Goal: Task Accomplishment & Management: Manage account settings

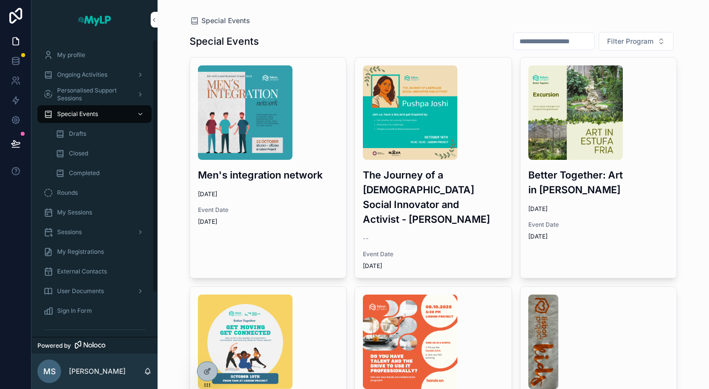
click at [78, 157] on div "Closed" at bounding box center [100, 154] width 91 height 16
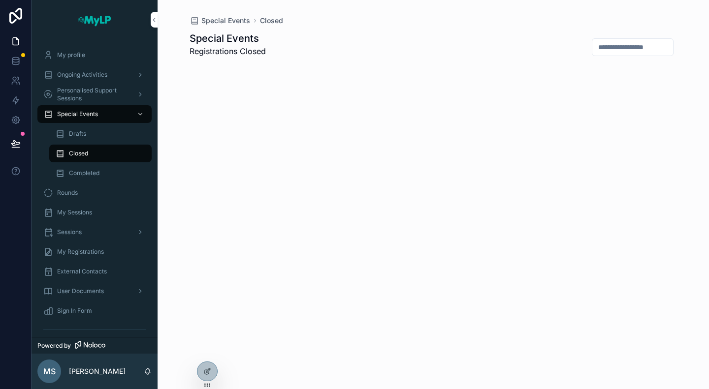
click at [89, 173] on span "Completed" at bounding box center [84, 173] width 31 height 8
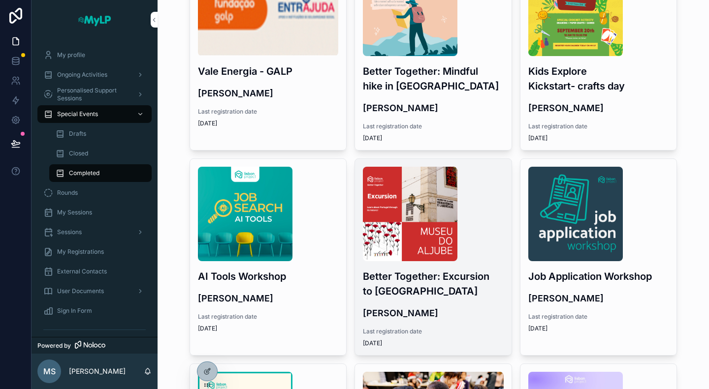
scroll to position [394, 0]
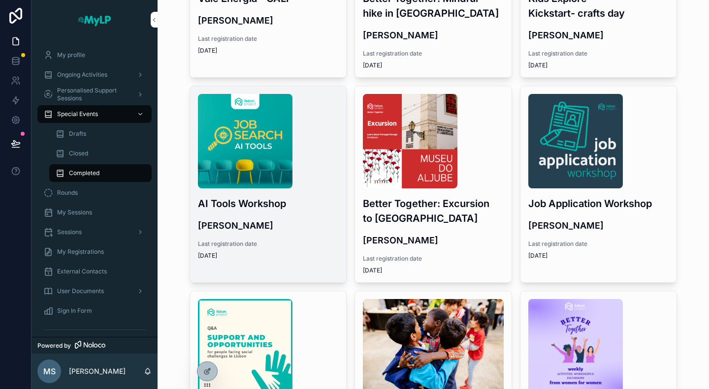
click at [318, 250] on div "Last registration date 9/24/2025" at bounding box center [268, 250] width 141 height 20
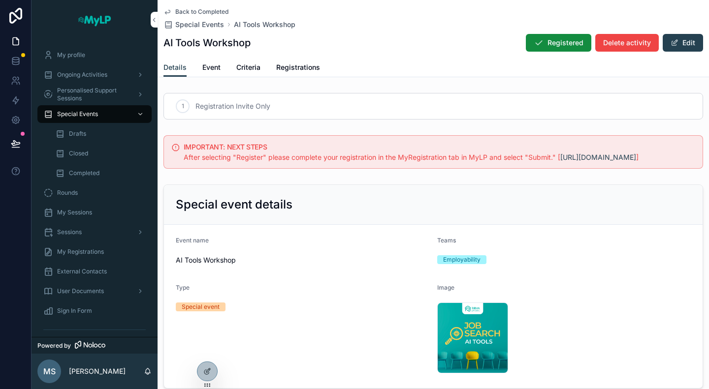
click at [315, 67] on span "Registrations" at bounding box center [298, 67] width 44 height 10
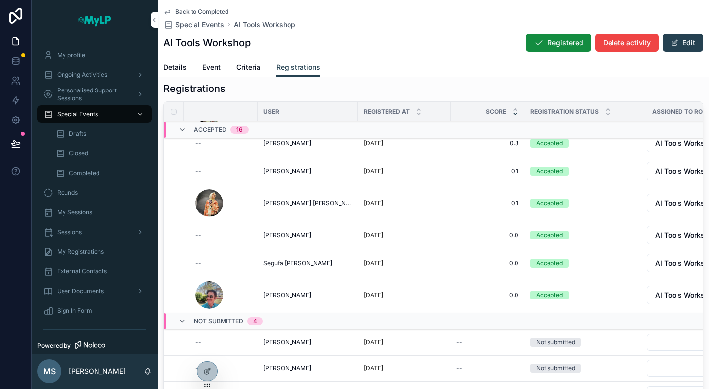
scroll to position [246, 0]
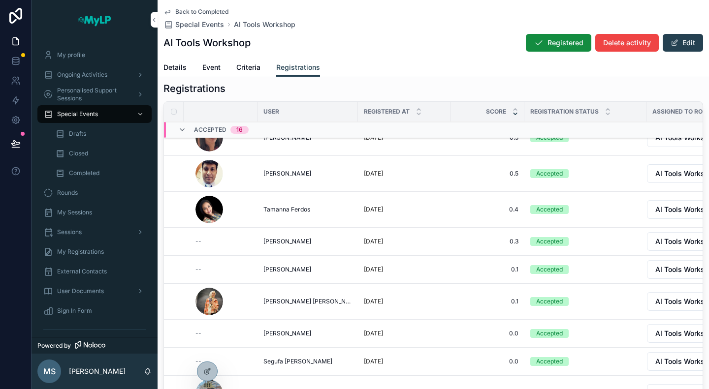
click at [211, 66] on span "Event" at bounding box center [211, 67] width 18 height 10
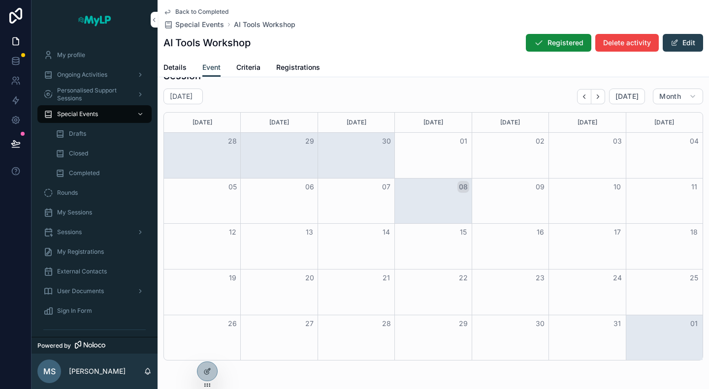
scroll to position [295, 0]
click at [184, 88] on div "October 2025" at bounding box center [187, 96] width 49 height 16
select select "****"
select select "*"
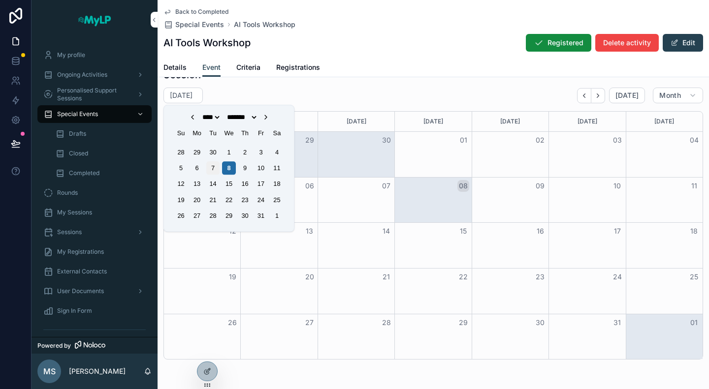
click at [215, 168] on div "7" at bounding box center [212, 167] width 13 height 13
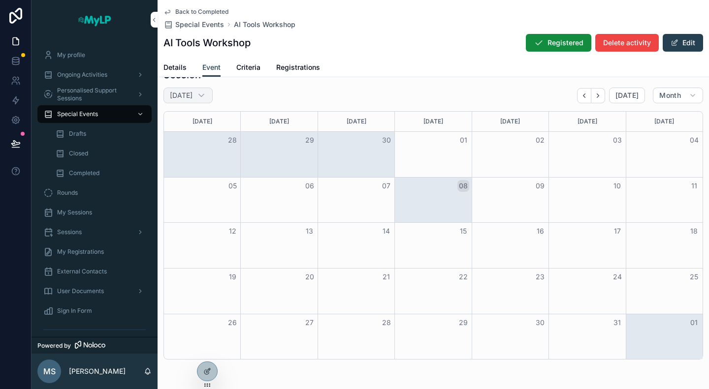
click at [192, 97] on h2 "October 2025" at bounding box center [181, 96] width 23 height 10
select select "****"
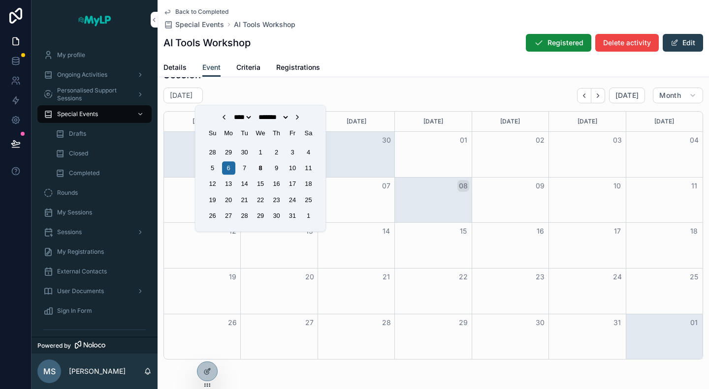
click at [218, 111] on div "**** **** **** **** **** **** **** **** **** **** **** **** **** **** **** ****…" at bounding box center [260, 124] width 118 height 31
click at [220, 120] on icon "Choose Date" at bounding box center [224, 117] width 8 height 8
select select "*"
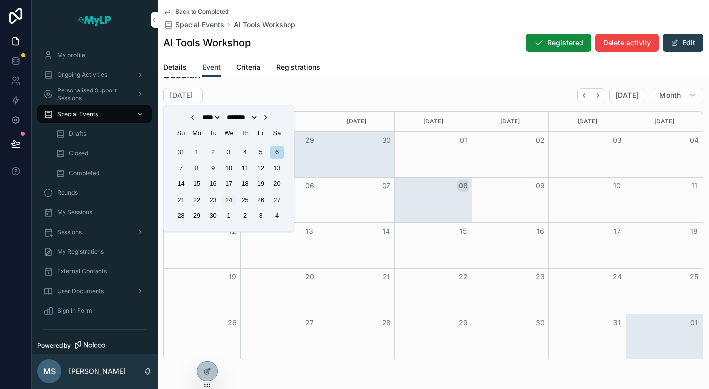
click at [231, 197] on div "24" at bounding box center [228, 199] width 13 height 13
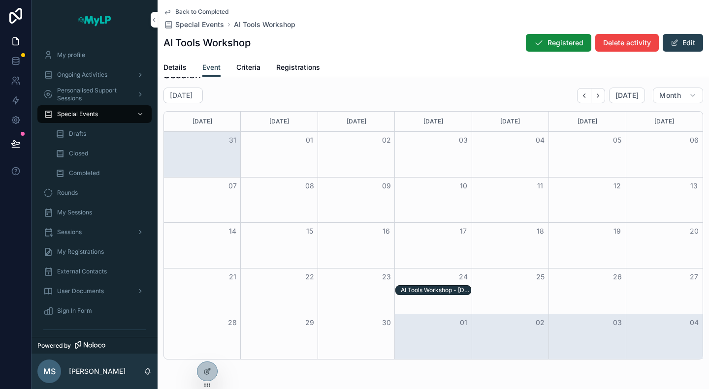
click at [417, 288] on div "AI Tools Workshop - 24/09/25 05:00pm" at bounding box center [436, 290] width 70 height 8
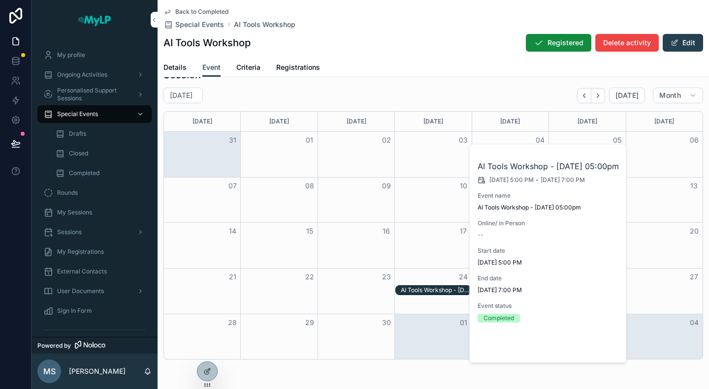
click at [597, 351] on span "Open" at bounding box center [592, 346] width 18 height 9
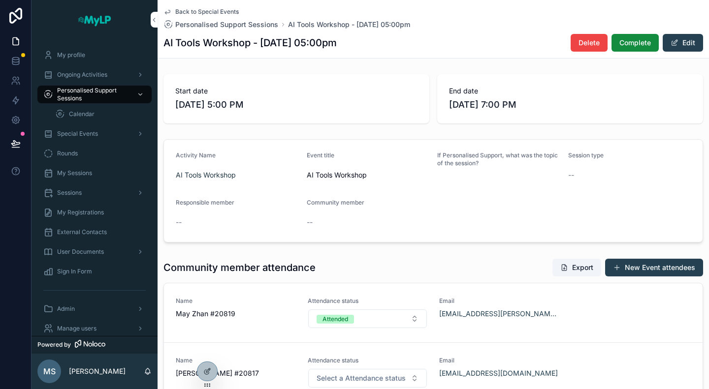
click at [208, 8] on span "Back to Special Events" at bounding box center [206, 12] width 63 height 8
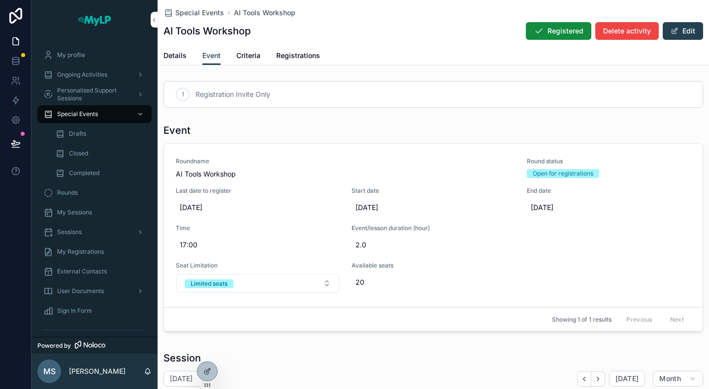
click at [300, 55] on span "Registrations" at bounding box center [298, 56] width 44 height 10
click at [252, 55] on span "Criteria" at bounding box center [248, 56] width 24 height 10
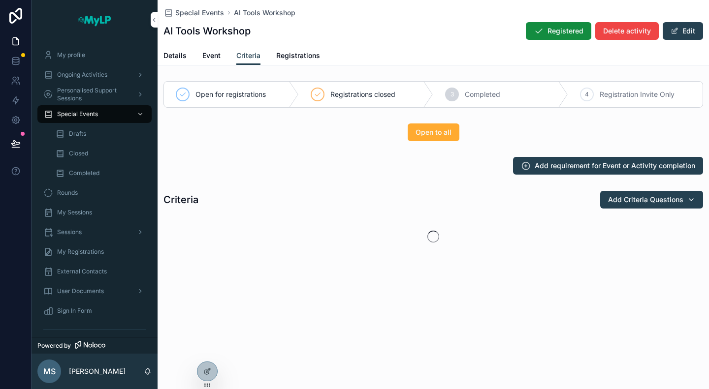
click at [295, 57] on span "Registrations" at bounding box center [298, 56] width 44 height 10
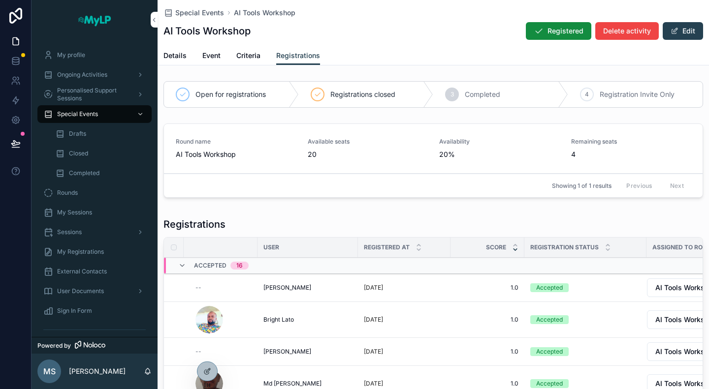
click at [206, 55] on span "Event" at bounding box center [211, 56] width 18 height 10
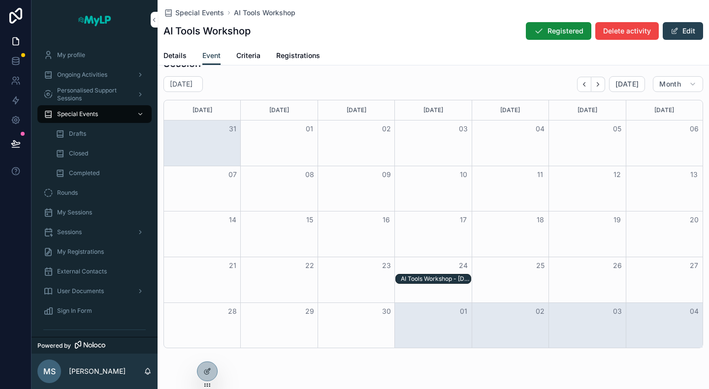
scroll to position [295, 0]
click at [427, 275] on div "AI Tools Workshop - 24/09/25 05:00pm" at bounding box center [436, 279] width 70 height 8
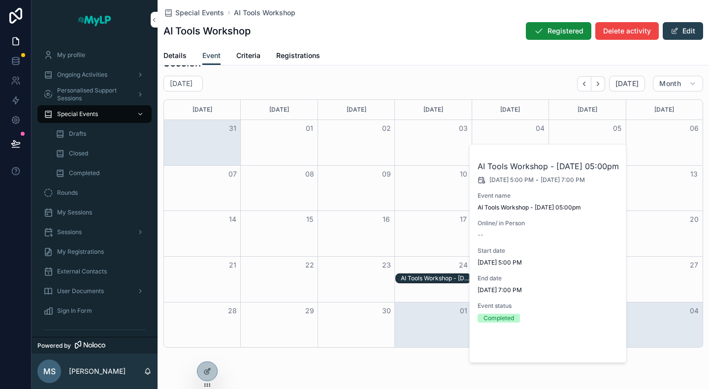
click at [598, 351] on span "Open" at bounding box center [592, 346] width 18 height 9
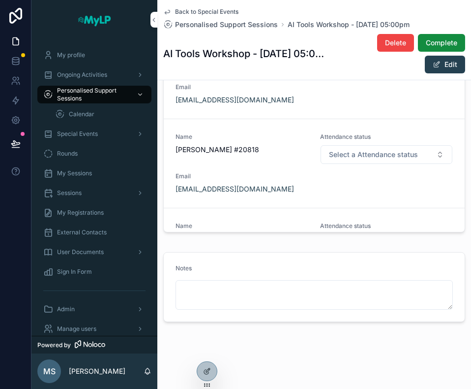
scroll to position [266, 0]
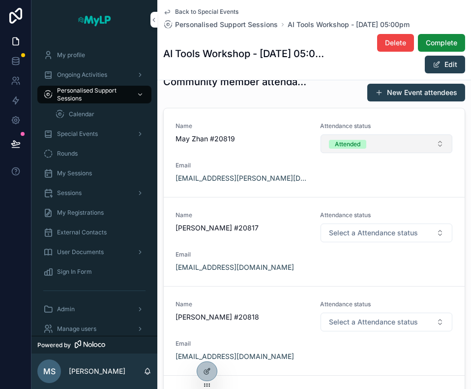
click at [400, 141] on button "Attended" at bounding box center [387, 143] width 132 height 19
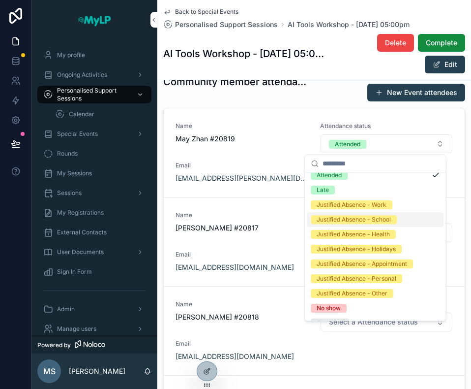
scroll to position [33, 0]
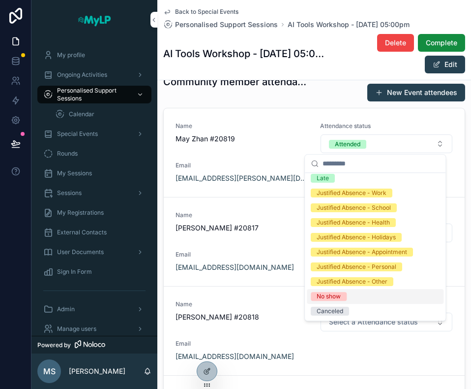
click at [353, 295] on div "No show" at bounding box center [375, 296] width 137 height 15
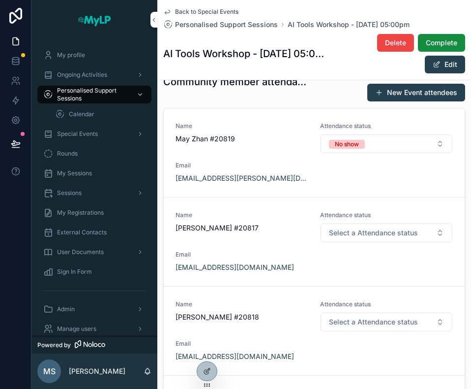
click at [386, 233] on span "Select a Attendance status" at bounding box center [373, 233] width 89 height 10
click at [390, 212] on span "Attendance status" at bounding box center [386, 215] width 133 height 8
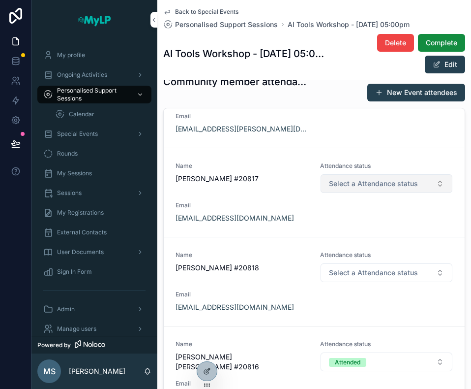
click at [402, 184] on span "Select a Attendance status" at bounding box center [373, 184] width 89 height 10
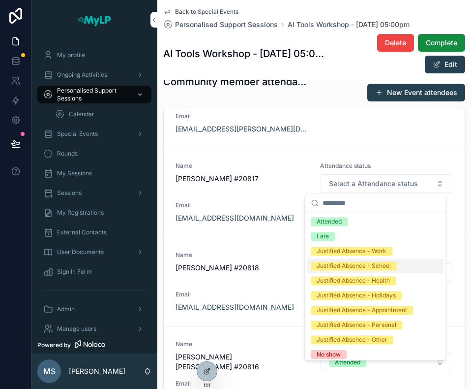
scroll to position [19, 0]
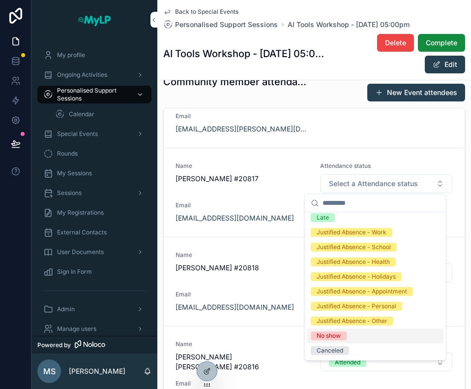
click at [330, 332] on div "No show" at bounding box center [329, 335] width 24 height 9
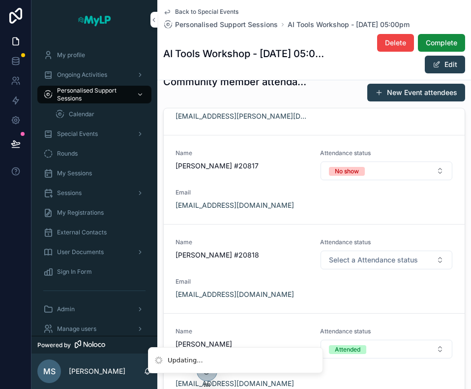
scroll to position [98, 0]
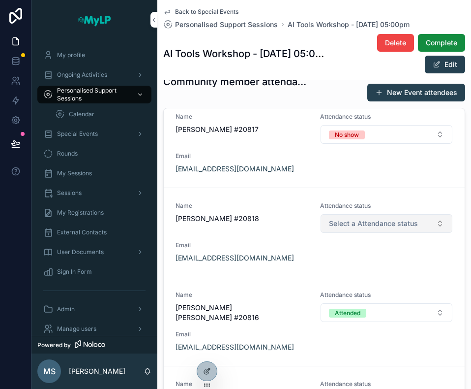
click at [397, 219] on span "Select a Attendance status" at bounding box center [373, 223] width 89 height 10
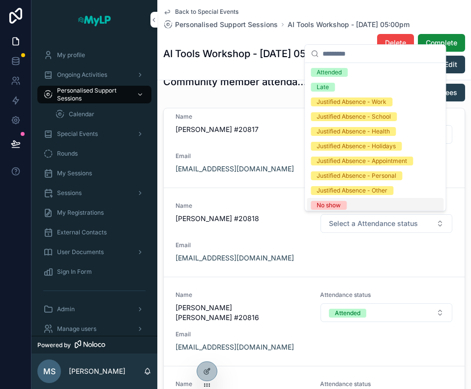
click at [351, 203] on div "No show" at bounding box center [375, 205] width 137 height 15
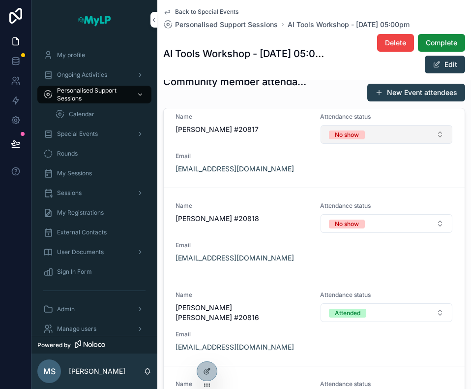
scroll to position [148, 0]
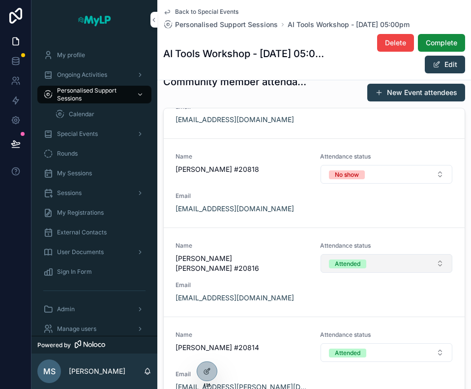
click at [375, 262] on button "Attended" at bounding box center [387, 263] width 132 height 19
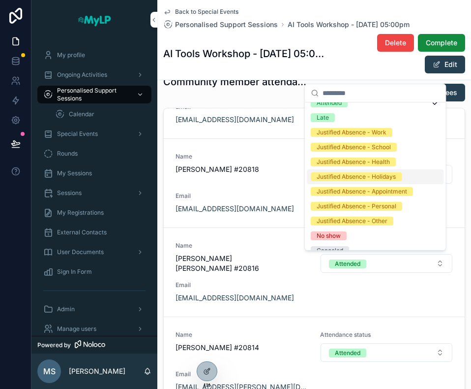
scroll to position [33, 0]
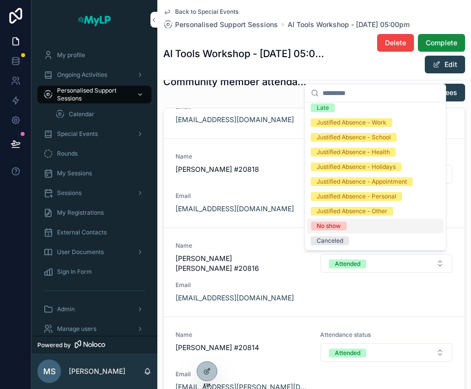
click at [359, 221] on div "No show" at bounding box center [375, 225] width 137 height 15
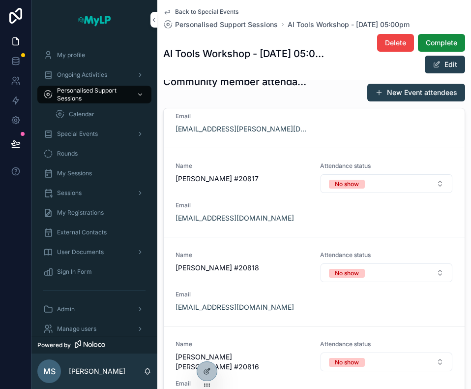
scroll to position [98, 0]
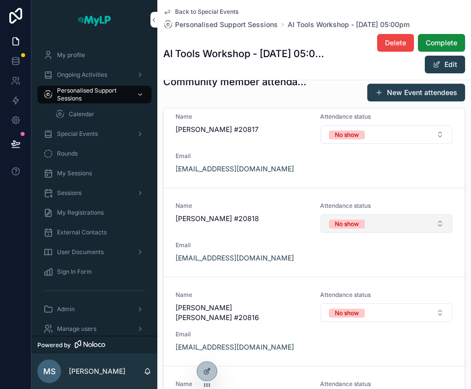
click at [374, 219] on button "No show" at bounding box center [387, 223] width 132 height 19
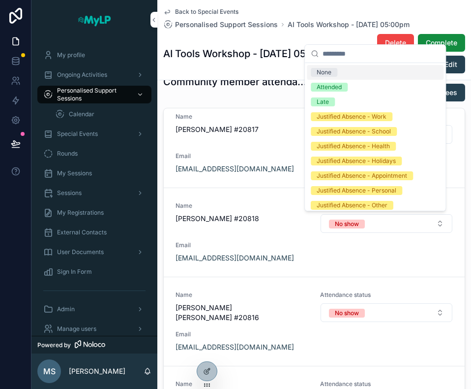
click at [378, 247] on div "Name Mamun Chowdhury #20818 Attendance status No show Email contact@vertigosour…" at bounding box center [315, 232] width 278 height 61
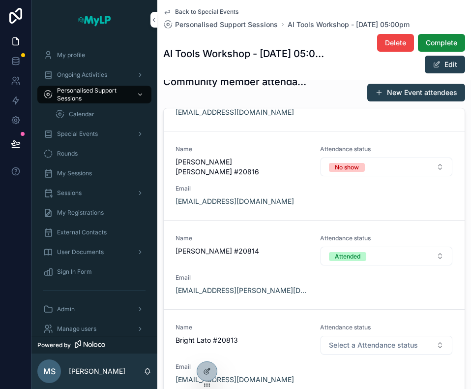
scroll to position [246, 0]
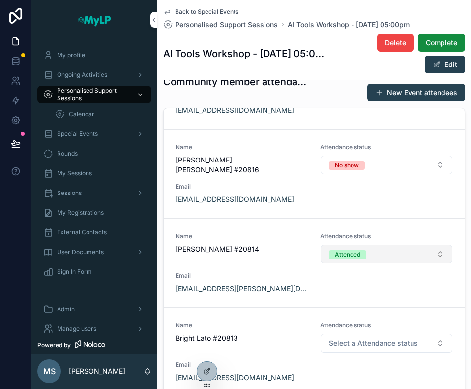
click at [381, 245] on button "Attended" at bounding box center [387, 254] width 132 height 19
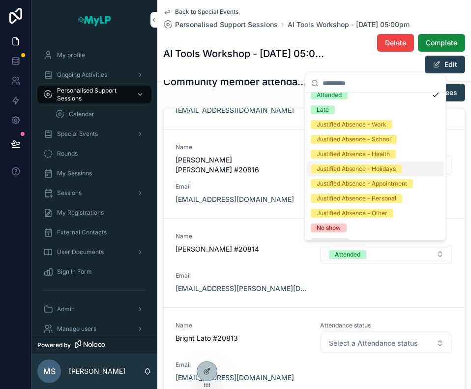
scroll to position [33, 0]
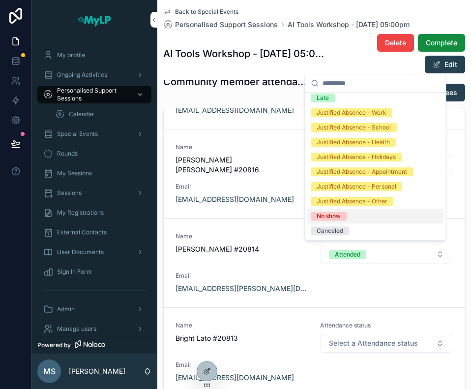
click at [352, 217] on div "No show" at bounding box center [375, 216] width 137 height 15
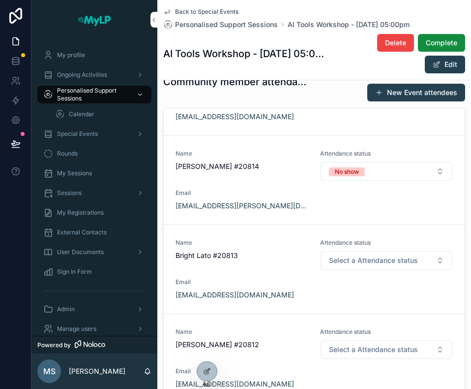
scroll to position [344, 0]
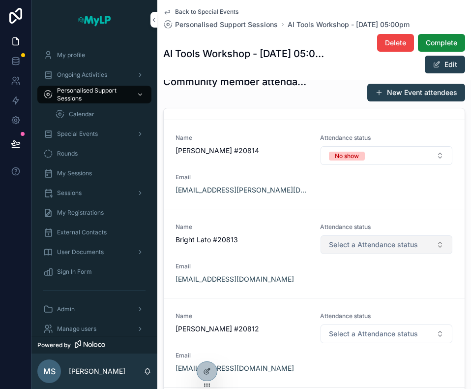
click at [392, 243] on span "Select a Attendance status" at bounding box center [373, 245] width 89 height 10
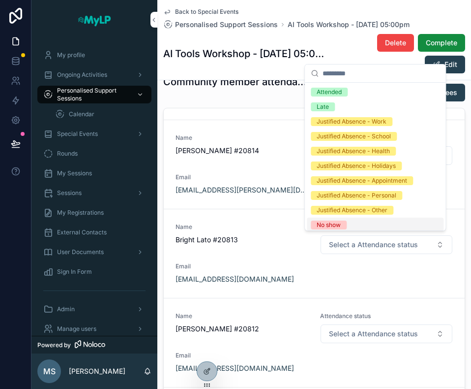
click at [341, 223] on span "No show" at bounding box center [329, 224] width 36 height 9
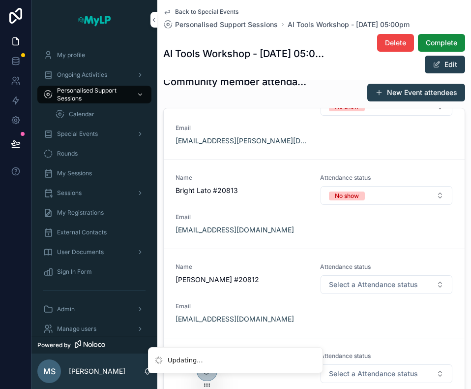
scroll to position [492, 0]
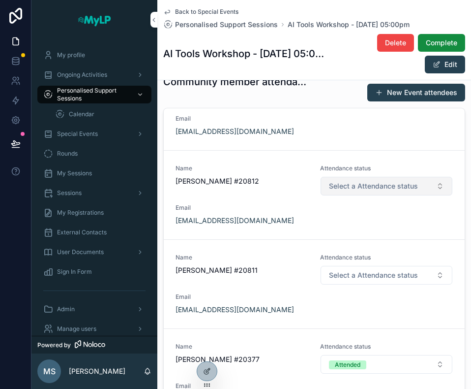
click at [385, 187] on button "Select a Attendance status" at bounding box center [387, 186] width 132 height 19
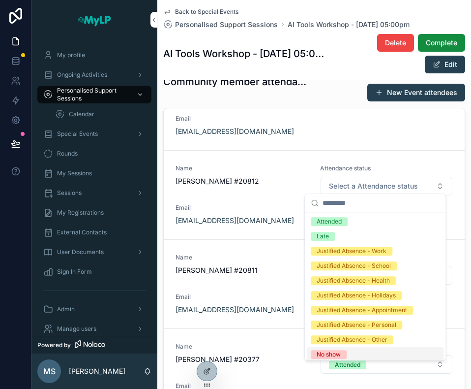
click at [348, 354] on div "No show" at bounding box center [375, 354] width 137 height 15
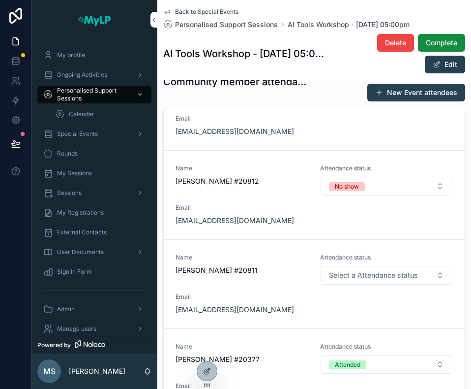
scroll to position [541, 0]
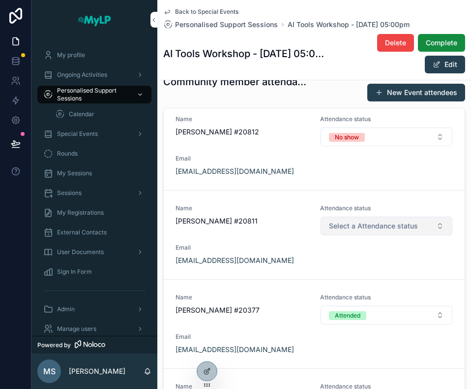
click at [405, 221] on span "Select a Attendance status" at bounding box center [373, 226] width 89 height 10
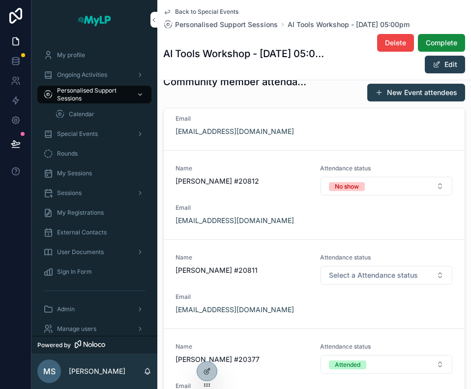
scroll to position [590, 0]
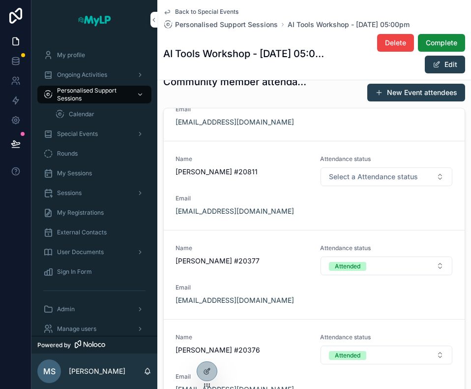
click at [397, 184] on div "Name Aisha Sher #20811 Attendance status Select a Attendance status Email aisha…" at bounding box center [315, 185] width 278 height 61
click at [393, 172] on span "Select a Attendance status" at bounding box center [373, 177] width 89 height 10
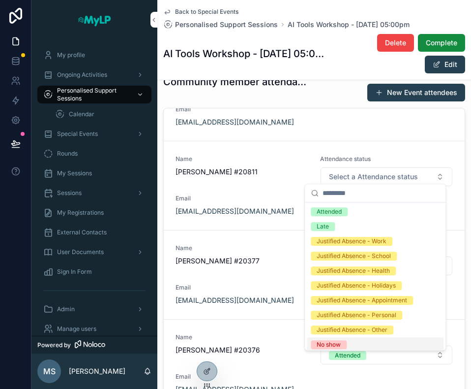
click at [332, 341] on div "No show" at bounding box center [329, 344] width 24 height 9
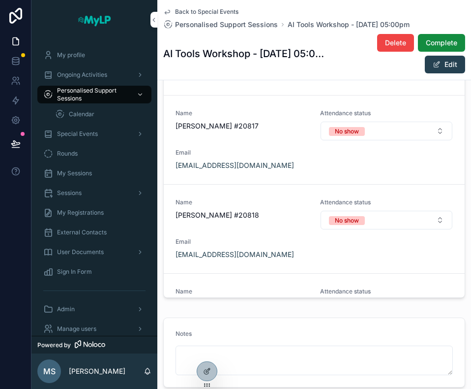
scroll to position [318, 0]
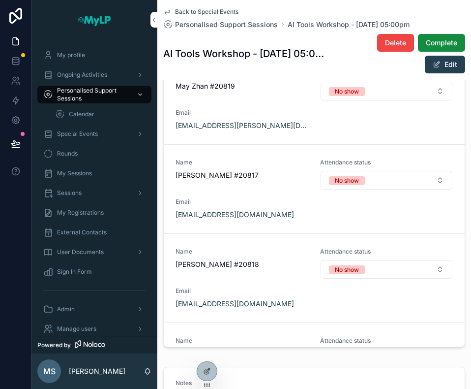
click at [214, 8] on span "Back to Special Events" at bounding box center [206, 12] width 63 height 8
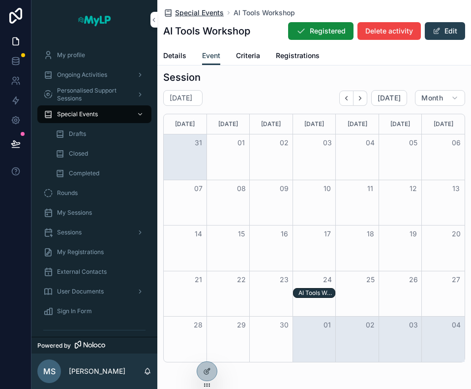
click at [199, 8] on span "Special Events" at bounding box center [199, 13] width 49 height 10
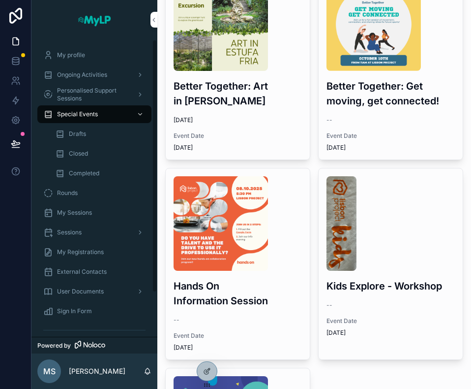
click at [78, 168] on div "Completed" at bounding box center [100, 173] width 91 height 16
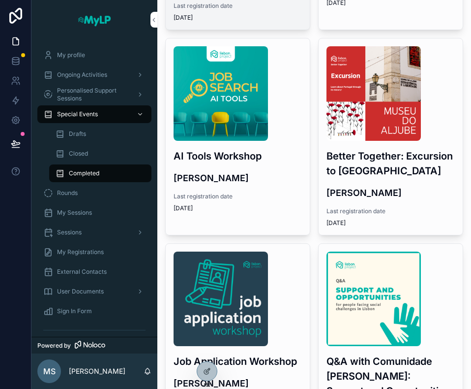
scroll to position [663, 0]
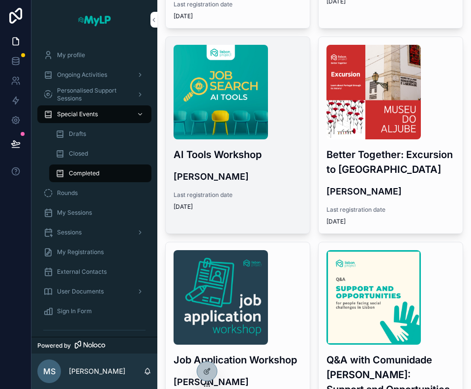
click at [270, 186] on div "AI Tools Workshop Robert Gale Last registration date 9/24/2025" at bounding box center [238, 128] width 144 height 182
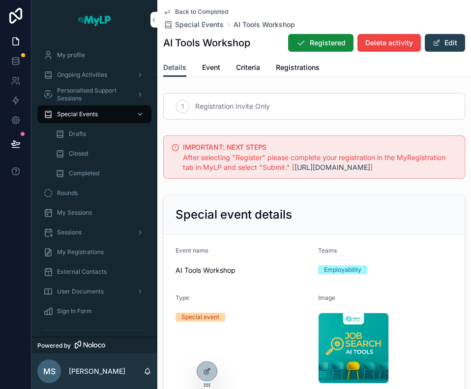
click at [288, 65] on span "Registrations" at bounding box center [298, 67] width 44 height 10
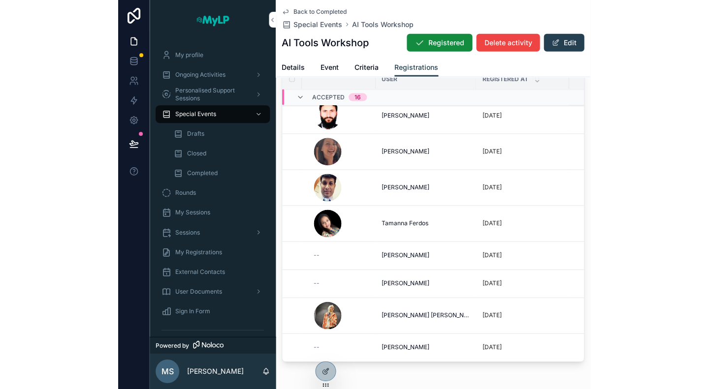
scroll to position [295, 0]
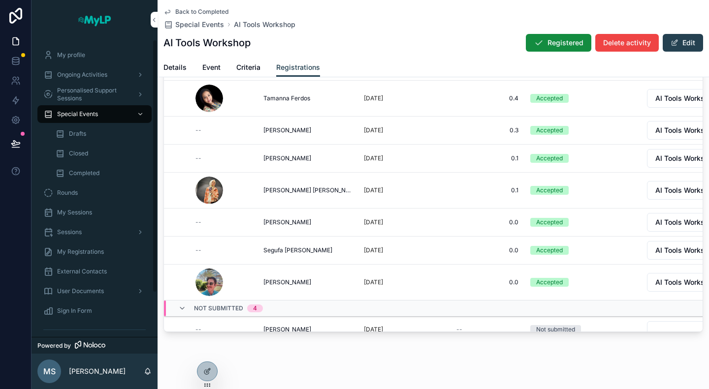
click at [83, 175] on span "Completed" at bounding box center [84, 173] width 31 height 8
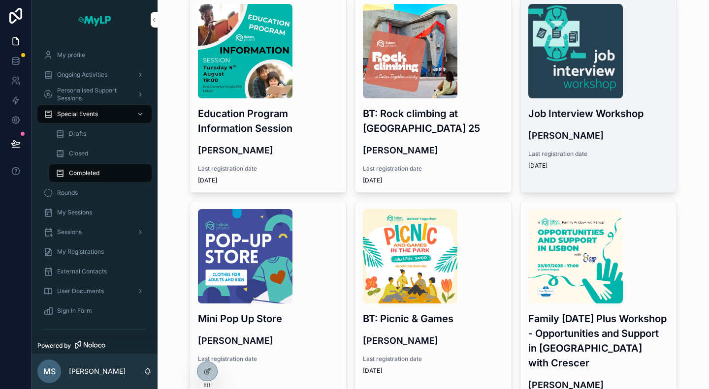
scroll to position [1145, 0]
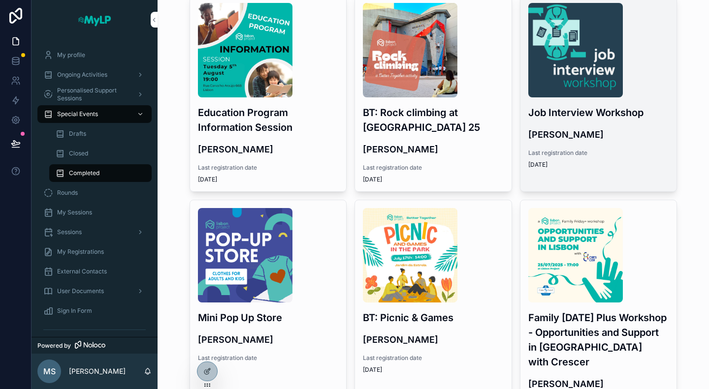
click at [581, 128] on h4 "Jay Pawar" at bounding box center [598, 134] width 141 height 13
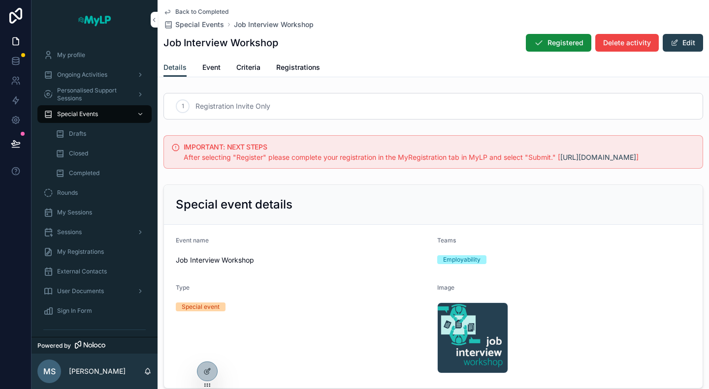
click at [289, 70] on span "Registrations" at bounding box center [298, 67] width 44 height 10
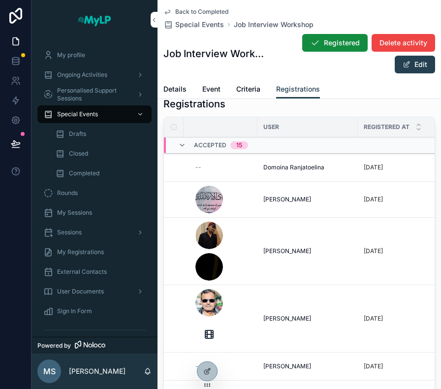
scroll to position [214, 0]
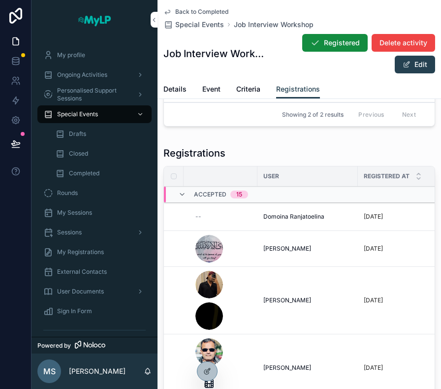
click at [218, 90] on span "Event" at bounding box center [211, 89] width 18 height 10
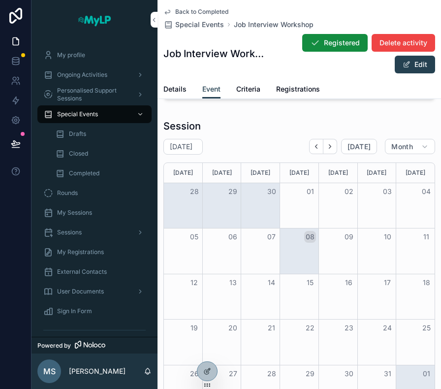
scroll to position [394, 0]
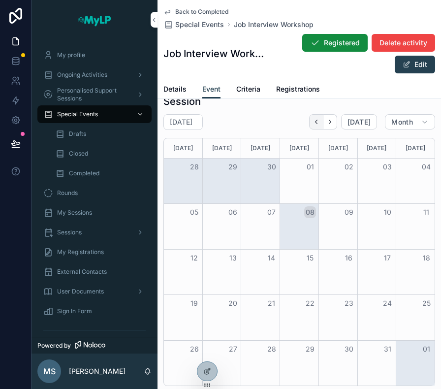
click at [312, 124] on icon "Back" at bounding box center [315, 121] width 7 height 7
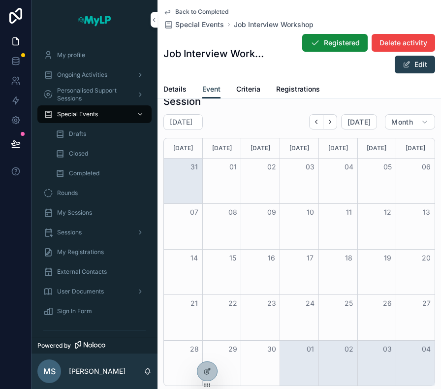
click at [312, 124] on icon "Back" at bounding box center [315, 121] width 7 height 7
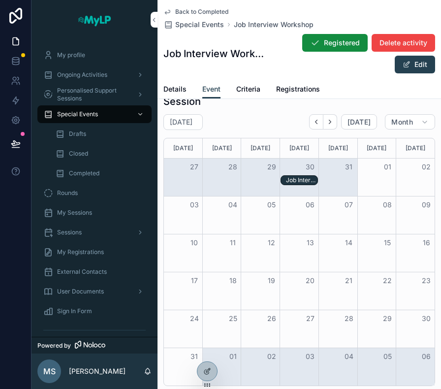
click at [312, 124] on icon "Back" at bounding box center [315, 121] width 7 height 7
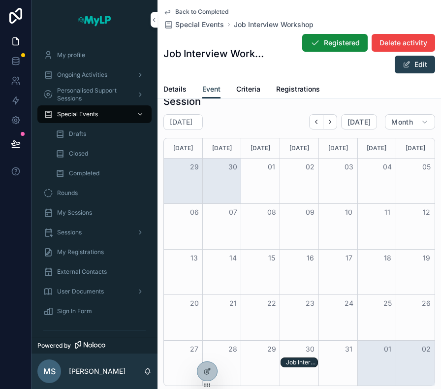
click at [299, 362] on div "Job Interview Workshop - 30/07/25 04:00pm" at bounding box center [302, 362] width 32 height 8
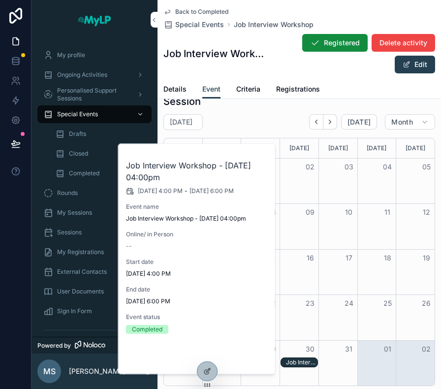
click at [240, 359] on span "Open" at bounding box center [241, 357] width 18 height 9
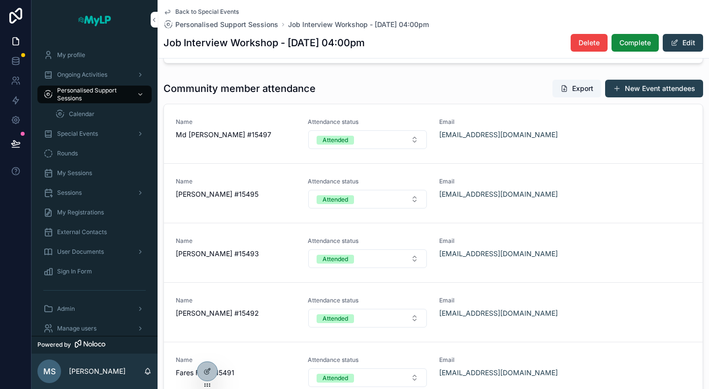
scroll to position [116, 0]
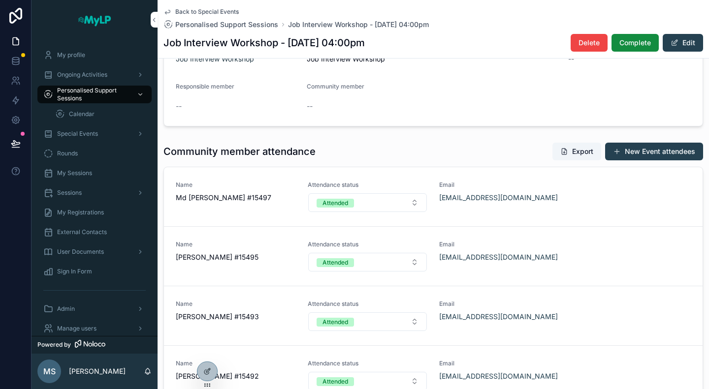
click at [207, 12] on span "Back to Special Events" at bounding box center [206, 12] width 63 height 8
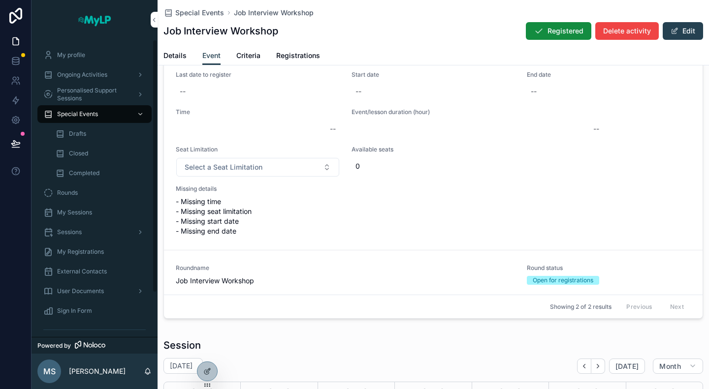
click at [81, 173] on span "Completed" at bounding box center [84, 173] width 31 height 8
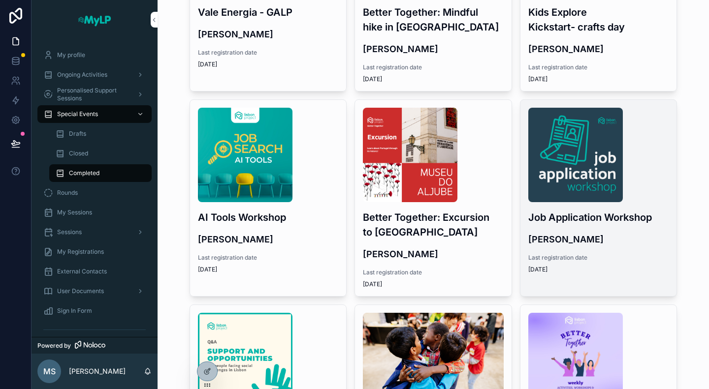
scroll to position [394, 0]
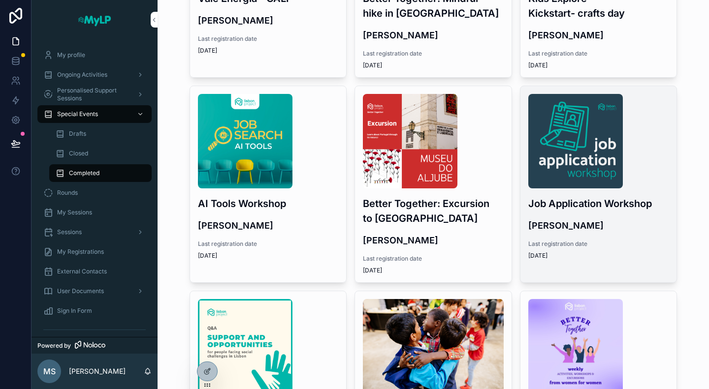
click at [656, 199] on h3 "Job Application Workshop" at bounding box center [598, 203] width 141 height 15
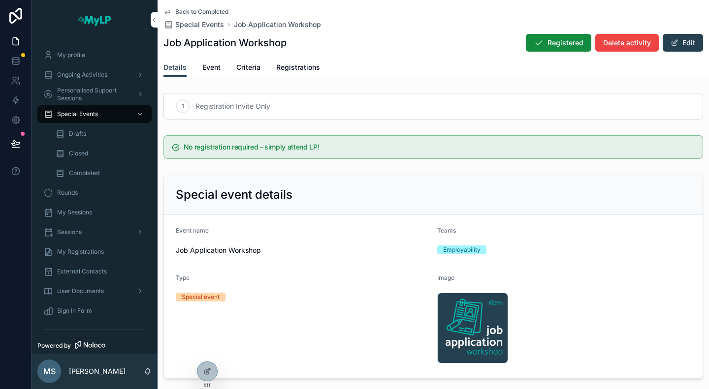
click at [215, 72] on link "Event" at bounding box center [211, 69] width 18 height 20
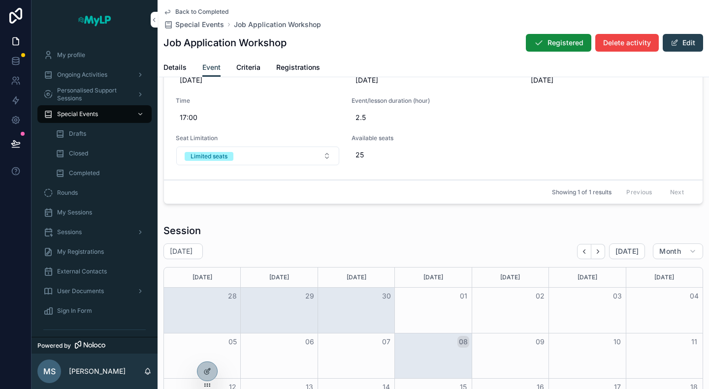
scroll to position [148, 0]
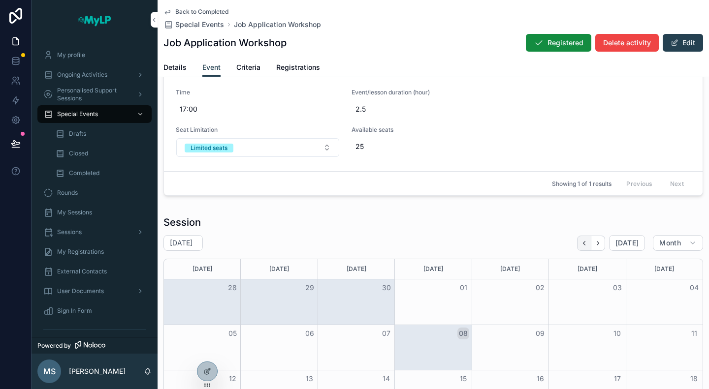
click at [582, 245] on icon "Back" at bounding box center [583, 243] width 7 height 7
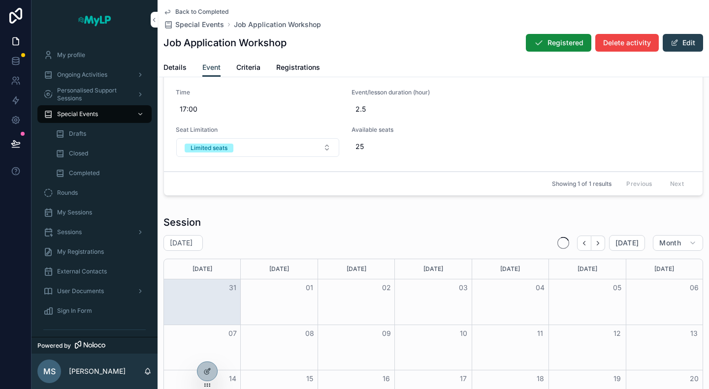
click at [582, 245] on icon "Back" at bounding box center [583, 243] width 7 height 7
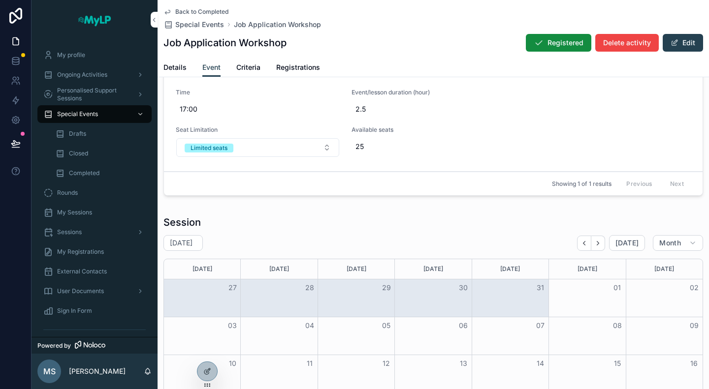
click at [582, 245] on icon "Back" at bounding box center [583, 243] width 7 height 7
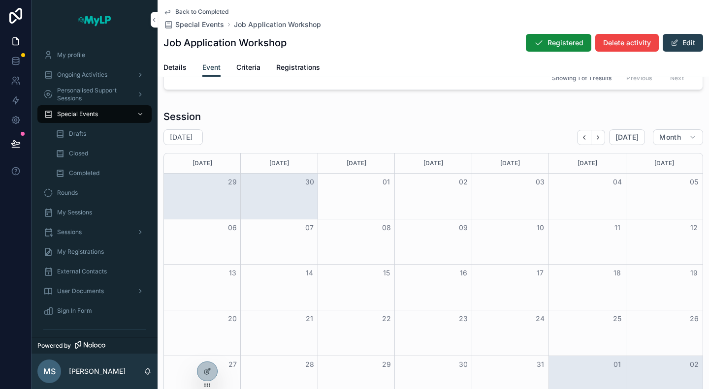
scroll to position [184, 0]
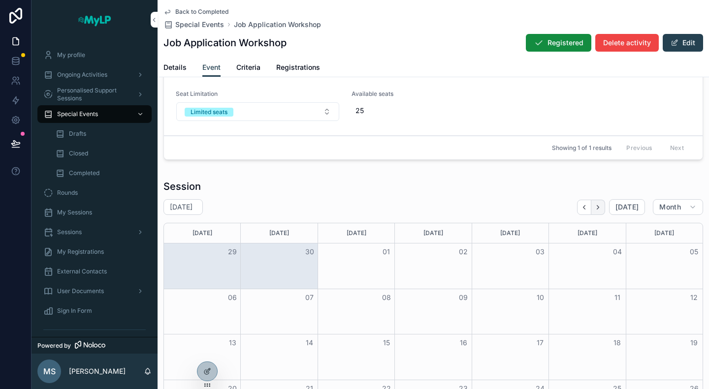
click at [595, 208] on icon "Next" at bounding box center [597, 207] width 7 height 7
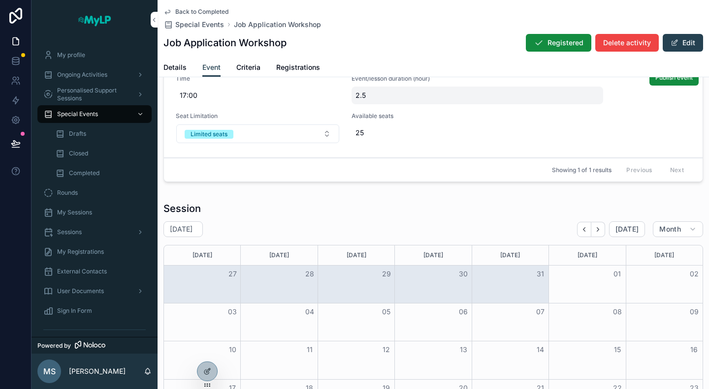
scroll to position [36, 0]
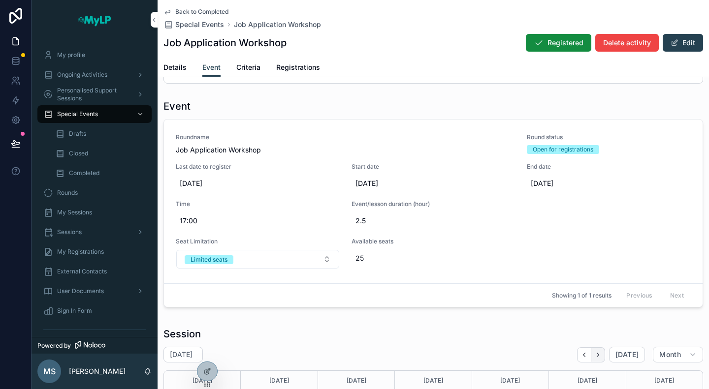
click at [594, 354] on icon "Next" at bounding box center [597, 354] width 7 height 7
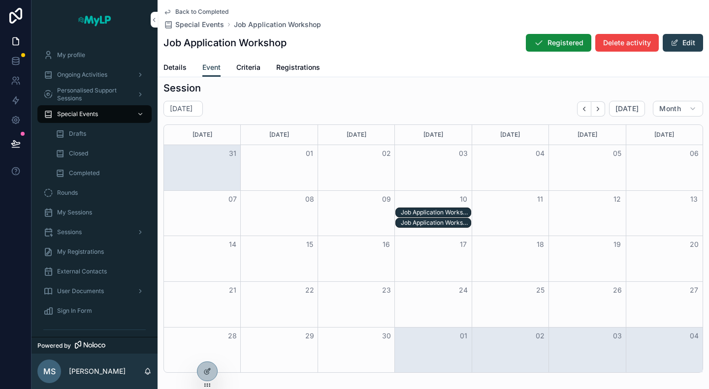
scroll to position [233, 0]
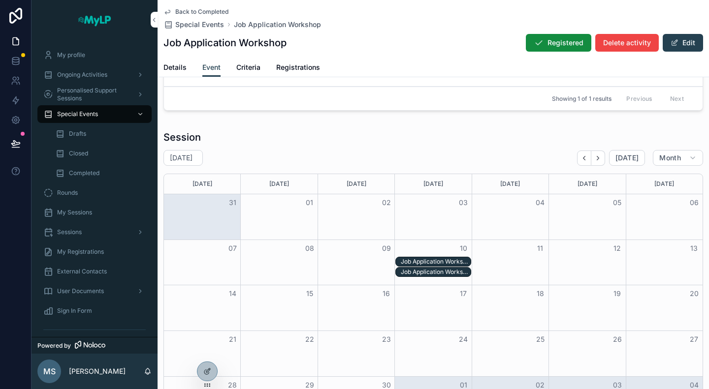
click at [443, 271] on div "Job Application Workshop - 10/09/25 05:00pm" at bounding box center [436, 272] width 70 height 8
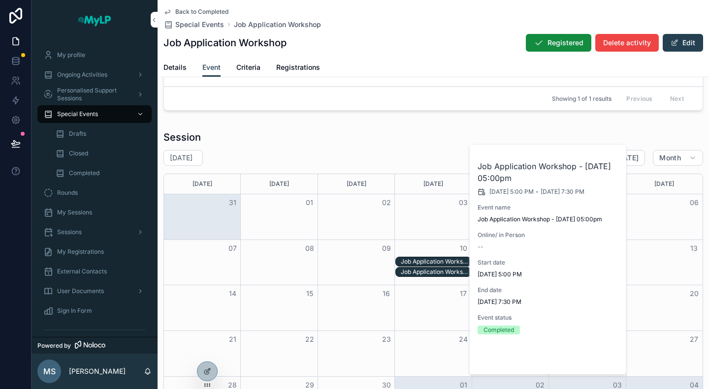
click at [591, 356] on span "Open" at bounding box center [592, 358] width 18 height 9
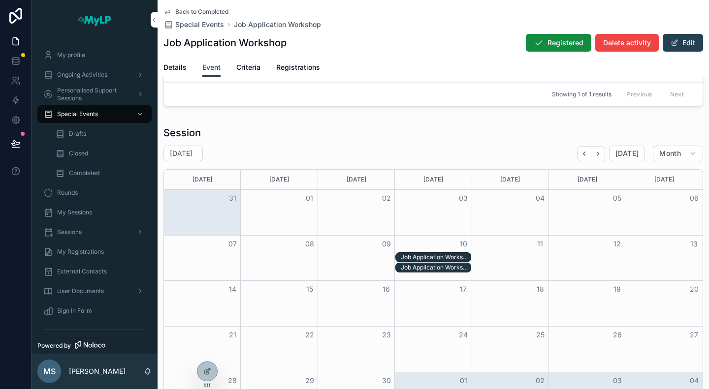
scroll to position [246, 0]
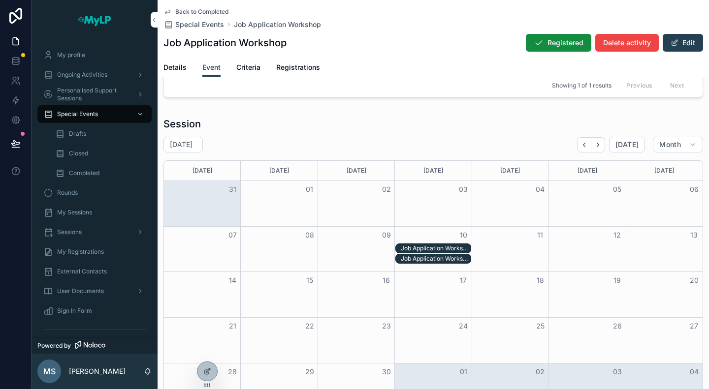
click at [441, 245] on div "Job Application Workshop - 10/09/25 04:30pm" at bounding box center [436, 249] width 70 height 8
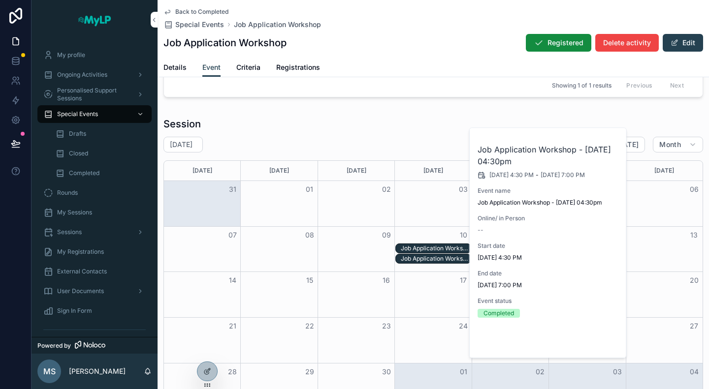
click at [595, 341] on span "Open" at bounding box center [592, 341] width 18 height 9
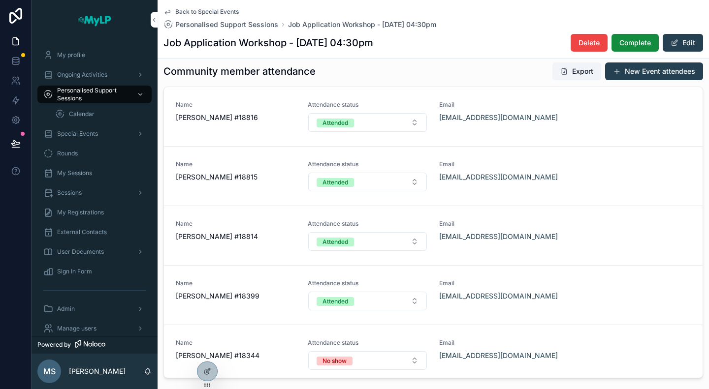
click at [189, 10] on span "Back to Special Events" at bounding box center [206, 12] width 63 height 8
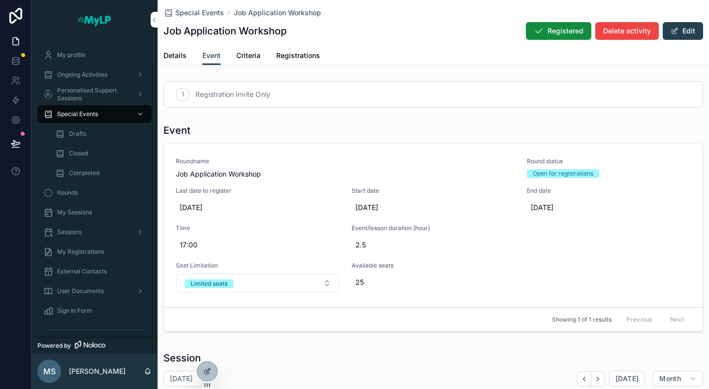
click at [176, 54] on span "Details" at bounding box center [174, 56] width 23 height 10
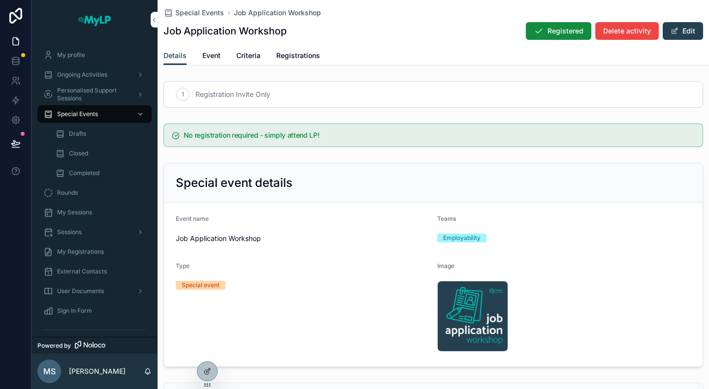
click at [209, 54] on span "Event" at bounding box center [211, 56] width 18 height 10
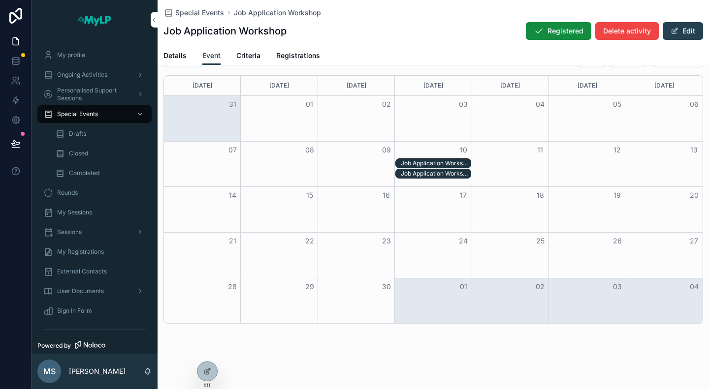
scroll to position [24, 0]
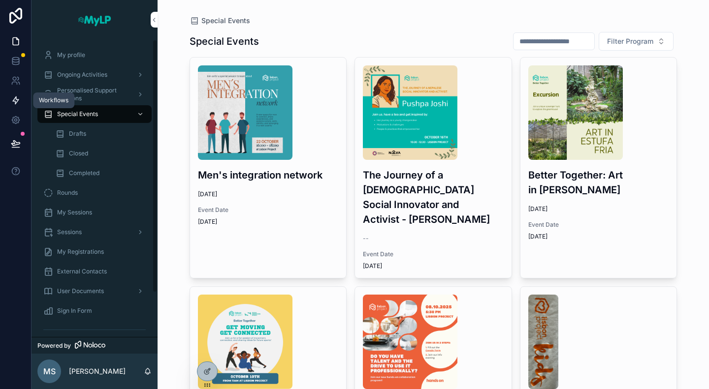
click at [16, 99] on icon at bounding box center [16, 100] width 6 height 7
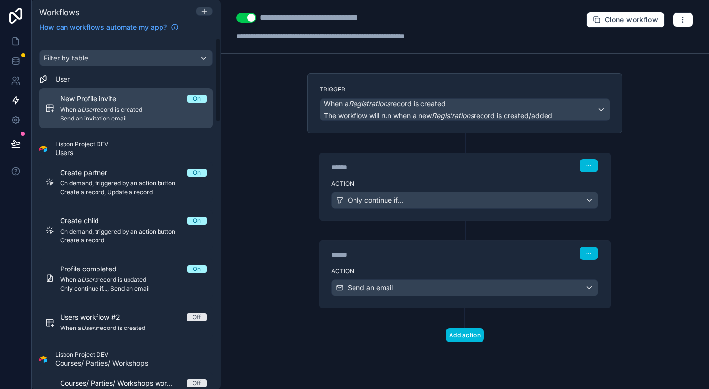
click at [90, 113] on span "When a User record is created" at bounding box center [133, 110] width 147 height 8
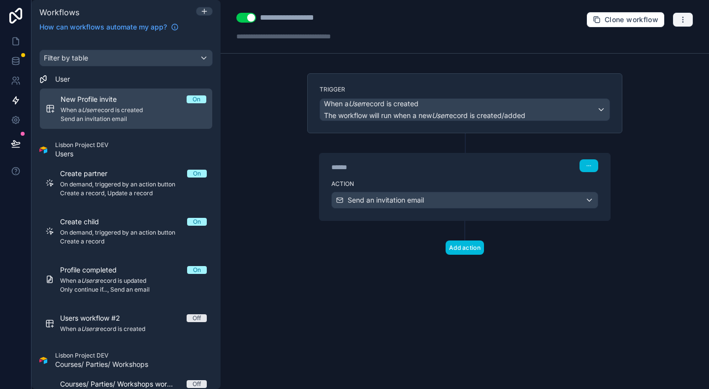
click at [688, 26] on button "button" at bounding box center [682, 19] width 21 height 15
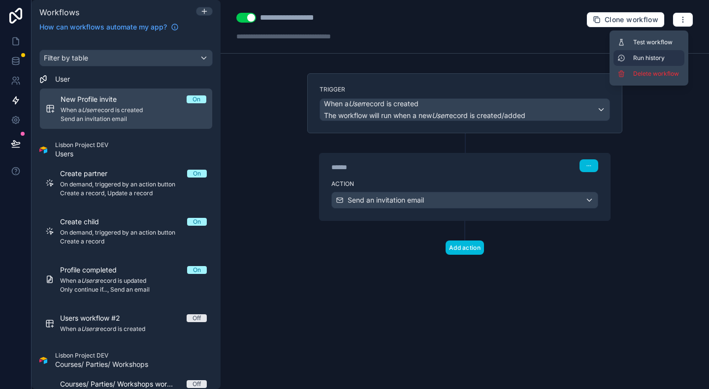
click at [662, 55] on span "Run history" at bounding box center [656, 58] width 47 height 8
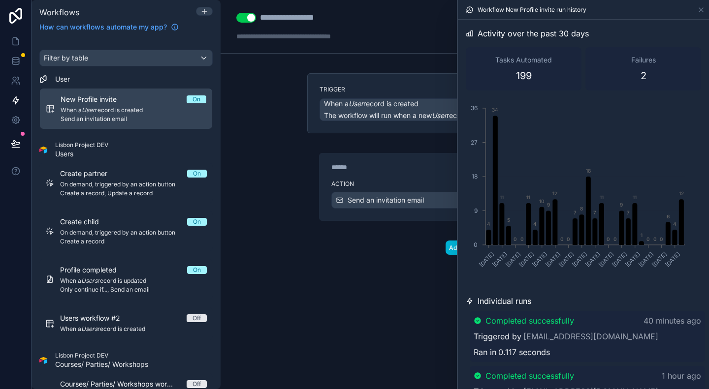
click at [614, 307] on div "Individual runs" at bounding box center [582, 301] width 235 height 12
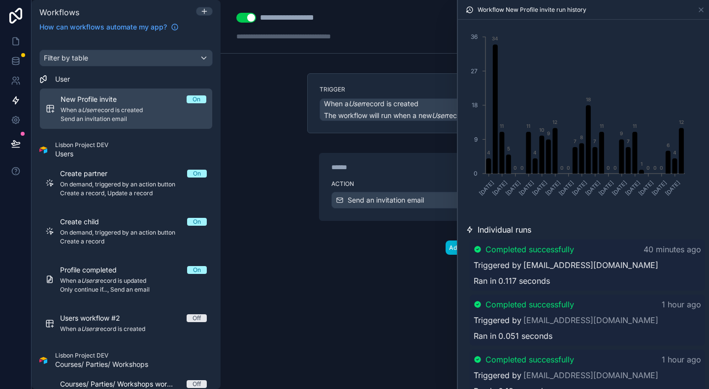
scroll to position [49, 0]
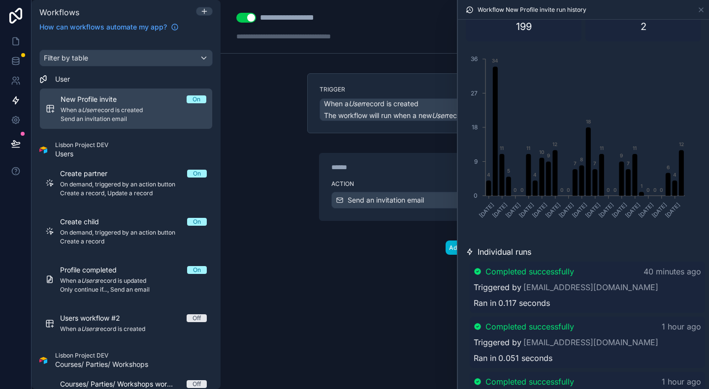
click at [375, 285] on div "**********" at bounding box center [464, 194] width 488 height 389
click at [429, 72] on div "**********" at bounding box center [464, 194] width 488 height 389
click at [428, 86] on label "Trigger" at bounding box center [464, 90] width 290 height 8
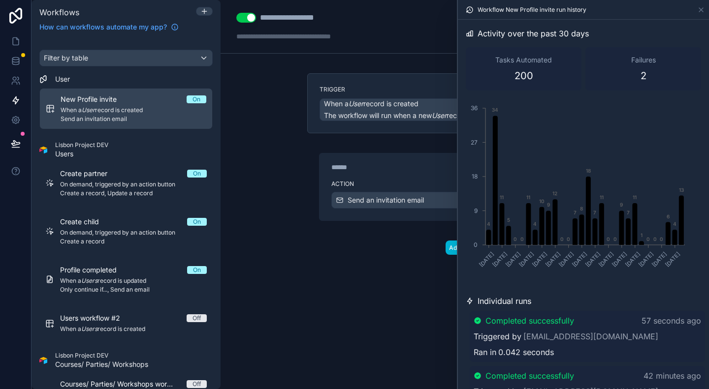
scroll to position [49, 0]
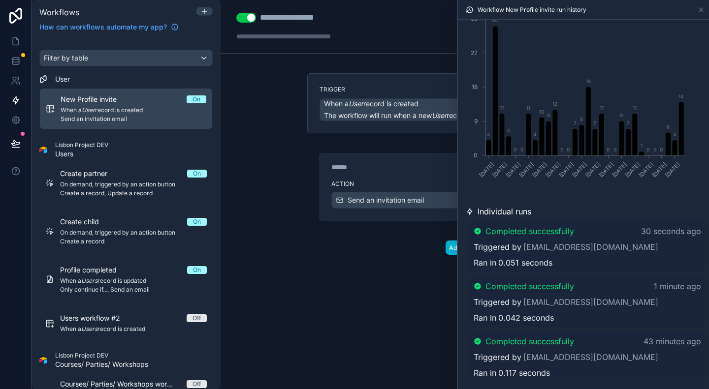
scroll to position [98, 0]
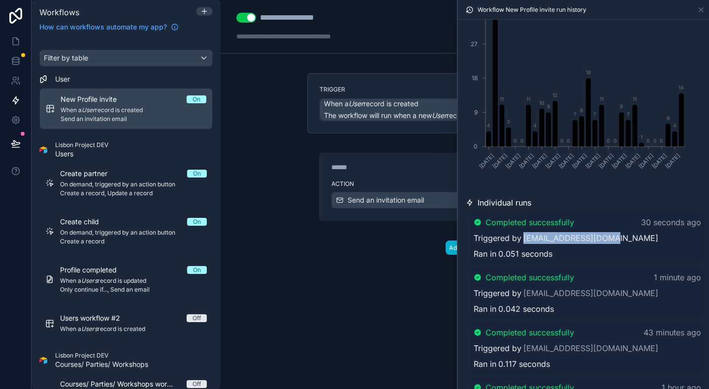
drag, startPoint x: 614, startPoint y: 238, endPoint x: 523, endPoint y: 235, distance: 91.6
click at [523, 235] on div "Triggered by masongiada@gmail.com" at bounding box center [586, 238] width 227 height 12
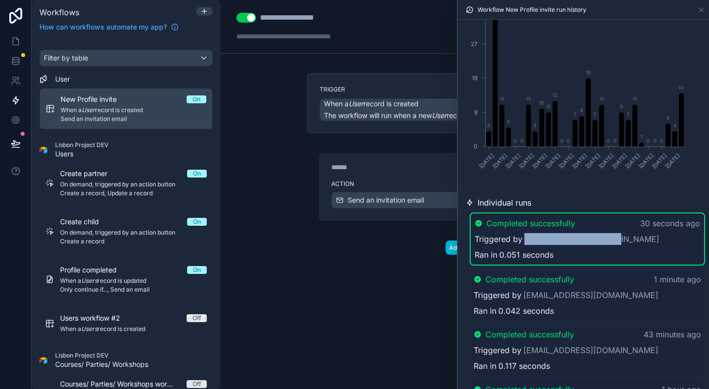
copy link "masongiada@gmail.com"
click at [13, 38] on icon at bounding box center [16, 41] width 6 height 7
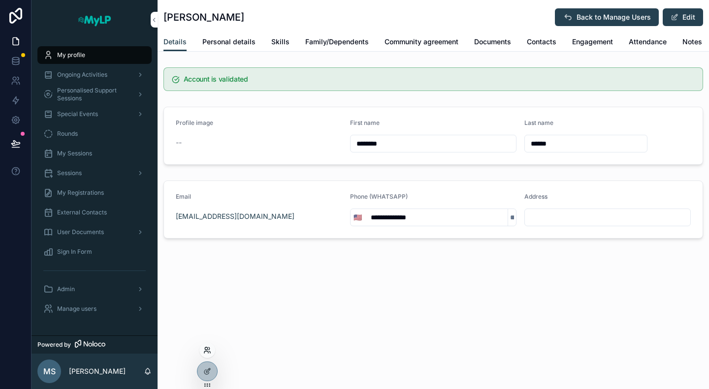
click at [209, 350] on icon at bounding box center [209, 348] width 1 height 2
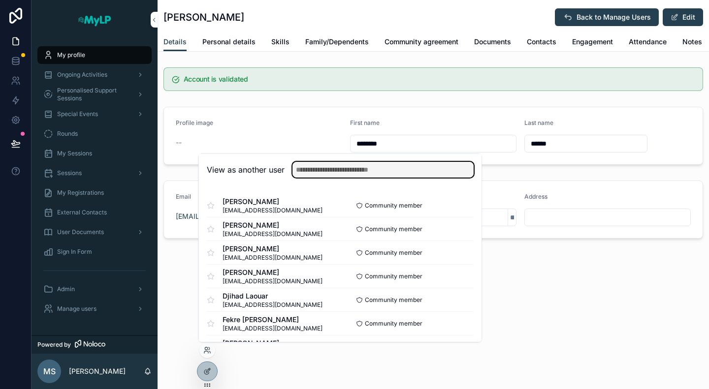
click at [336, 170] on input "text" at bounding box center [382, 170] width 181 height 16
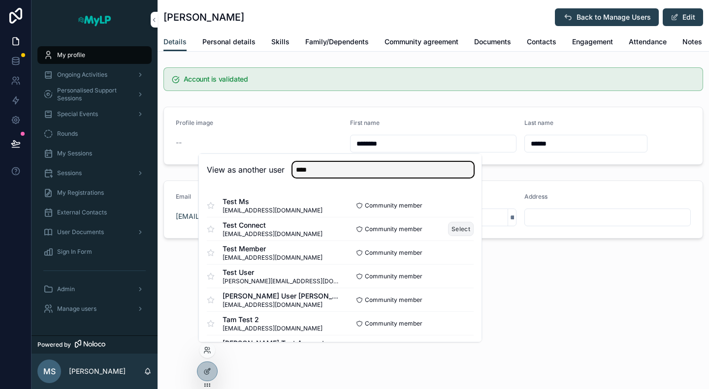
type input "****"
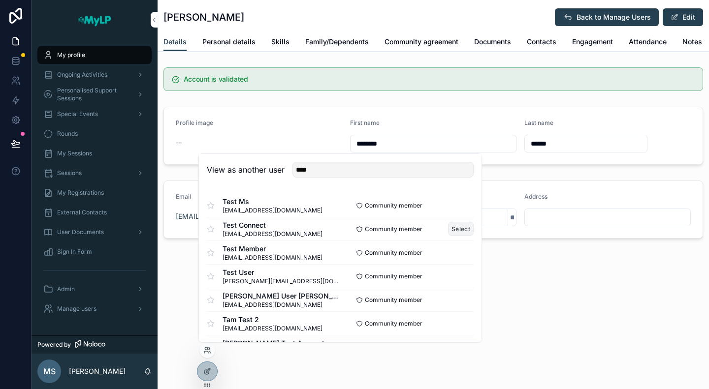
click at [449, 232] on button "Select" at bounding box center [461, 229] width 26 height 14
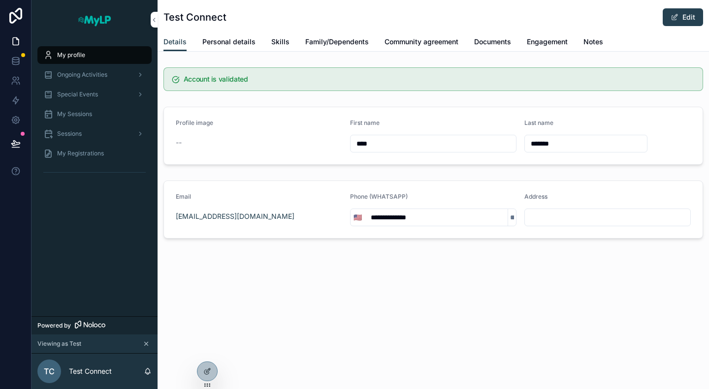
click at [91, 154] on span "My Registrations" at bounding box center [80, 154] width 47 height 8
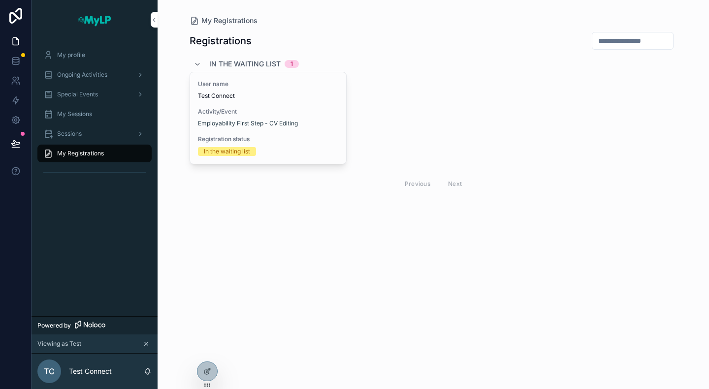
click at [278, 125] on span "Employability First Step - CV Editing" at bounding box center [248, 124] width 100 height 8
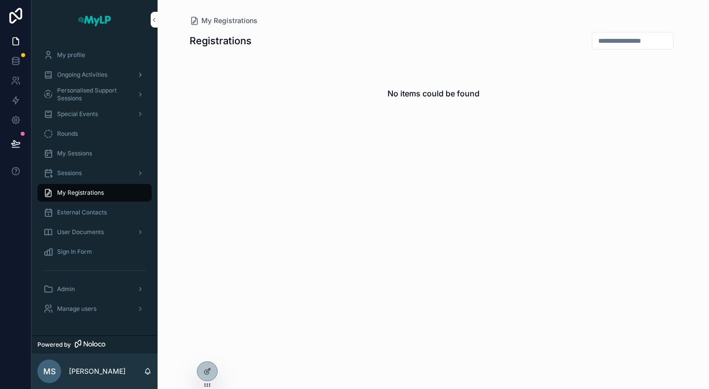
drag, startPoint x: 0, startPoint y: 0, endPoint x: 84, endPoint y: 75, distance: 112.2
click at [84, 75] on span "Ongoing Activities" at bounding box center [82, 75] width 50 height 8
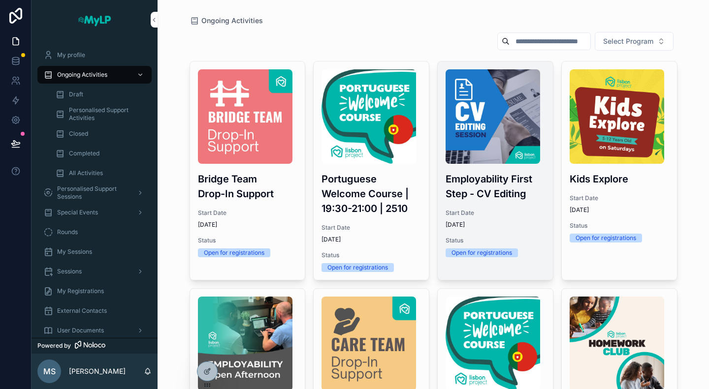
click at [515, 228] on div "Employability First Step - CV Editing Start Date [DATE] Status Open for registr…" at bounding box center [494, 164] width 115 height 204
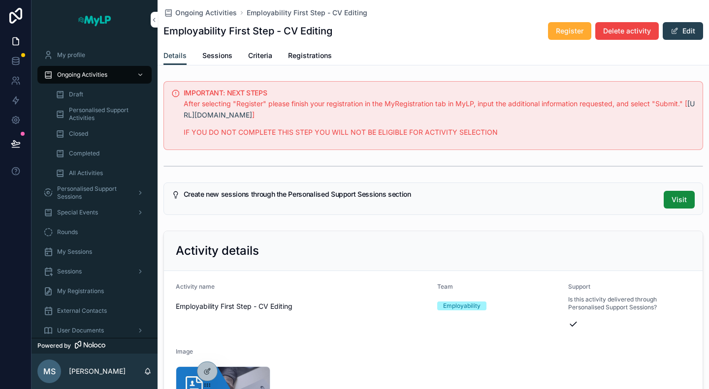
click at [307, 57] on span "Registrations" at bounding box center [310, 56] width 44 height 10
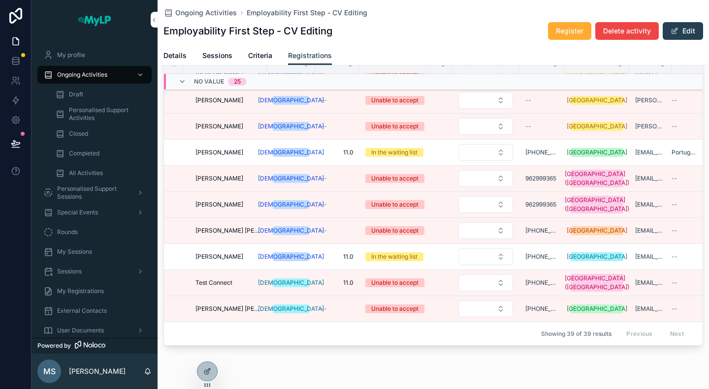
scroll to position [886, 0]
click at [19, 99] on icon at bounding box center [16, 100] width 6 height 7
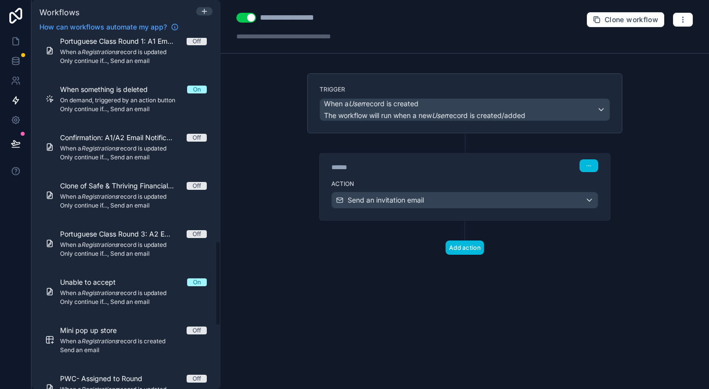
scroll to position [886, 0]
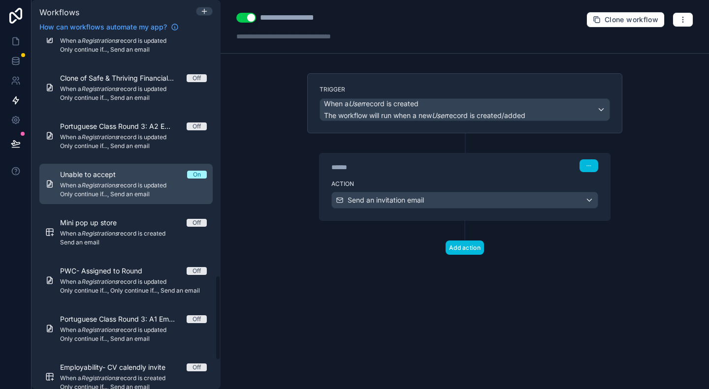
click at [117, 185] on em "Registrations" at bounding box center [99, 185] width 36 height 7
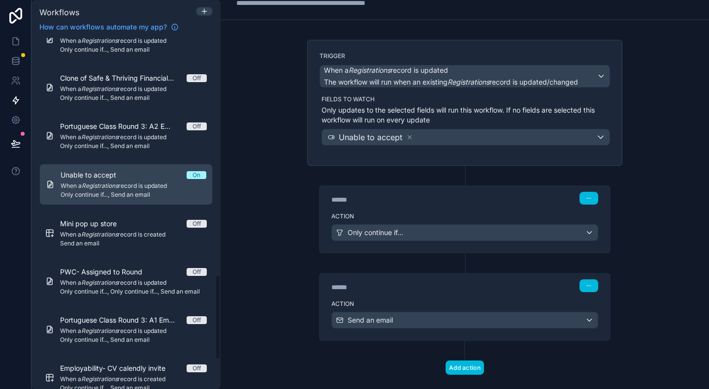
scroll to position [47, 0]
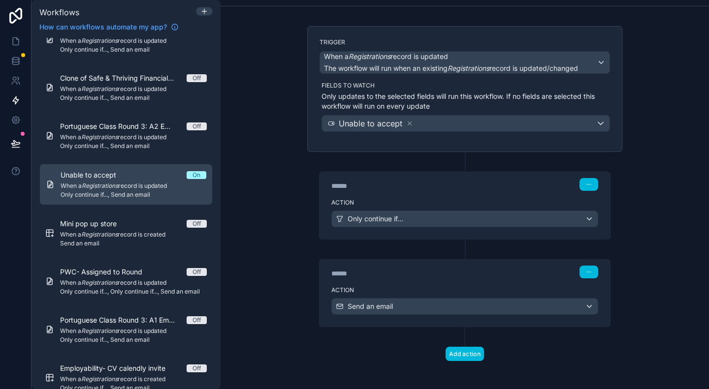
click at [455, 271] on div "******" at bounding box center [405, 274] width 148 height 10
click at [462, 289] on label "Action" at bounding box center [464, 290] width 267 height 8
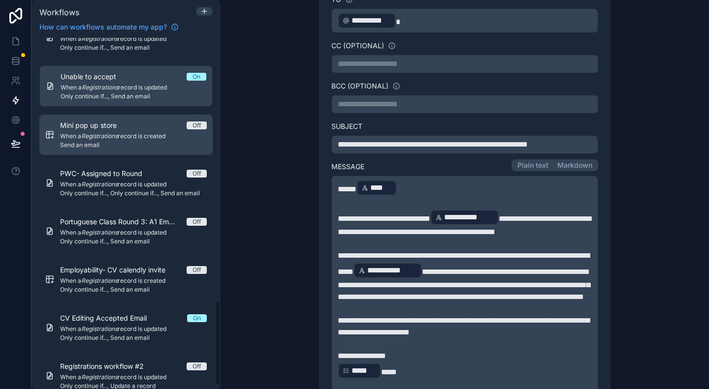
scroll to position [1103, 0]
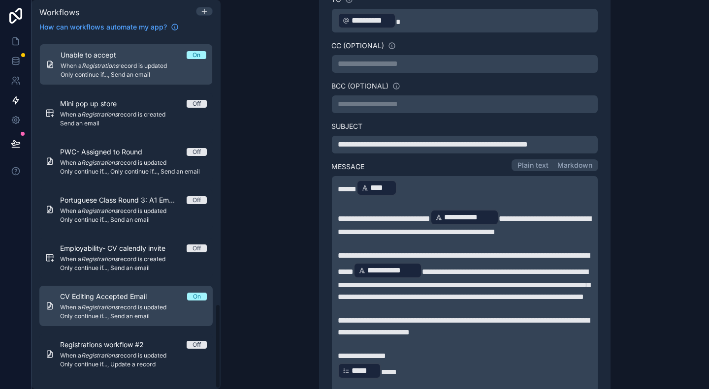
click at [141, 304] on span "When a Registrations record is updated" at bounding box center [133, 308] width 147 height 8
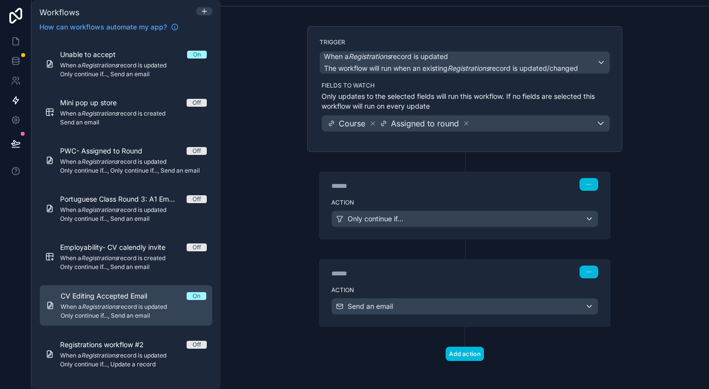
click at [384, 266] on div "****** Step 2" at bounding box center [464, 272] width 267 height 13
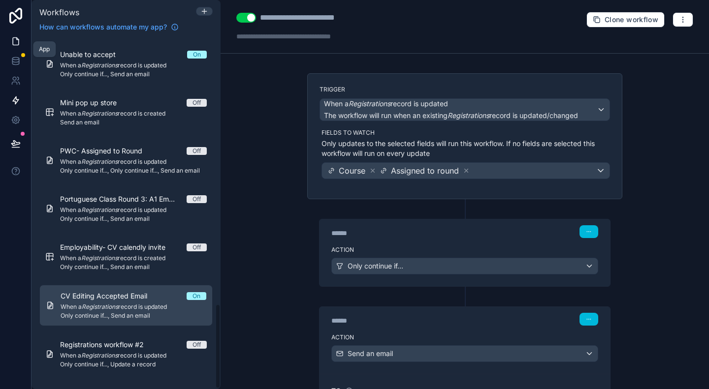
click at [14, 41] on icon at bounding box center [16, 41] width 10 height 10
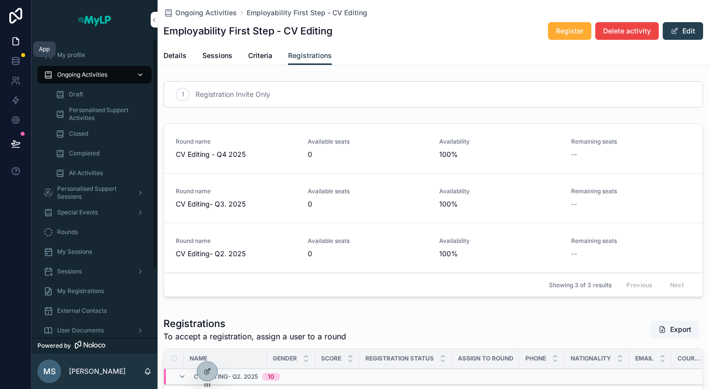
click at [84, 72] on span "Ongoing Activities" at bounding box center [82, 75] width 50 height 8
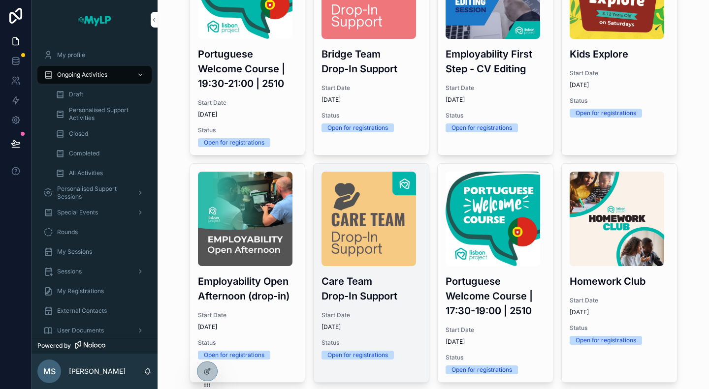
scroll to position [148, 0]
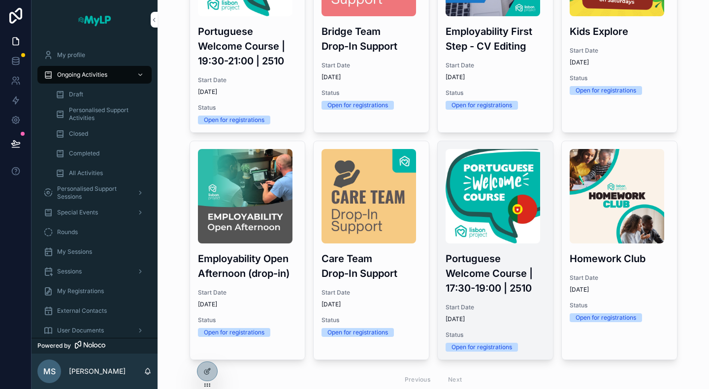
click at [510, 308] on span "Start Date" at bounding box center [494, 308] width 99 height 8
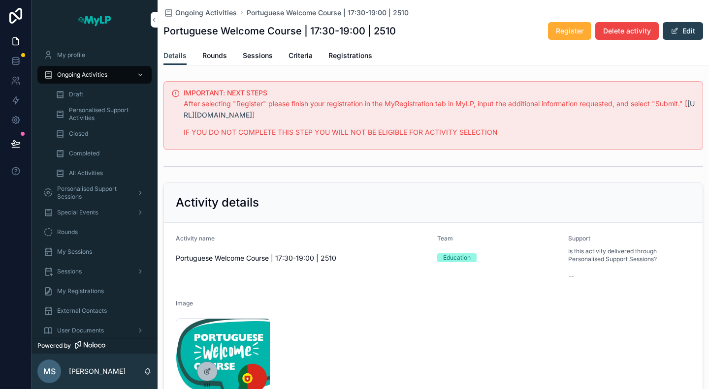
click at [212, 55] on span "Rounds" at bounding box center [214, 56] width 25 height 10
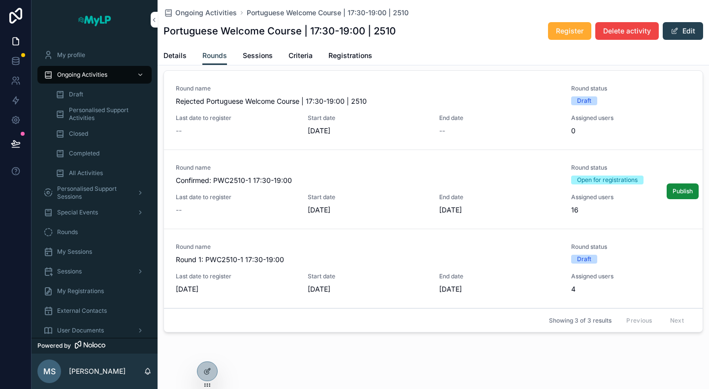
scroll to position [91, 0]
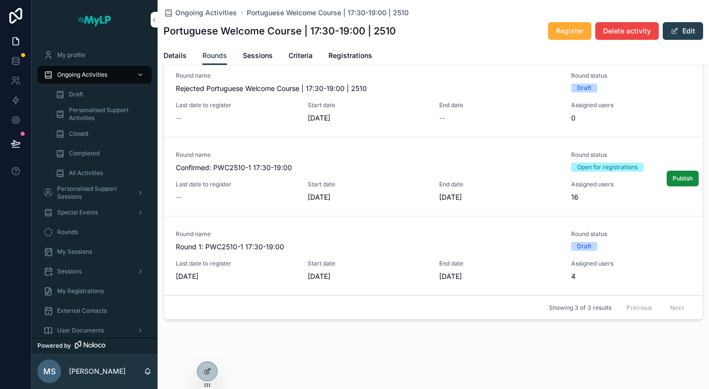
click at [405, 161] on div "Round name Confirmed: PWC2510-1 17:30-19:00" at bounding box center [367, 162] width 383 height 22
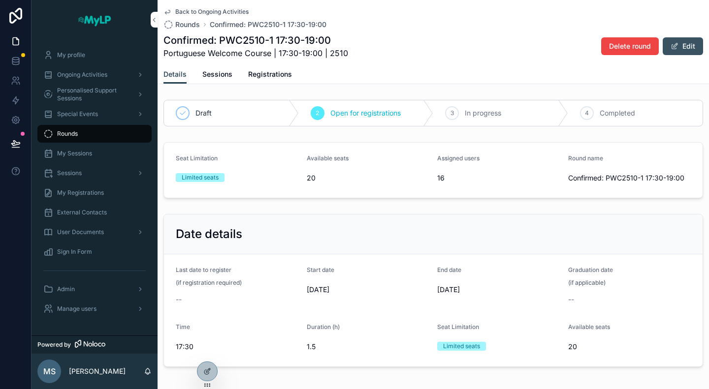
click at [670, 49] on span "scrollable content" at bounding box center [674, 46] width 8 height 8
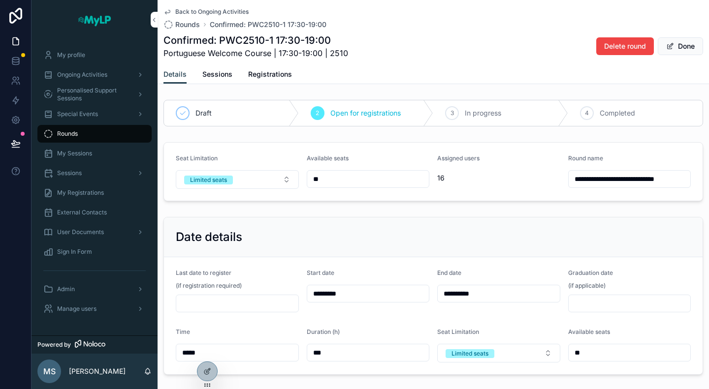
drag, startPoint x: 606, startPoint y: 179, endPoint x: 566, endPoint y: 178, distance: 39.9
click at [568, 178] on input "**********" at bounding box center [629, 179] width 122 height 14
paste input "**********"
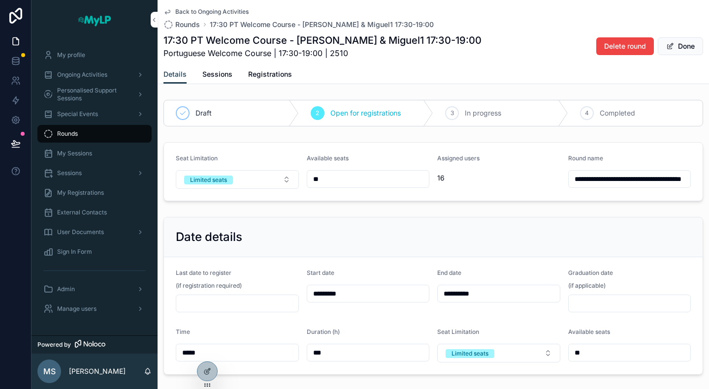
scroll to position [0, 44]
type input "**********"
click at [601, 132] on div "**********" at bounding box center [432, 237] width 551 height 283
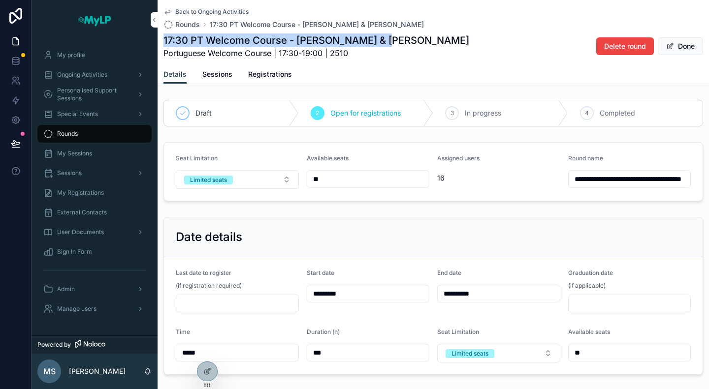
drag, startPoint x: 392, startPoint y: 40, endPoint x: 163, endPoint y: 39, distance: 228.8
click at [163, 39] on div "17:30 PT Welcome Course - Bernardo & Miguel Portuguese Welcome Course | 17:30-1…" at bounding box center [432, 46] width 539 height 26
copy h1 "17:30 PT Welcome Course - Bernardo & Miguel"
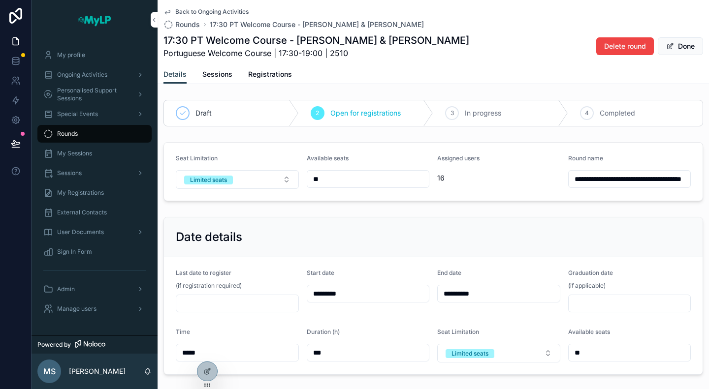
click at [459, 48] on div "17:30 PT Welcome Course - Bernardo & Miguel Portuguese Welcome Course | 17:30-1…" at bounding box center [432, 46] width 539 height 26
click at [275, 69] on span "Registrations" at bounding box center [270, 74] width 44 height 10
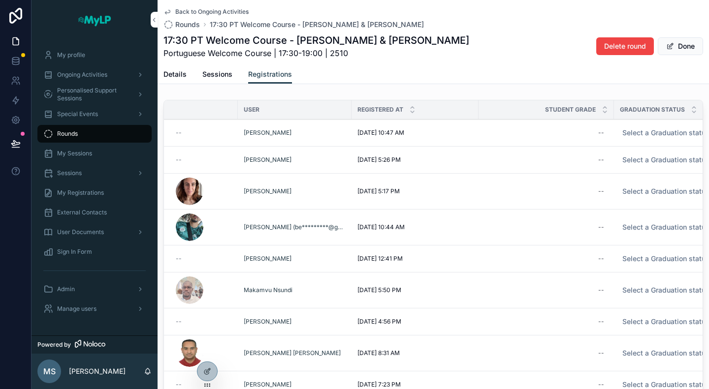
click at [193, 11] on span "Back to Ongoing Activities" at bounding box center [211, 12] width 73 height 8
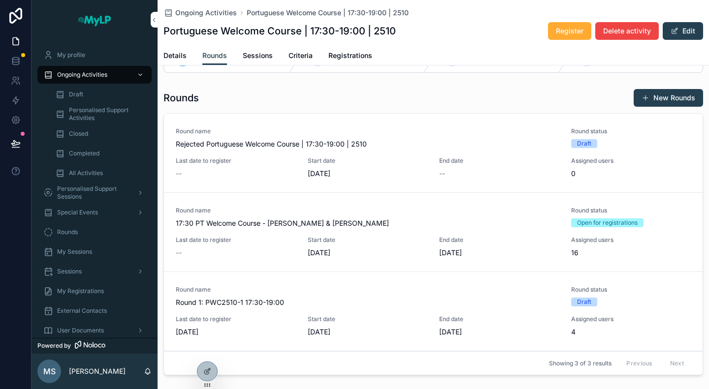
scroll to position [49, 0]
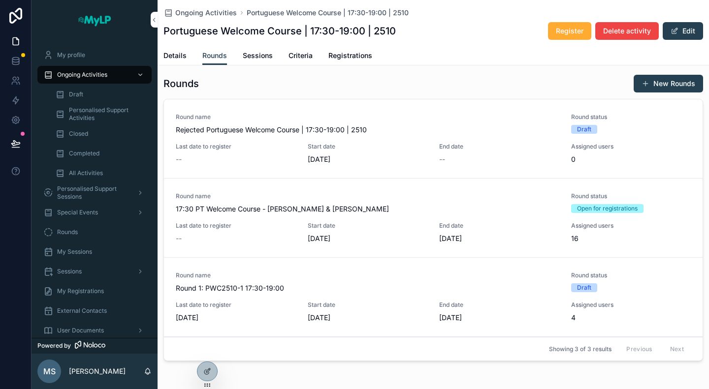
click at [340, 52] on span "Registrations" at bounding box center [350, 56] width 44 height 10
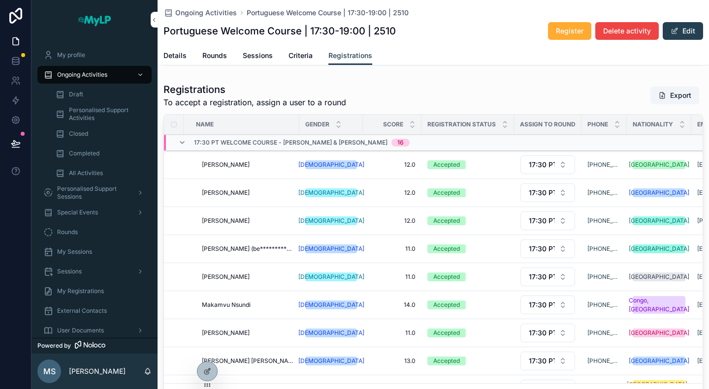
scroll to position [265, 0]
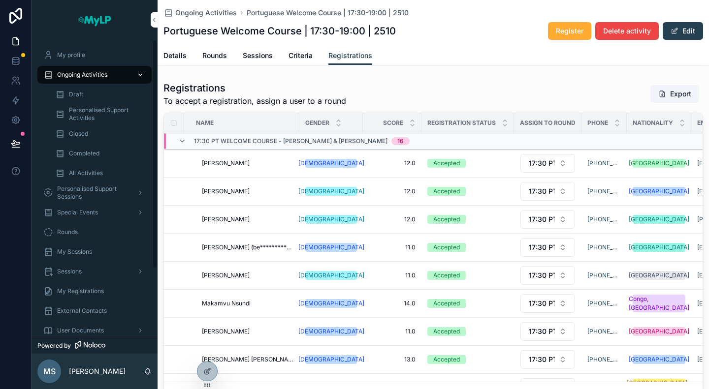
click at [87, 76] on span "Ongoing Activities" at bounding box center [82, 75] width 50 height 8
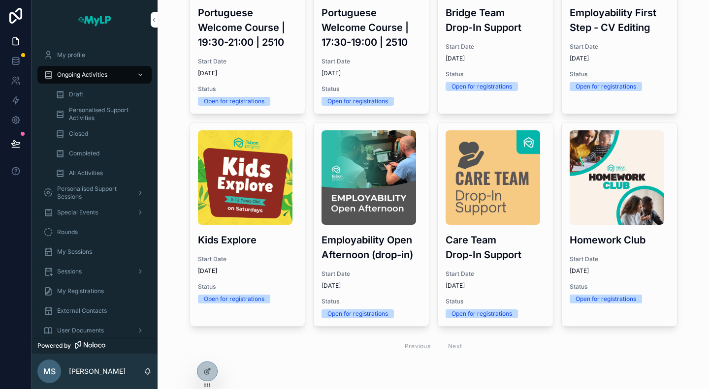
scroll to position [165, 0]
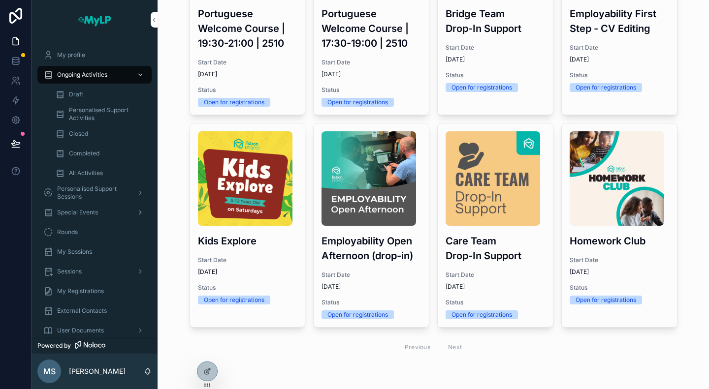
click at [83, 209] on span "Special Events" at bounding box center [77, 213] width 41 height 8
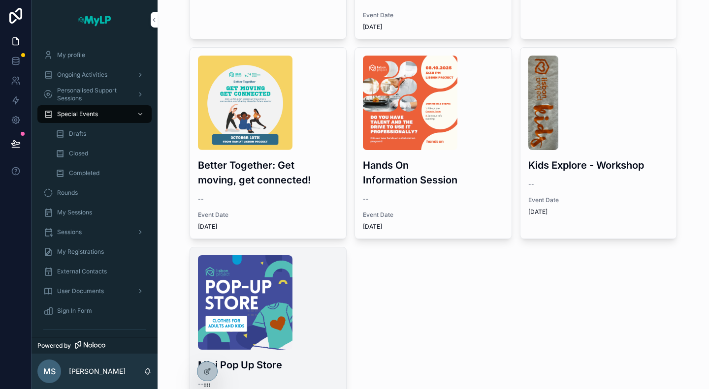
scroll to position [295, 0]
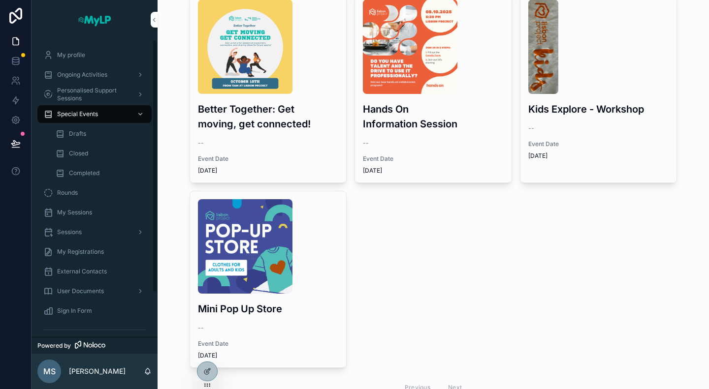
click at [87, 171] on span "Completed" at bounding box center [84, 173] width 31 height 8
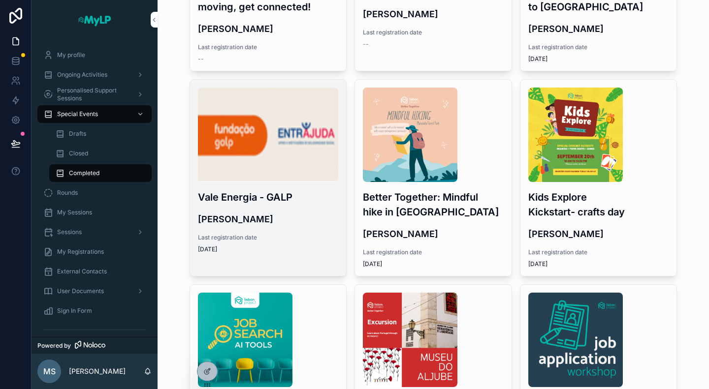
scroll to position [197, 0]
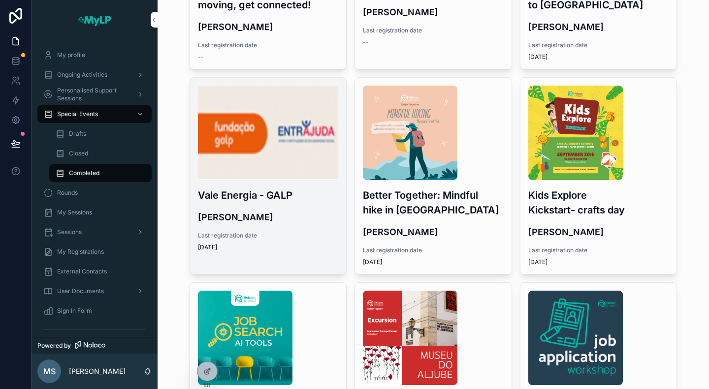
click at [277, 220] on h4 "Luisa Santos" at bounding box center [268, 217] width 141 height 13
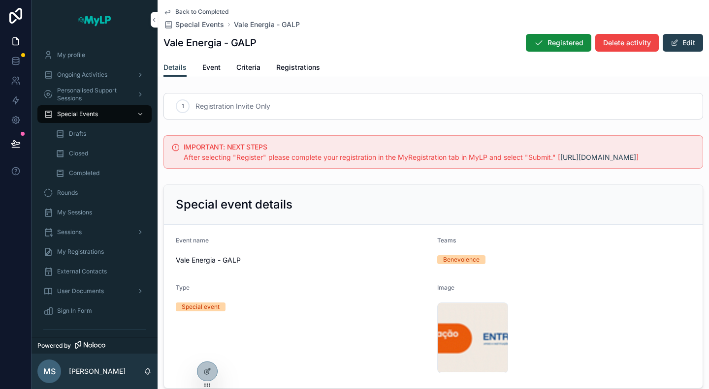
click at [300, 66] on span "Registrations" at bounding box center [298, 67] width 44 height 10
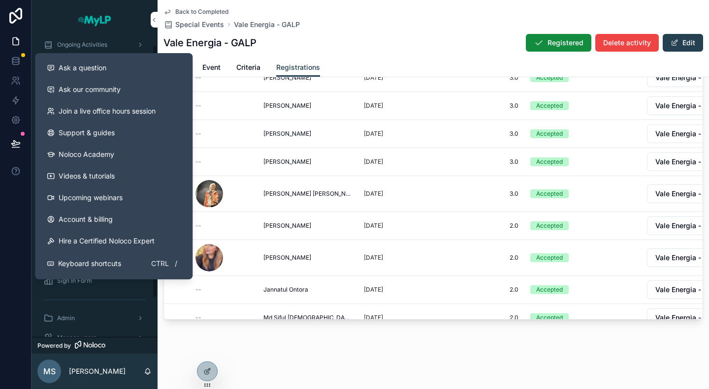
scroll to position [52, 0]
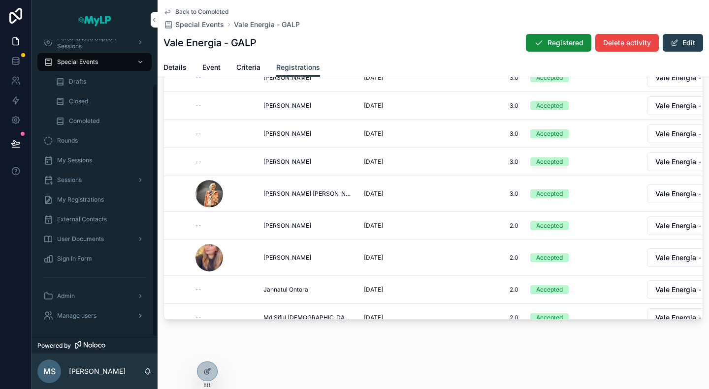
click at [80, 309] on div "Manage users" at bounding box center [94, 316] width 102 height 16
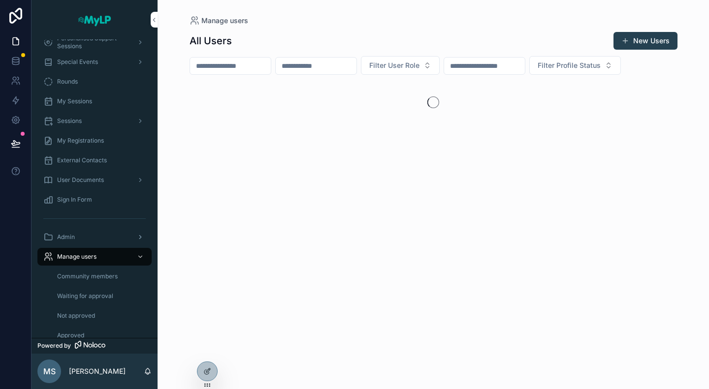
click at [75, 239] on div "Admin" at bounding box center [94, 237] width 102 height 16
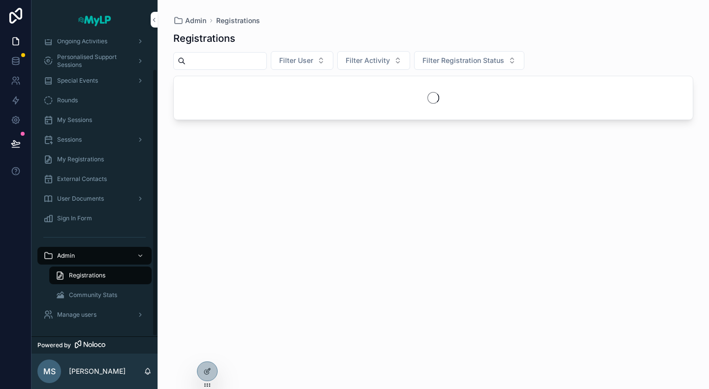
scroll to position [33, 0]
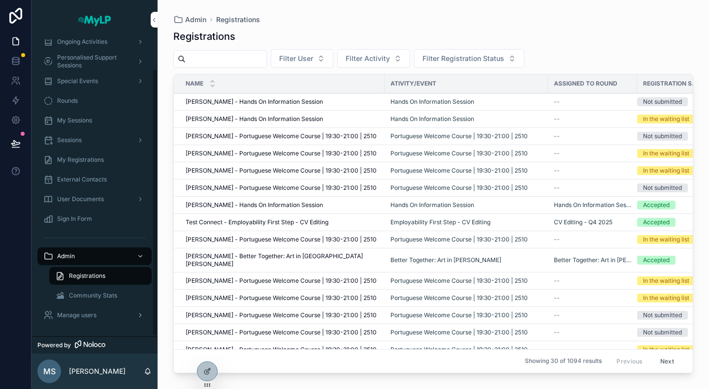
click at [81, 311] on span "Manage users" at bounding box center [76, 315] width 39 height 8
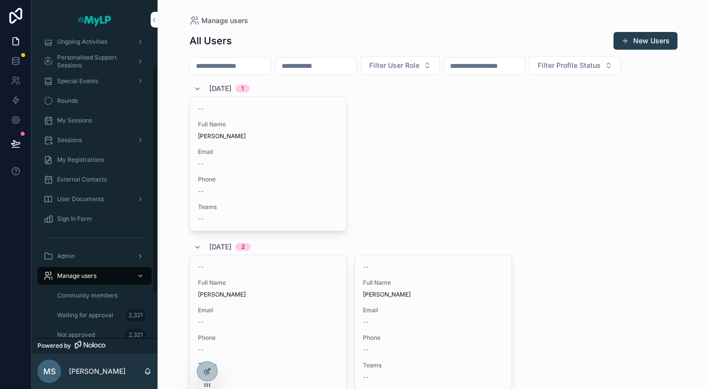
click at [79, 258] on div "Admin" at bounding box center [94, 256] width 102 height 16
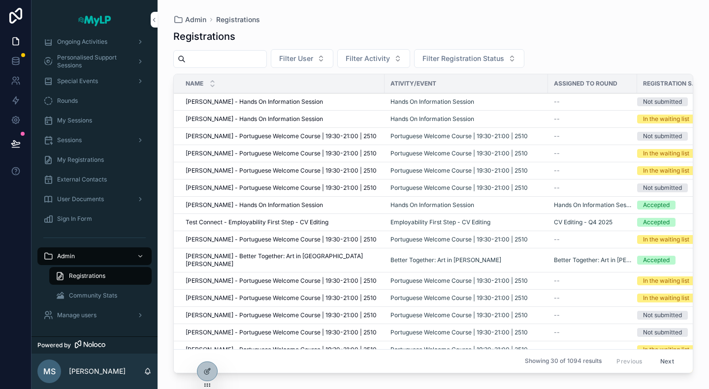
click at [239, 57] on input "scrollable content" at bounding box center [226, 59] width 81 height 14
click at [96, 316] on span "Manage users" at bounding box center [76, 315] width 39 height 8
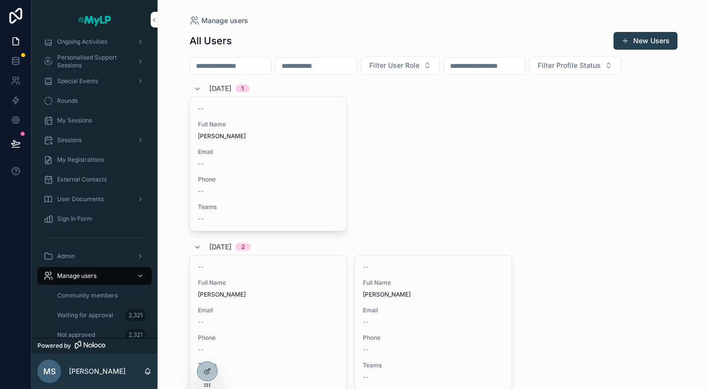
click at [238, 66] on input "scrollable content" at bounding box center [230, 66] width 81 height 14
paste input "**********"
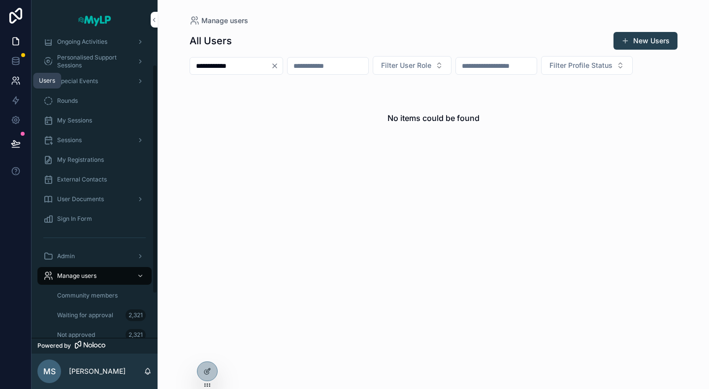
type input "**********"
click at [14, 78] on icon at bounding box center [16, 81] width 10 height 10
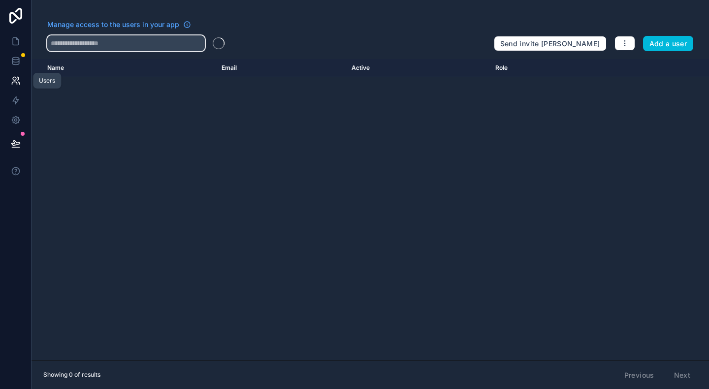
click at [101, 42] on input "text" at bounding box center [125, 43] width 157 height 16
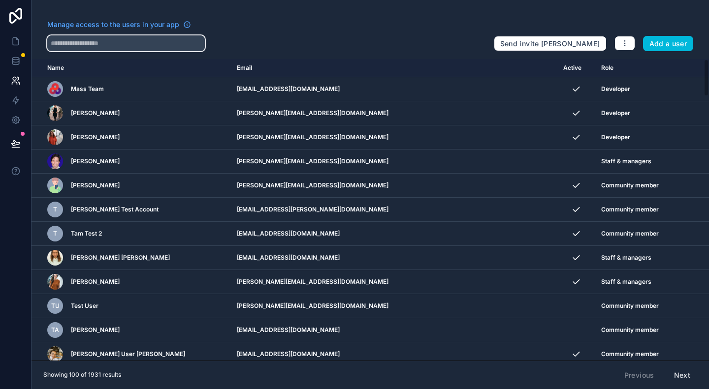
paste input "**********"
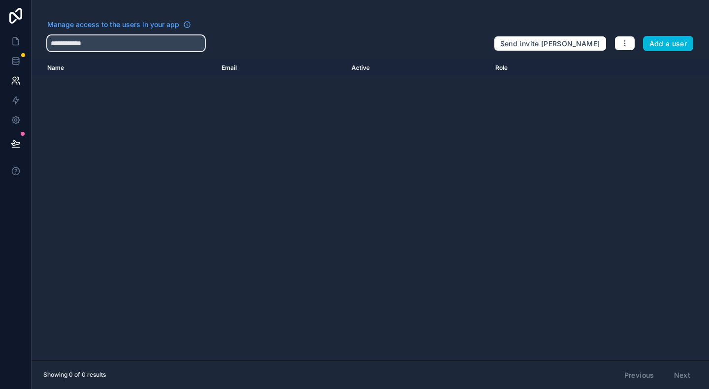
click at [80, 44] on input "**********" at bounding box center [125, 43] width 157 height 16
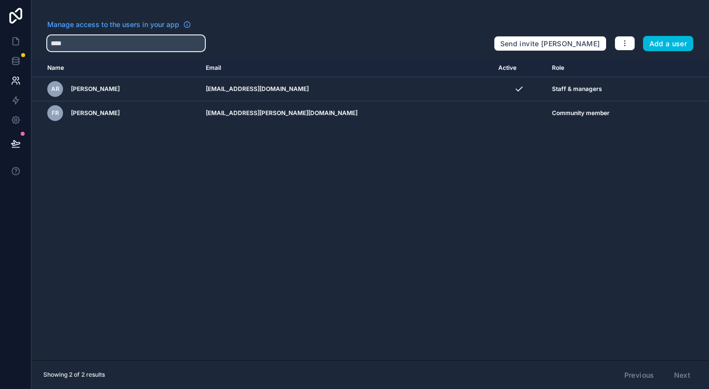
click at [136, 41] on input "****" at bounding box center [125, 43] width 157 height 16
paste input "*********"
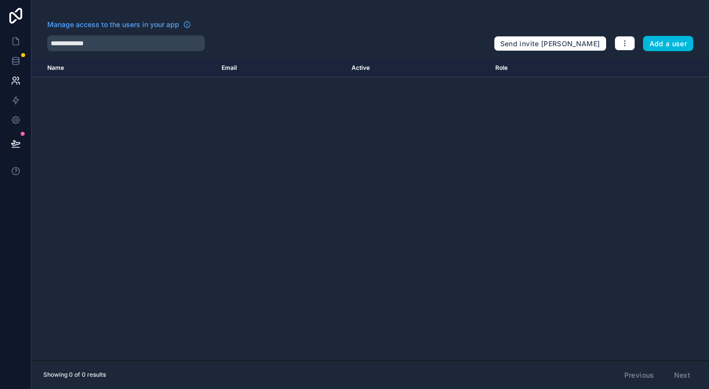
drag, startPoint x: 402, startPoint y: 23, endPoint x: 379, endPoint y: 27, distance: 22.5
click at [402, 23] on div "Manage access to the users in your app" at bounding box center [266, 28] width 438 height 16
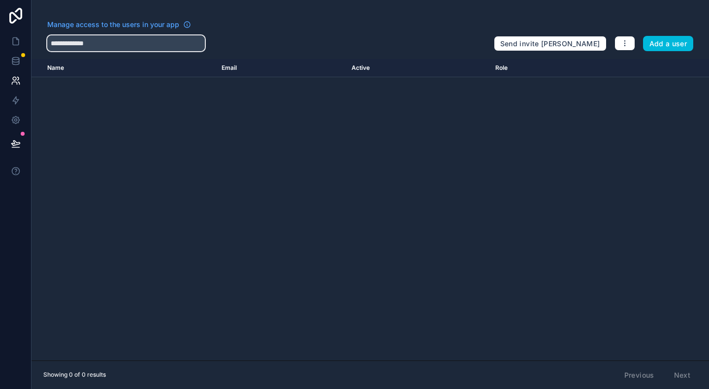
click at [145, 41] on input "**********" at bounding box center [125, 43] width 157 height 16
drag, startPoint x: 145, startPoint y: 41, endPoint x: 79, endPoint y: 42, distance: 65.4
click at [79, 42] on input "**********" at bounding box center [125, 43] width 157 height 16
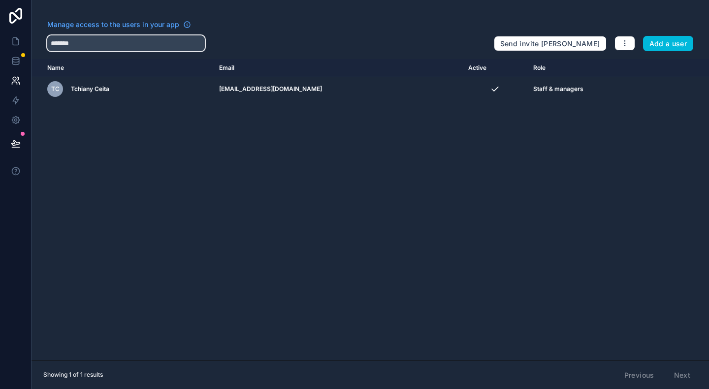
click at [124, 40] on input "*******" at bounding box center [125, 43] width 157 height 16
paste input "**********"
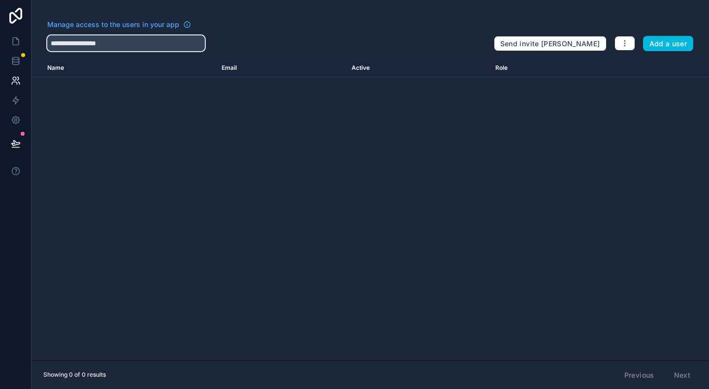
click at [90, 44] on input "**********" at bounding box center [125, 43] width 157 height 16
click at [87, 44] on input "**********" at bounding box center [125, 43] width 157 height 16
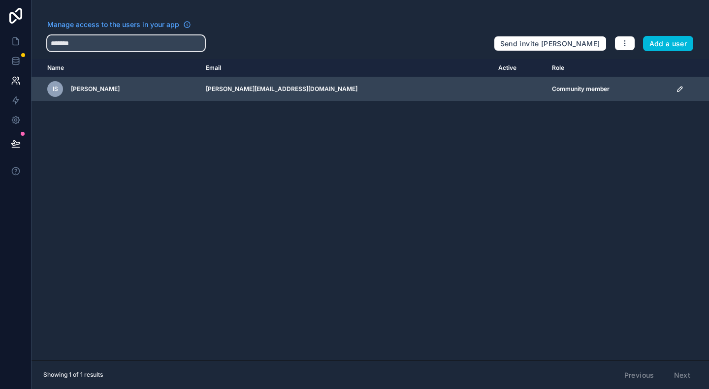
type input "*******"
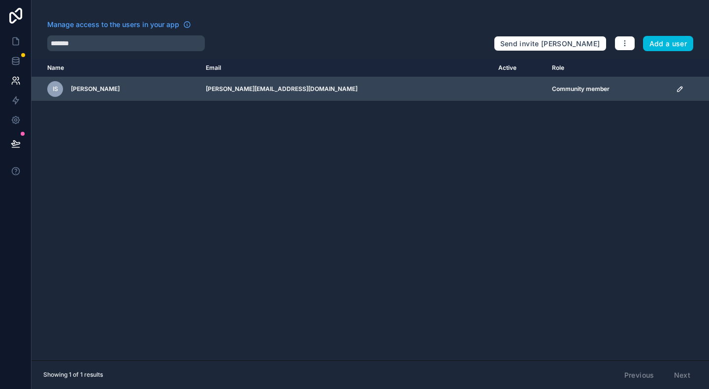
click at [670, 88] on td "scrollable content" at bounding box center [689, 89] width 39 height 24
click at [676, 89] on icon "scrollable content" at bounding box center [680, 89] width 8 height 8
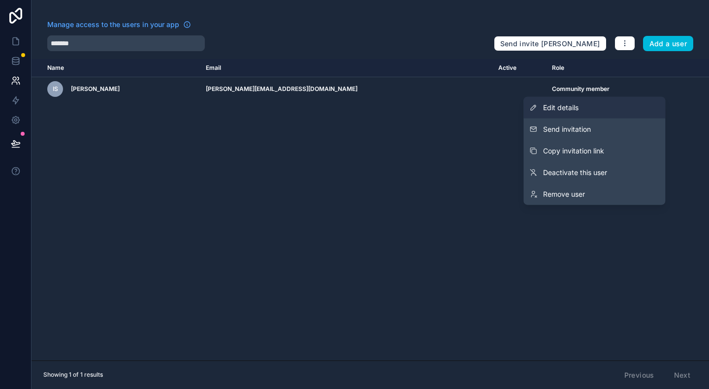
click at [577, 111] on span "Edit details" at bounding box center [560, 108] width 35 height 10
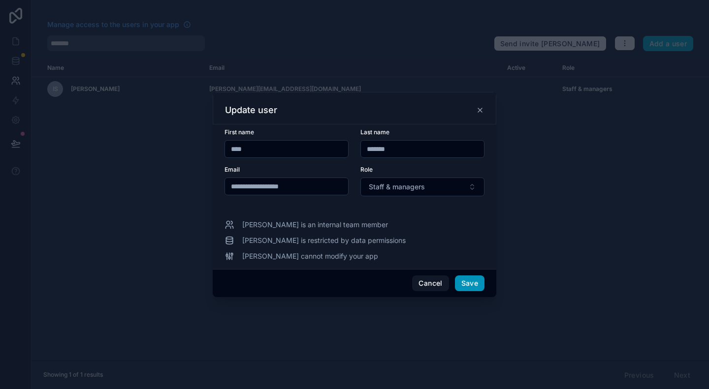
click at [470, 283] on button "Save" at bounding box center [470, 284] width 30 height 16
click at [472, 282] on button "Save" at bounding box center [470, 284] width 30 height 16
click at [425, 283] on button "Cancel" at bounding box center [430, 284] width 36 height 16
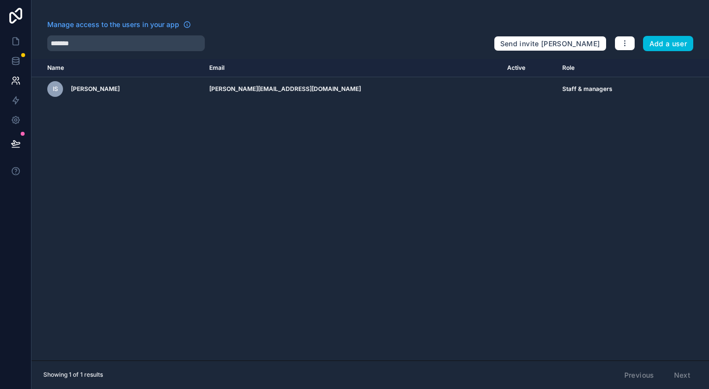
click at [528, 232] on div "Name Email Active Role userTable.email IS Inês Sampaio ines.fs04@gmail.com Staf…" at bounding box center [369, 210] width 677 height 302
click at [16, 87] on link at bounding box center [15, 81] width 31 height 20
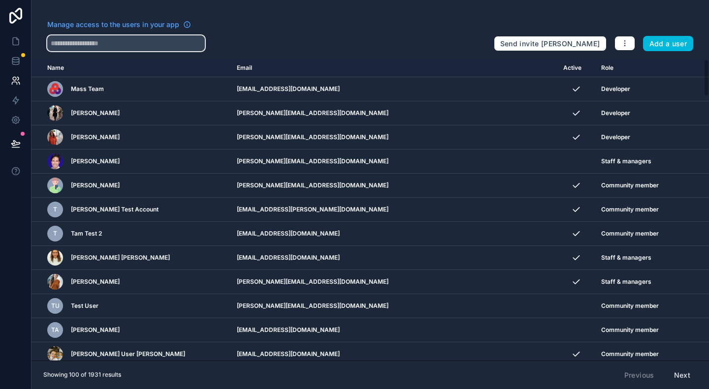
click at [170, 44] on input "text" at bounding box center [125, 43] width 157 height 16
paste input "**********"
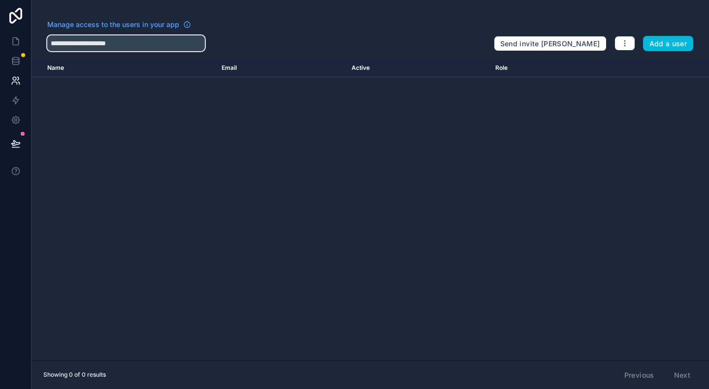
click at [125, 44] on input "**********" at bounding box center [125, 43] width 157 height 16
drag, startPoint x: 109, startPoint y: 44, endPoint x: 39, endPoint y: 44, distance: 70.4
click at [39, 44] on div "**********" at bounding box center [369, 35] width 677 height 31
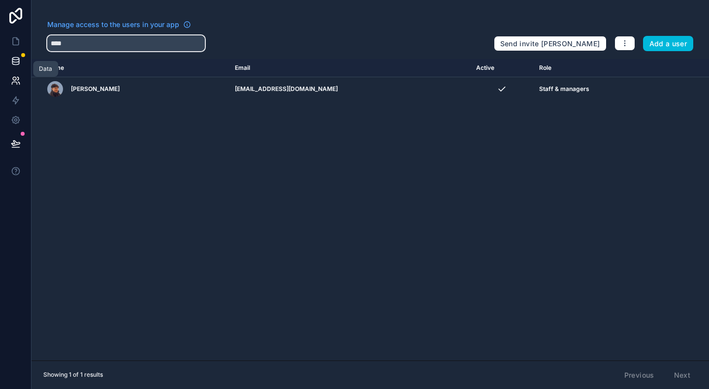
type input "****"
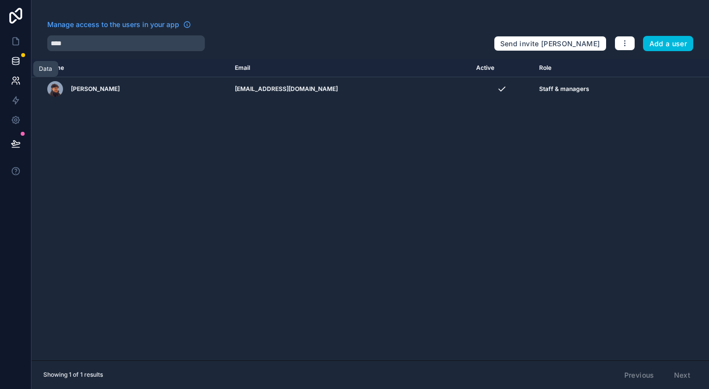
click at [18, 62] on icon at bounding box center [16, 61] width 10 height 10
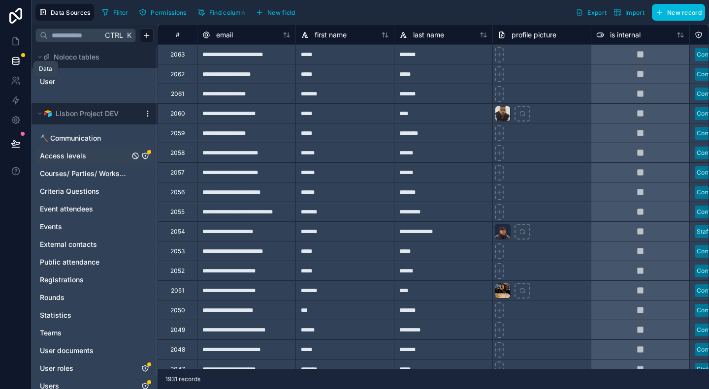
click at [67, 155] on span "Access levels" at bounding box center [63, 156] width 46 height 10
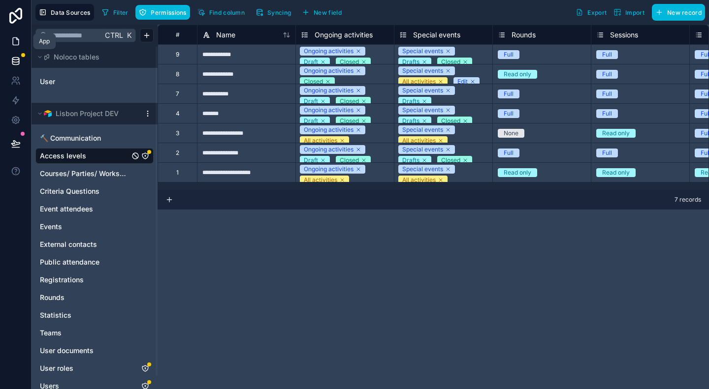
click at [17, 37] on icon at bounding box center [16, 41] width 10 height 10
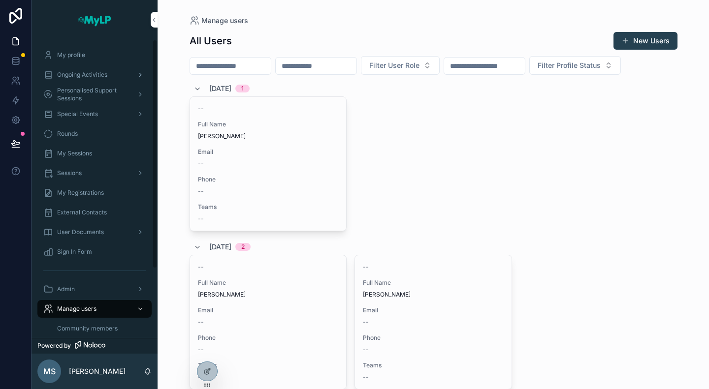
click at [94, 74] on span "Ongoing Activities" at bounding box center [82, 75] width 50 height 8
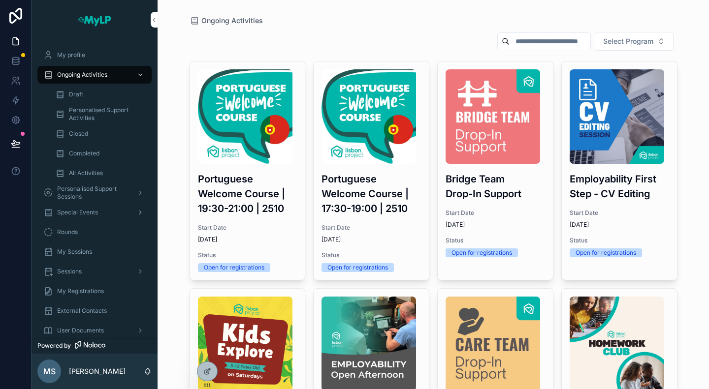
click at [85, 212] on span "Special Events" at bounding box center [77, 213] width 41 height 8
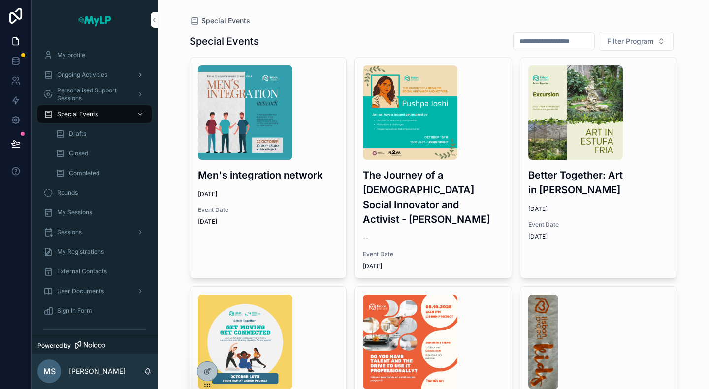
click at [83, 72] on span "Ongoing Activities" at bounding box center [82, 75] width 50 height 8
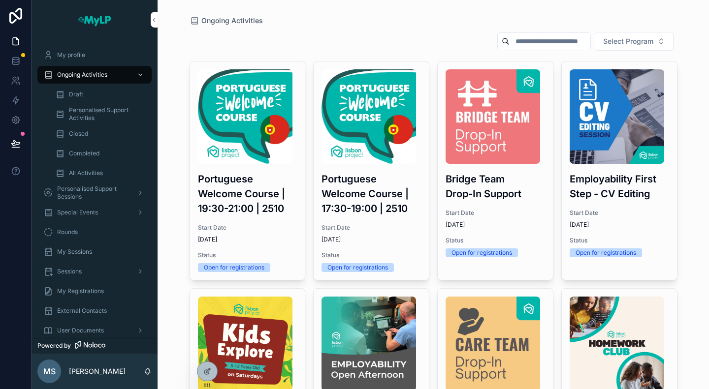
click at [589, 193] on h3 "Employability First Step - CV Editing" at bounding box center [618, 187] width 99 height 30
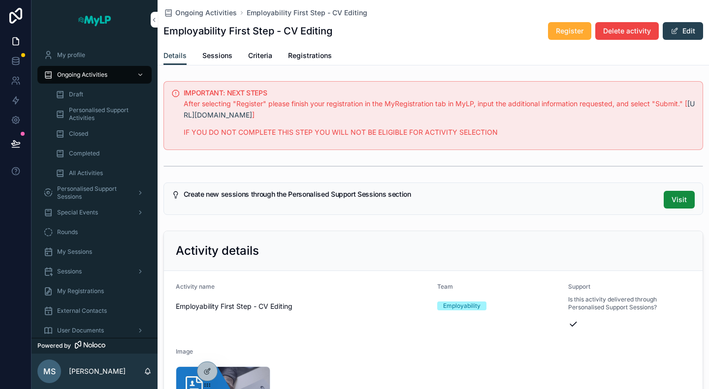
click at [306, 52] on span "Registrations" at bounding box center [310, 56] width 44 height 10
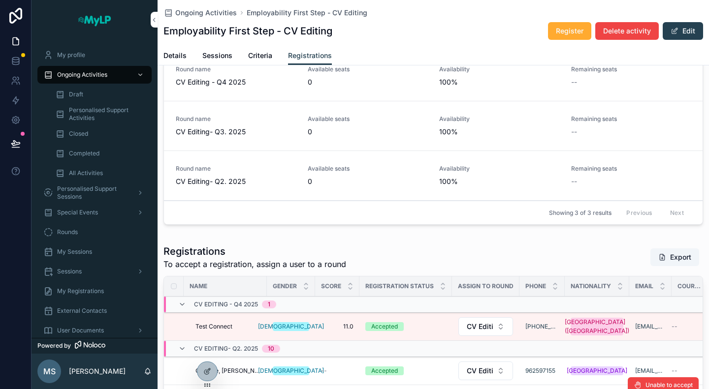
scroll to position [220, 0]
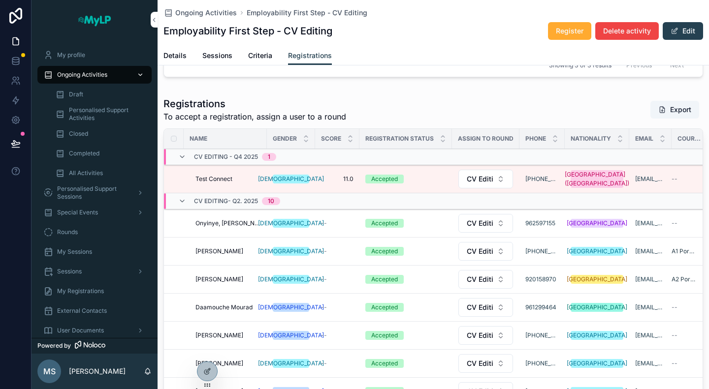
click at [92, 73] on span "Ongoing Activities" at bounding box center [82, 75] width 50 height 8
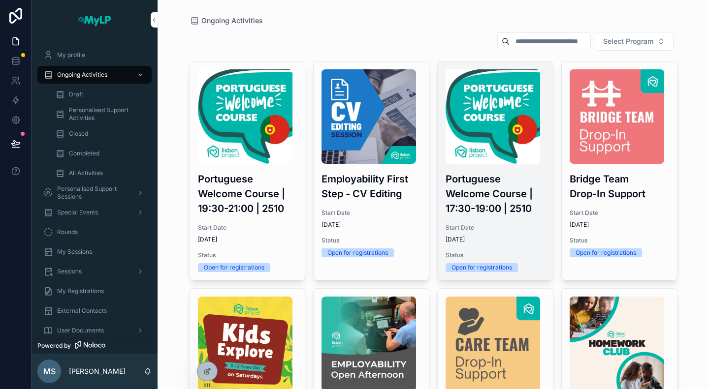
click at [493, 219] on div "Portuguese Welcome Course | 17:30-19:00 | 2510 Start Date 10/8/2025 Status Open…" at bounding box center [494, 171] width 115 height 218
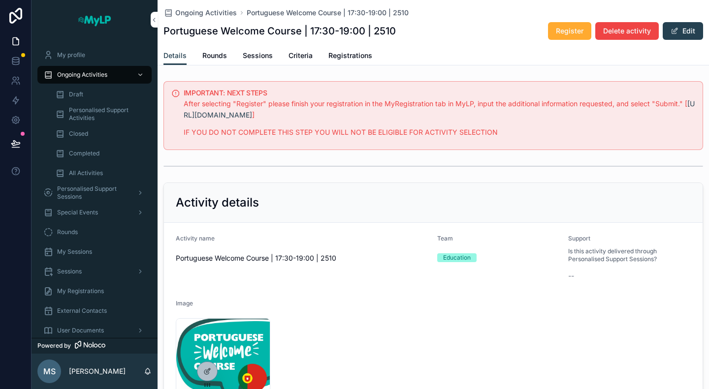
click at [212, 53] on span "Rounds" at bounding box center [214, 56] width 25 height 10
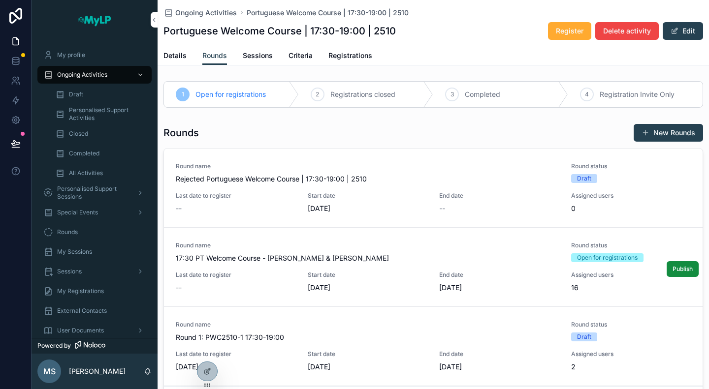
click at [376, 257] on span "17:30 PT Welcome Course - Bernardo & Miguel" at bounding box center [367, 258] width 383 height 10
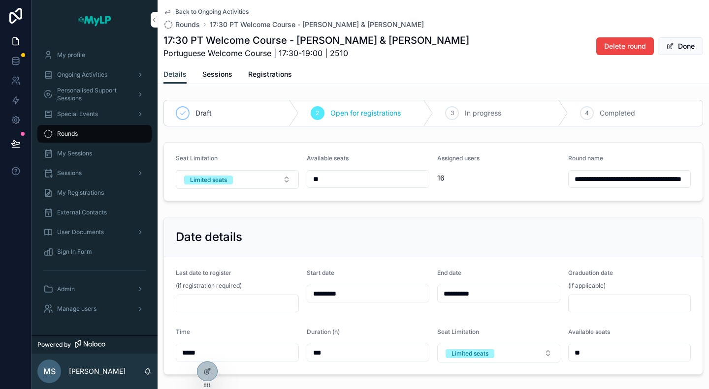
click at [586, 179] on input "**********" at bounding box center [629, 179] width 122 height 14
type input "**********"
click at [676, 48] on button "Done" at bounding box center [679, 46] width 45 height 18
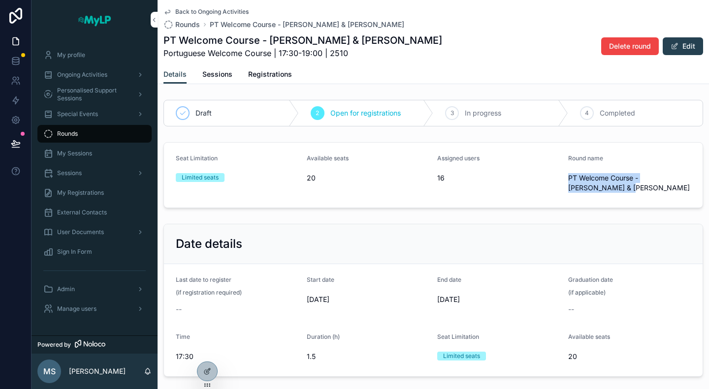
drag, startPoint x: 561, startPoint y: 179, endPoint x: 641, endPoint y: 189, distance: 80.9
click at [641, 189] on form "Seat Limitation Limited seats Available seats 20 Assigned users 16 Round name P…" at bounding box center [433, 175] width 538 height 65
copy span "PT Welcome Course - Bernardo & Miguel"
click at [433, 45] on div "PT Welcome Course - Bernardo & Miguel Portuguese Welcome Course | 17:30-19:00 |…" at bounding box center [432, 46] width 539 height 26
click at [96, 91] on span "Personalised Support Sessions" at bounding box center [93, 95] width 72 height 16
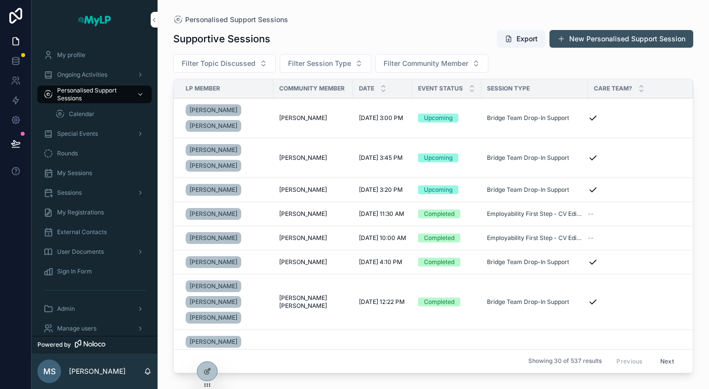
click at [584, 36] on button "New Personalised Support Session" at bounding box center [621, 39] width 144 height 18
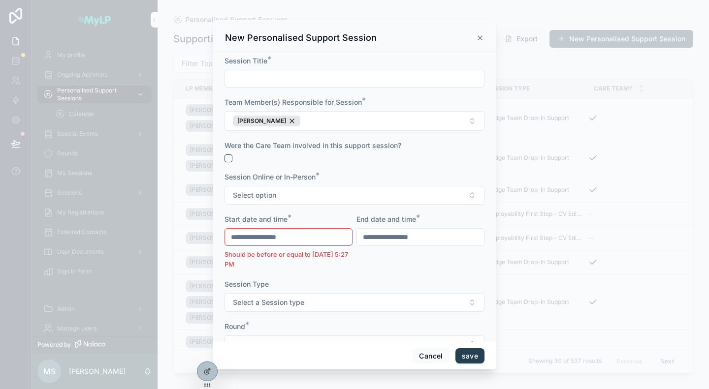
click at [322, 80] on input "scrollable content" at bounding box center [354, 79] width 259 height 14
type input "****"
click at [332, 155] on div "scrollable content" at bounding box center [354, 159] width 260 height 8
click at [330, 191] on button "Select option" at bounding box center [354, 195] width 260 height 19
click at [326, 233] on div "In Person" at bounding box center [350, 233] width 137 height 15
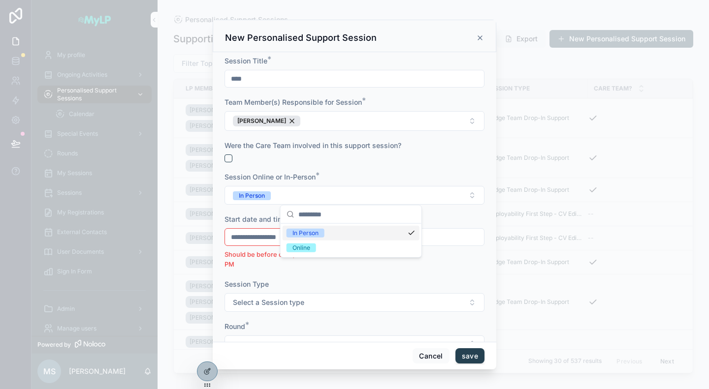
click at [277, 236] on input "**********" at bounding box center [288, 237] width 127 height 14
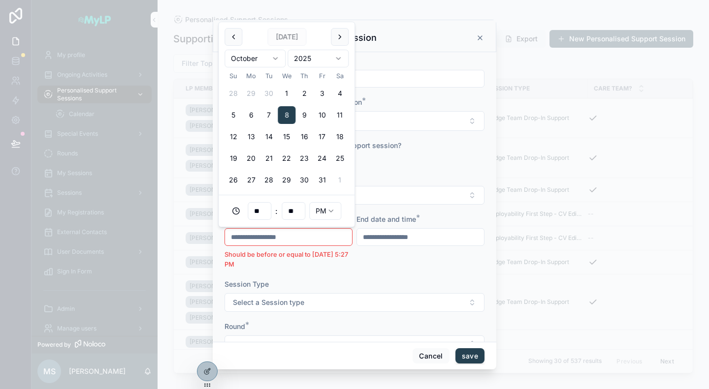
click at [263, 212] on input "**" at bounding box center [259, 211] width 23 height 14
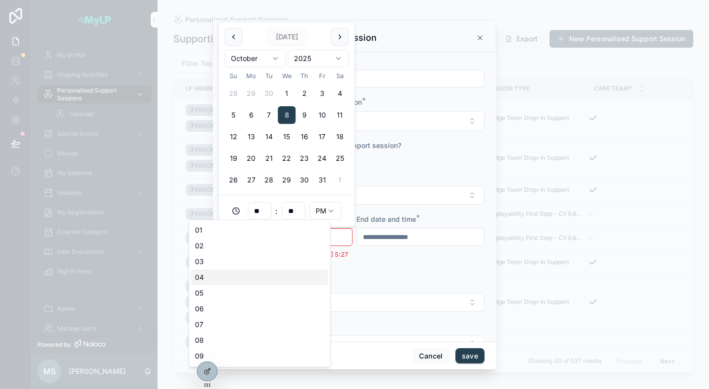
click at [222, 274] on div "04" at bounding box center [259, 278] width 137 height 16
type input "**********"
type input "**"
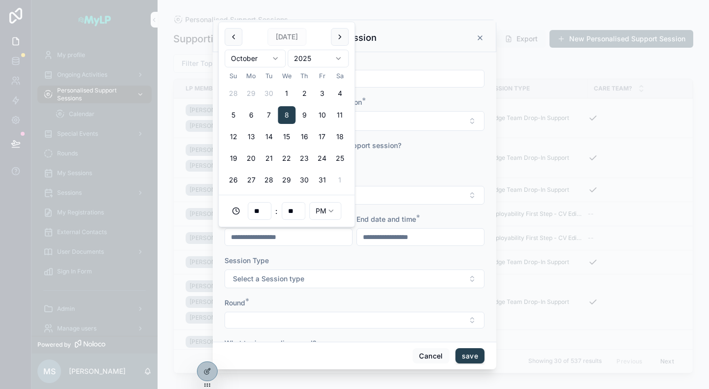
click at [378, 234] on input "**********" at bounding box center [420, 237] width 127 height 14
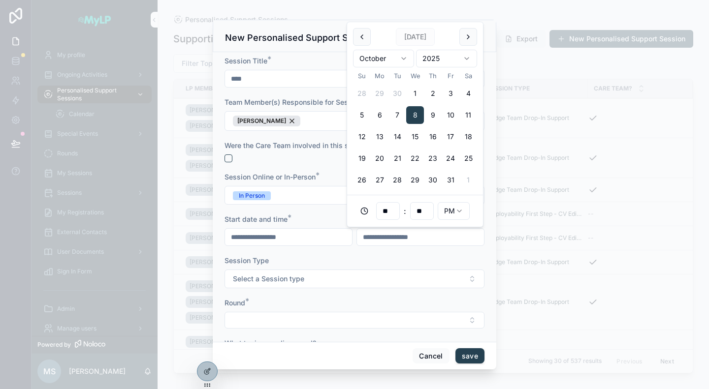
click at [363, 259] on div "Session Type" at bounding box center [354, 261] width 260 height 10
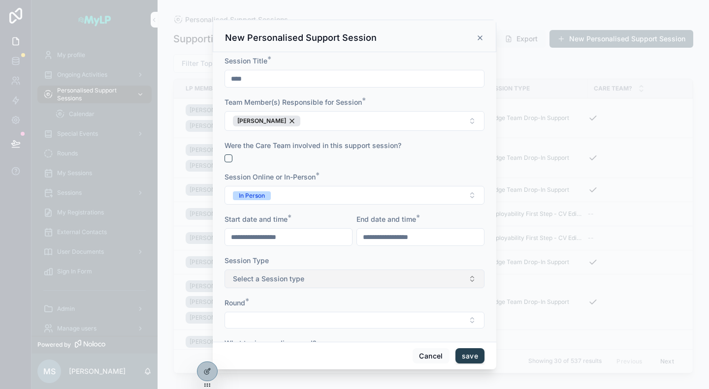
click at [310, 278] on button "Select a Session type" at bounding box center [354, 279] width 260 height 19
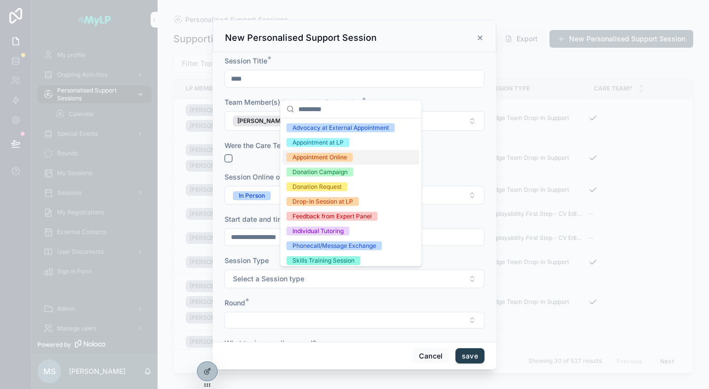
click at [341, 152] on div "Appointment Online" at bounding box center [350, 157] width 137 height 15
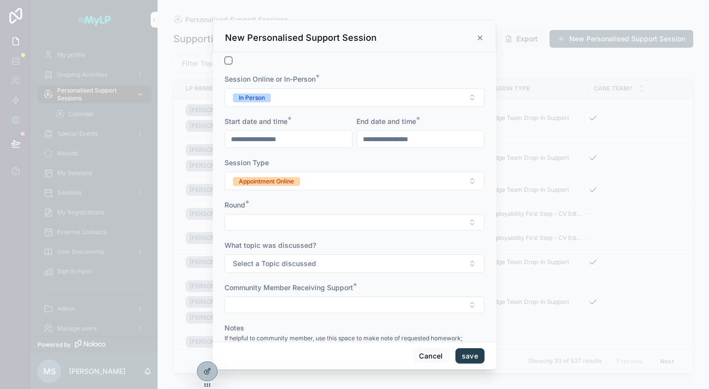
scroll to position [98, 0]
click at [310, 222] on button "Select Button" at bounding box center [354, 222] width 260 height 17
click at [320, 177] on button "Appointment Online" at bounding box center [354, 180] width 260 height 19
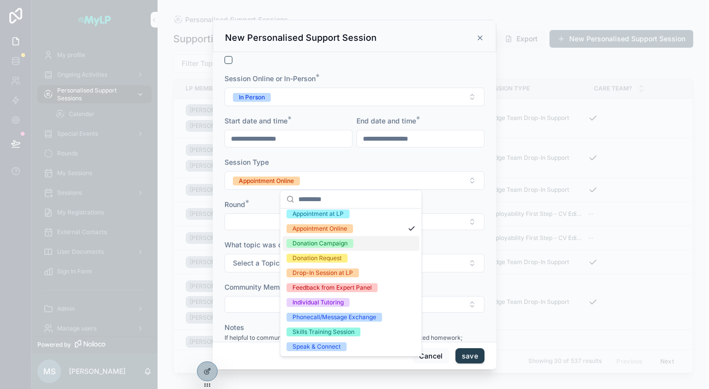
scroll to position [0, 0]
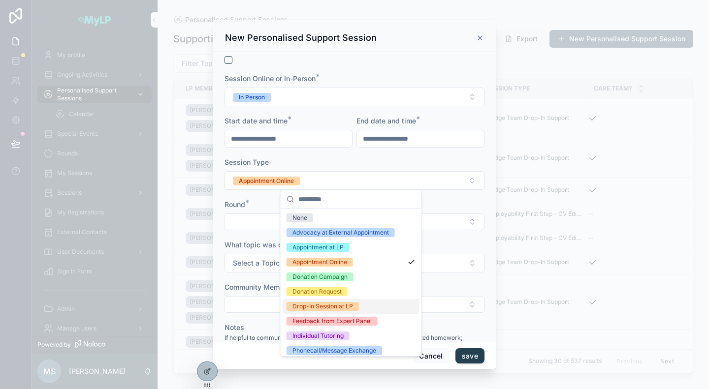
click at [350, 308] on div "Drop-In Session at LP" at bounding box center [322, 306] width 61 height 9
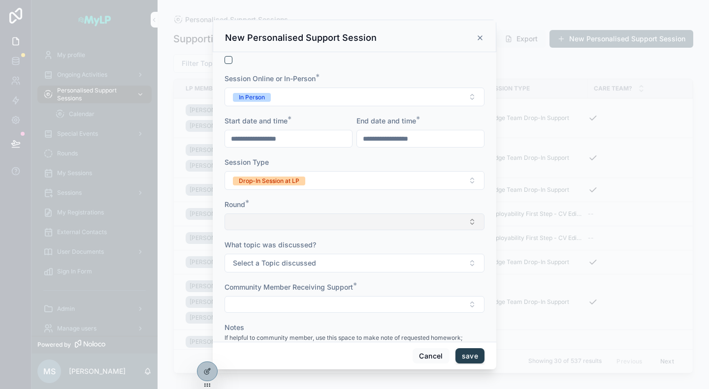
click at [316, 219] on button "Select Button" at bounding box center [354, 222] width 260 height 17
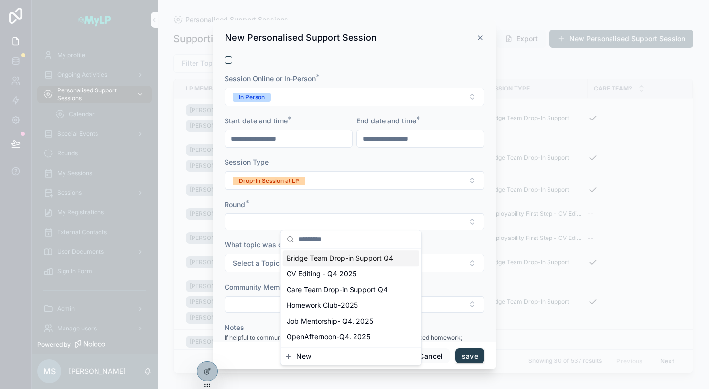
click at [421, 44] on div "New Personalised Support Session" at bounding box center [354, 36] width 283 height 32
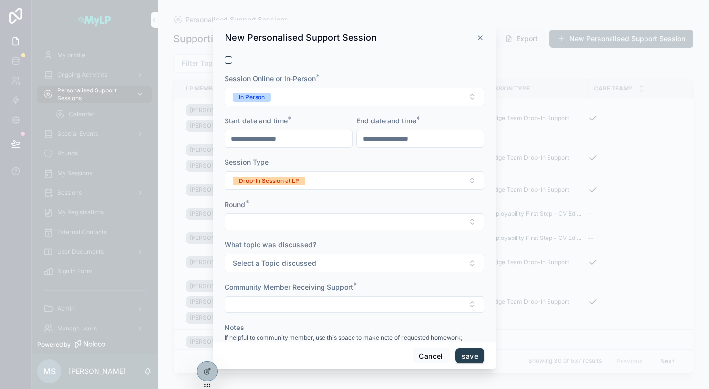
click at [478, 37] on icon "scrollable content" at bounding box center [480, 38] width 8 height 8
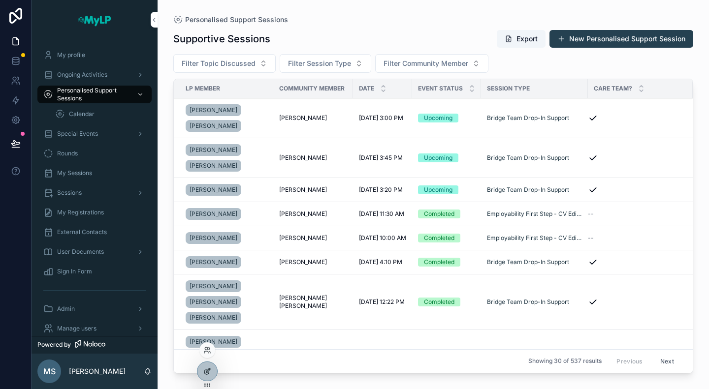
click at [206, 371] on icon at bounding box center [208, 371] width 4 height 4
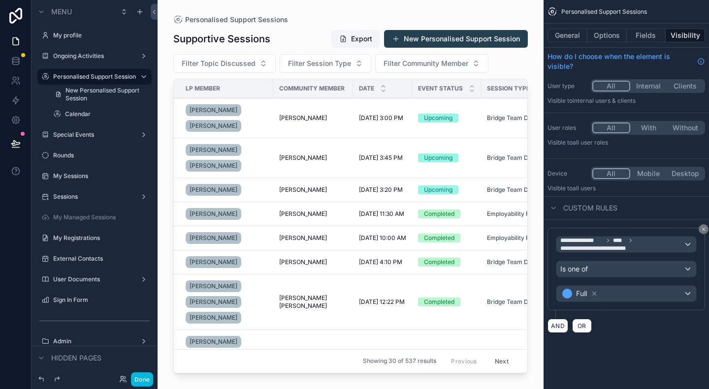
click at [460, 39] on div "scrollable content" at bounding box center [350, 188] width 386 height 377
click at [460, 39] on button "New Personalised Support Session" at bounding box center [456, 39] width 144 height 18
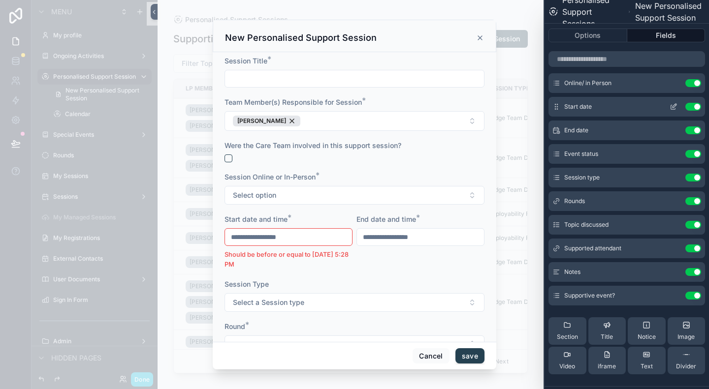
scroll to position [98, 0]
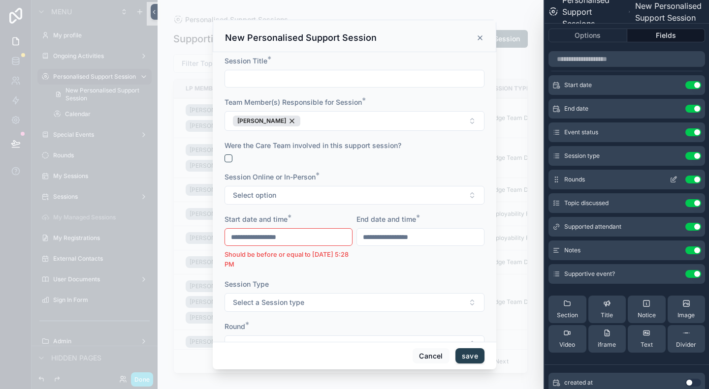
click at [669, 177] on icon at bounding box center [673, 180] width 8 height 8
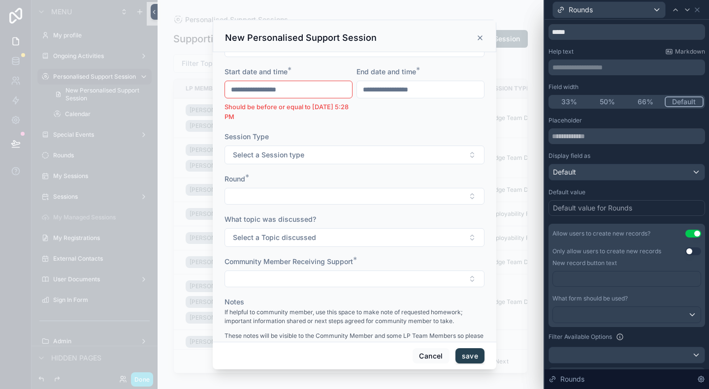
scroll to position [0, 0]
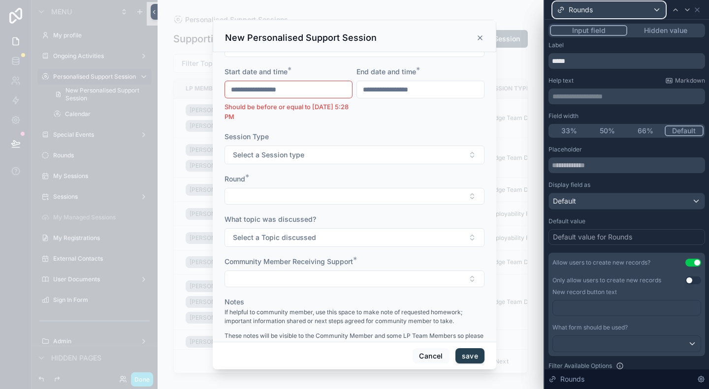
click at [644, 7] on div "Rounds" at bounding box center [609, 10] width 112 height 16
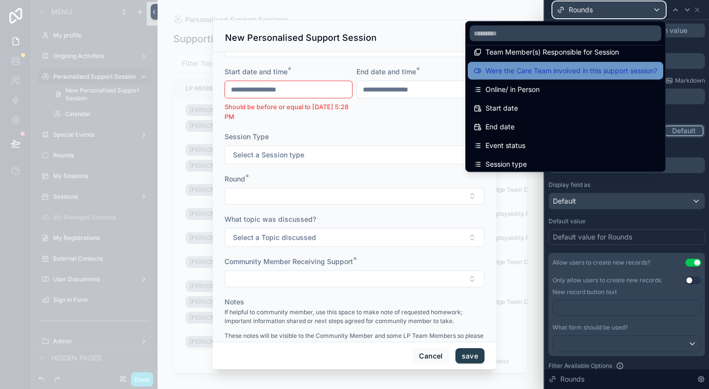
scroll to position [49, 0]
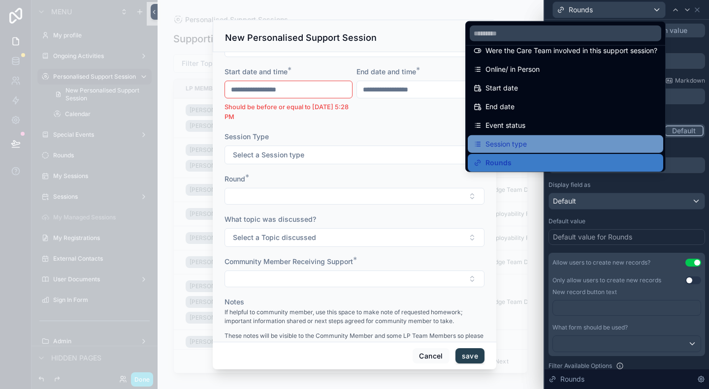
click at [540, 139] on div "Session type" at bounding box center [565, 144] width 184 height 12
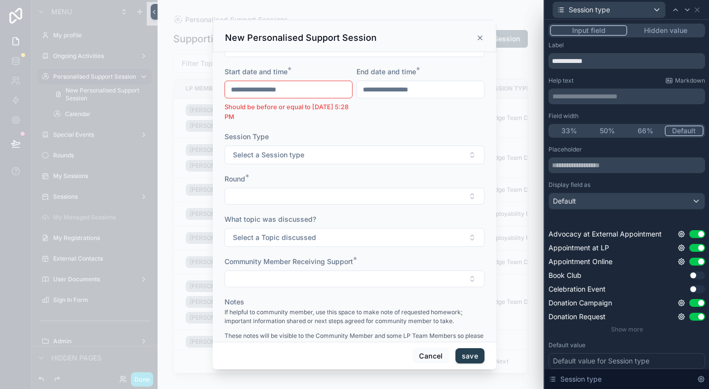
scroll to position [197, 0]
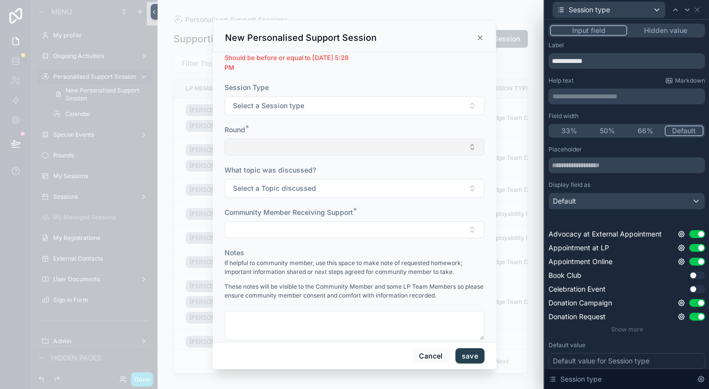
click at [400, 146] on button "Select Button" at bounding box center [354, 147] width 260 height 17
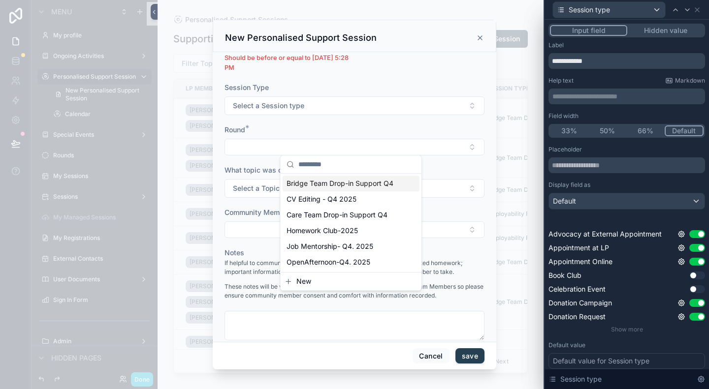
click at [408, 129] on div "Round *" at bounding box center [354, 130] width 260 height 10
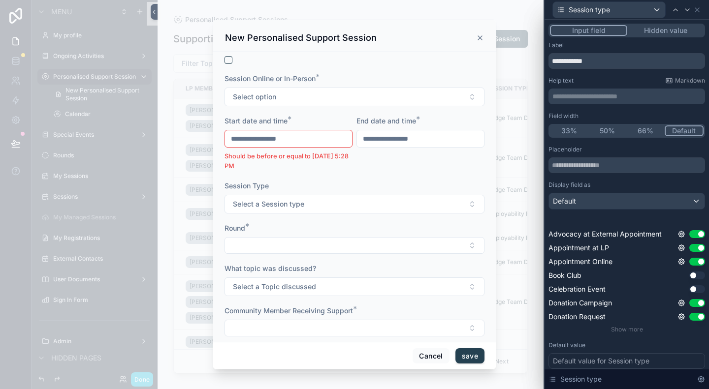
scroll to position [148, 0]
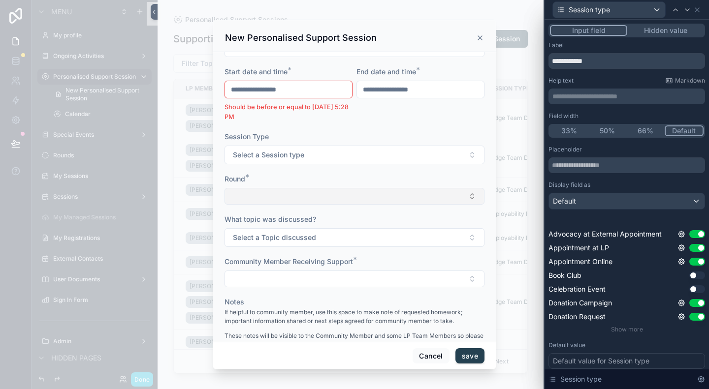
click at [413, 197] on button "Select Button" at bounding box center [354, 196] width 260 height 17
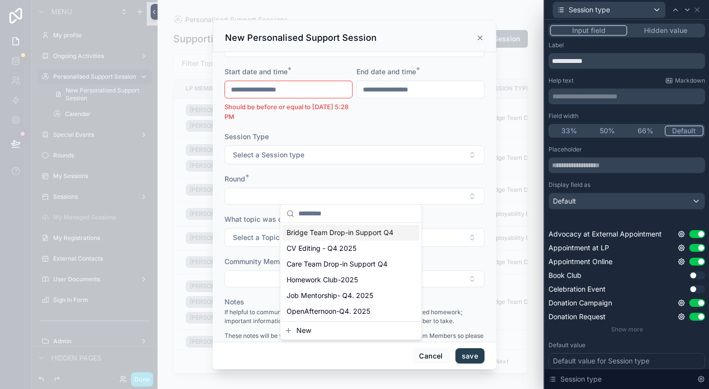
click at [430, 174] on div "Round *" at bounding box center [354, 179] width 260 height 10
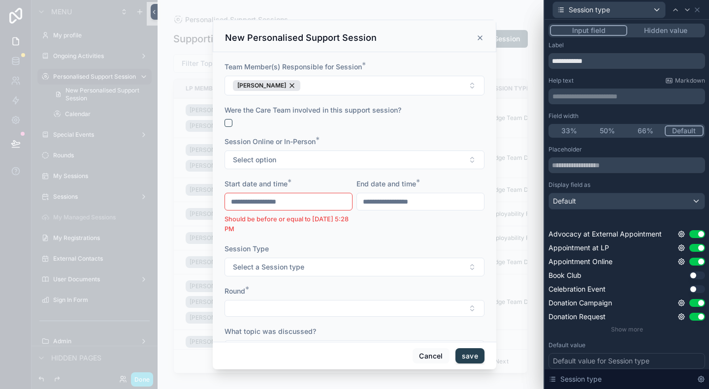
scroll to position [0, 0]
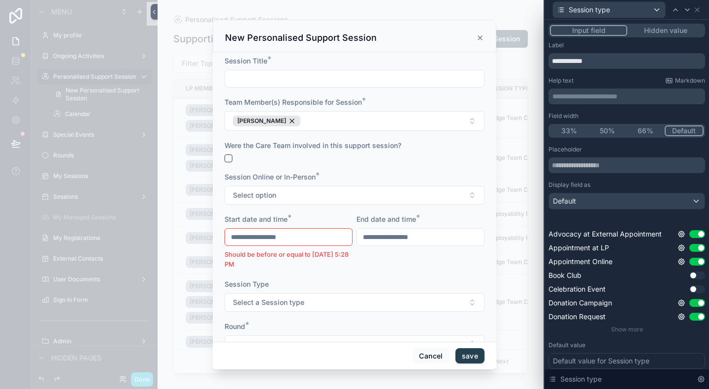
click at [478, 38] on icon "scrollable content" at bounding box center [480, 38] width 8 height 8
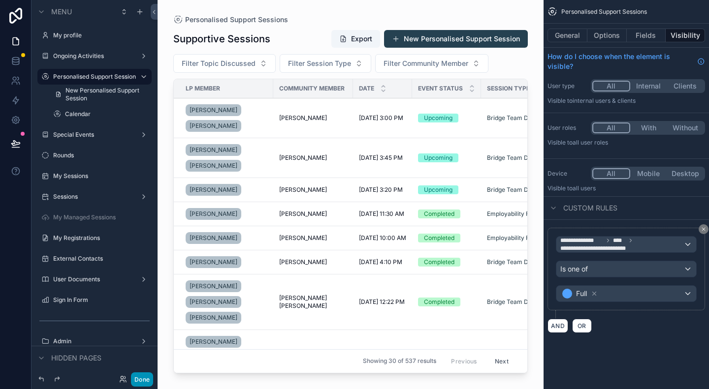
click at [139, 385] on button "Done" at bounding box center [142, 379] width 22 height 14
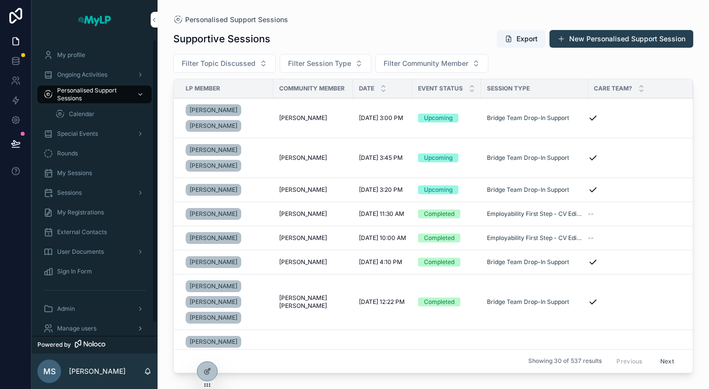
click at [76, 326] on span "Manage users" at bounding box center [76, 329] width 39 height 8
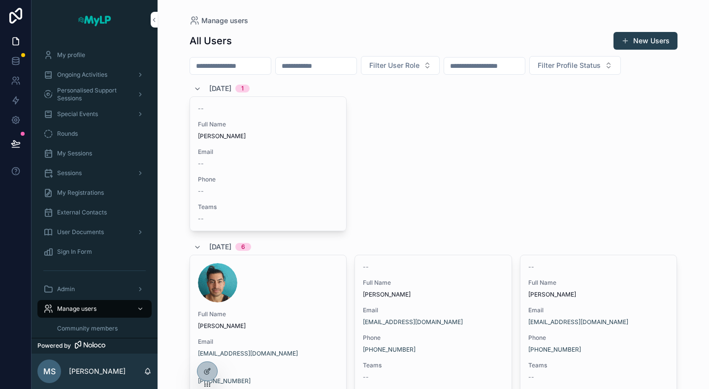
click at [225, 64] on input "scrollable content" at bounding box center [230, 66] width 81 height 14
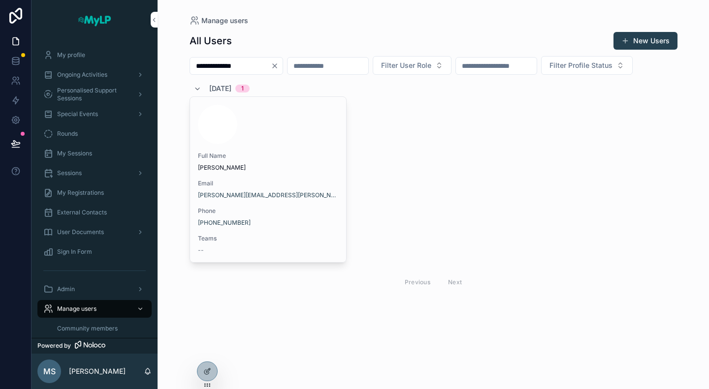
drag, startPoint x: 253, startPoint y: 66, endPoint x: 229, endPoint y: 69, distance: 24.3
click at [229, 69] on input "**********" at bounding box center [230, 66] width 81 height 14
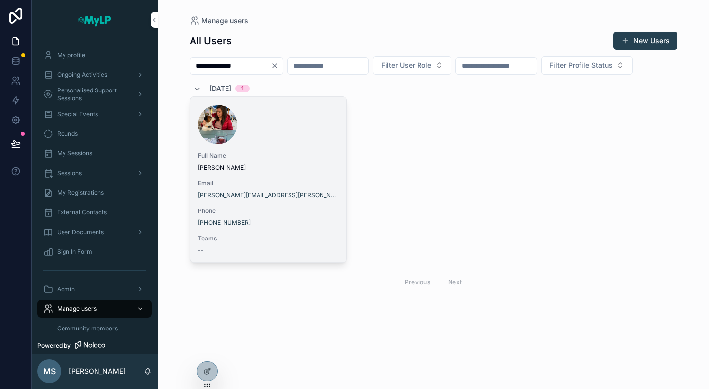
type input "**********"
click at [276, 160] on span "Full Name" at bounding box center [268, 156] width 141 height 8
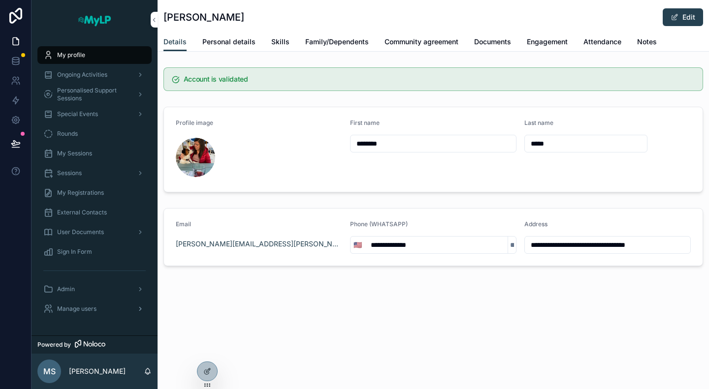
click at [79, 310] on span "Manage users" at bounding box center [76, 309] width 39 height 8
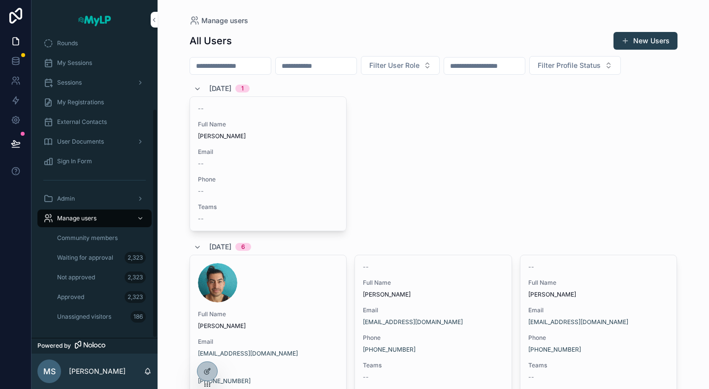
scroll to position [91, 0]
click at [15, 78] on icon at bounding box center [16, 81] width 10 height 10
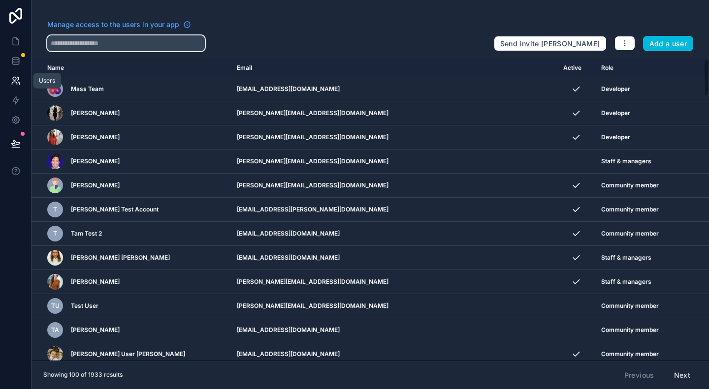
click at [83, 46] on input "text" at bounding box center [125, 43] width 157 height 16
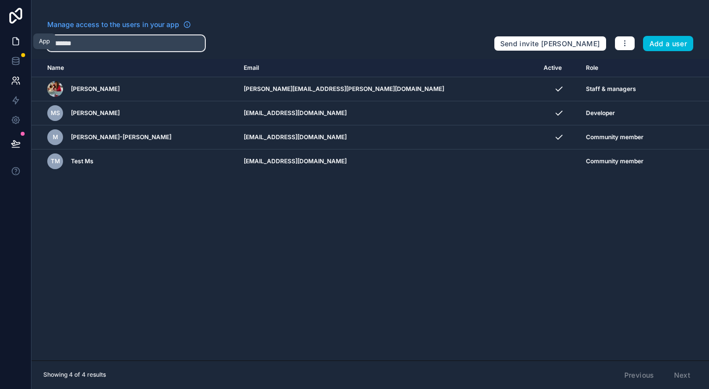
type input "********"
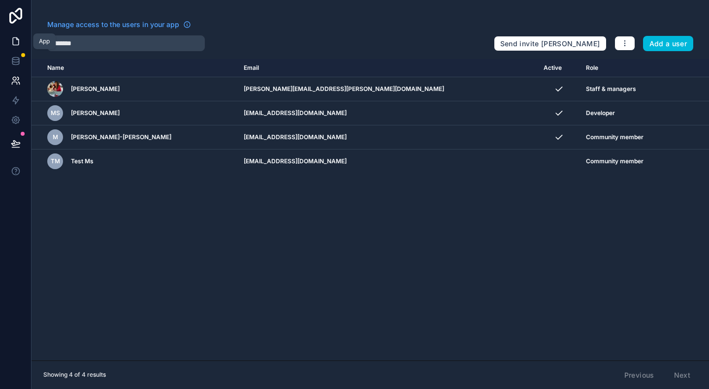
click at [16, 41] on icon at bounding box center [16, 41] width 10 height 10
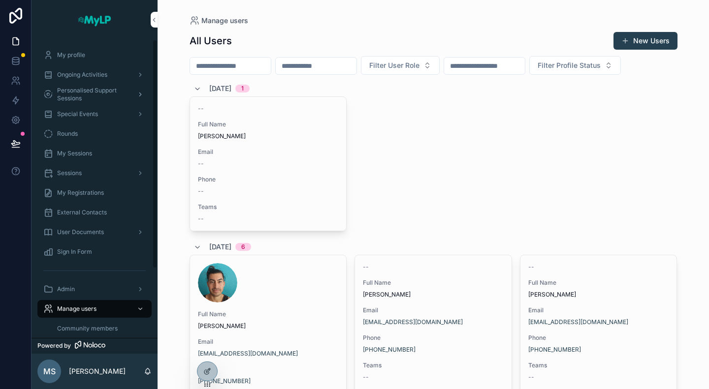
click at [95, 97] on span "Personalised Support Sessions" at bounding box center [93, 95] width 72 height 16
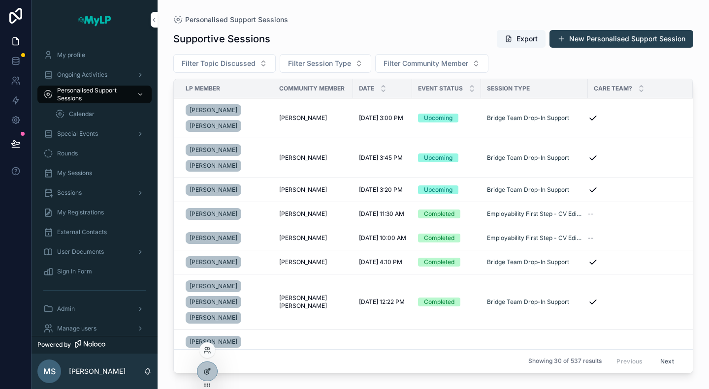
click at [205, 372] on icon at bounding box center [207, 372] width 8 height 8
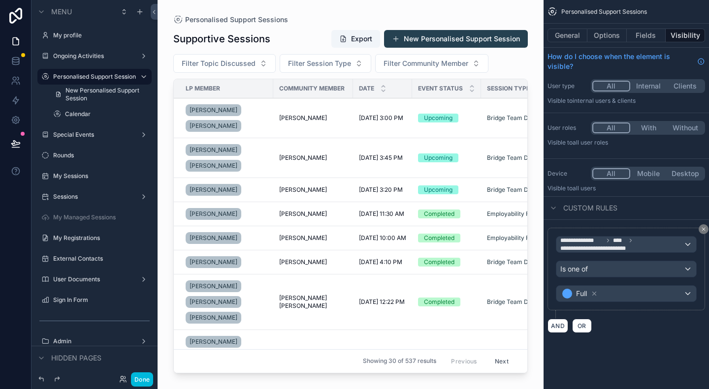
click at [428, 40] on div "scrollable content" at bounding box center [350, 188] width 386 height 377
click at [464, 41] on button "New Personalised Support Session" at bounding box center [456, 39] width 144 height 18
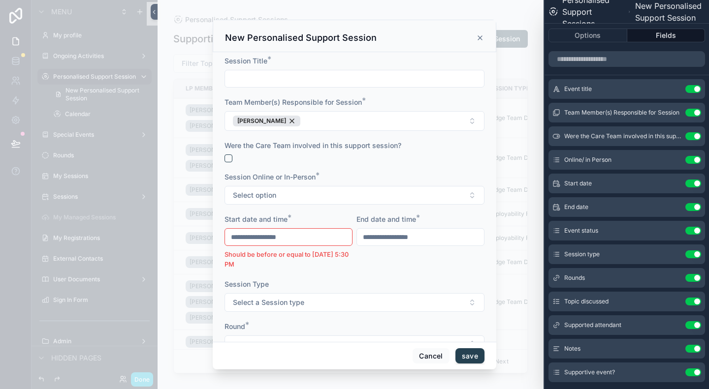
click at [480, 39] on icon "scrollable content" at bounding box center [480, 38] width 8 height 8
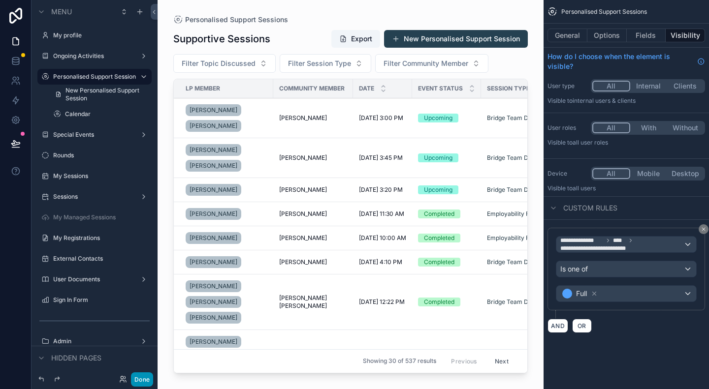
click at [148, 377] on button "Done" at bounding box center [142, 379] width 22 height 14
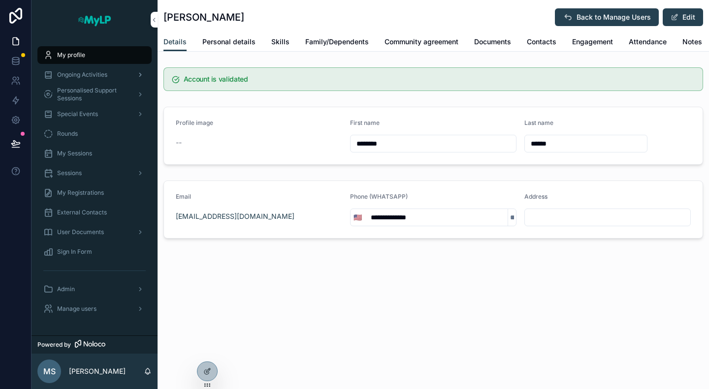
click at [75, 74] on span "Ongoing Activities" at bounding box center [82, 75] width 50 height 8
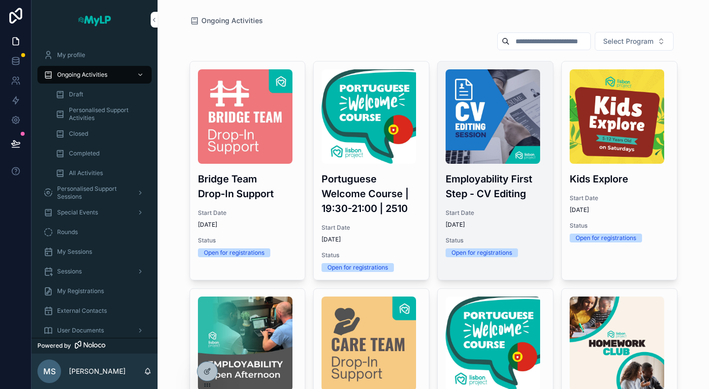
click at [470, 203] on div "Employability First Step - CV Editing Start Date [DATE] Status Open for registr…" at bounding box center [494, 164] width 115 height 204
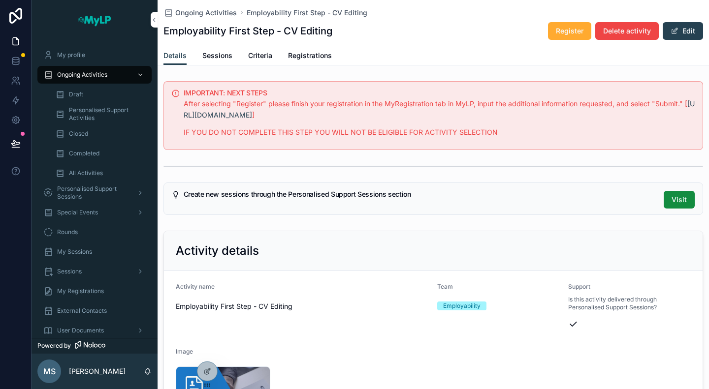
click at [308, 57] on span "Registrations" at bounding box center [310, 56] width 44 height 10
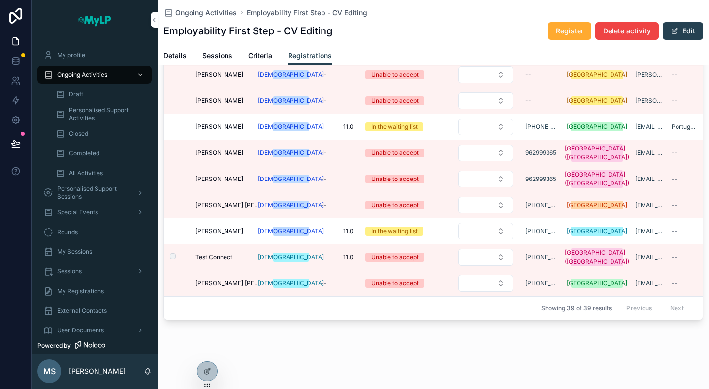
scroll to position [886, 0]
click at [491, 249] on button "Select Button" at bounding box center [485, 257] width 55 height 17
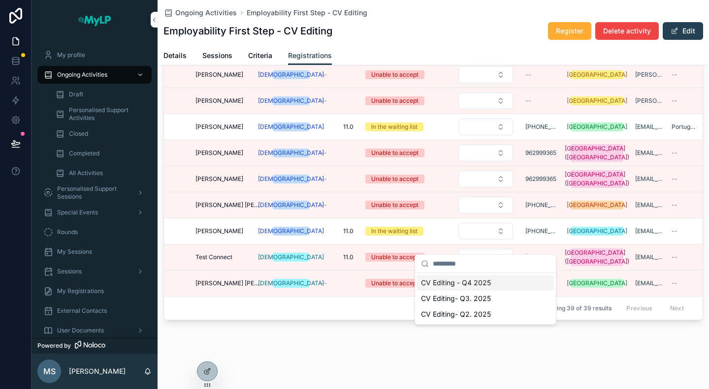
click at [482, 283] on span "CV Editing - Q4 2025" at bounding box center [456, 283] width 70 height 10
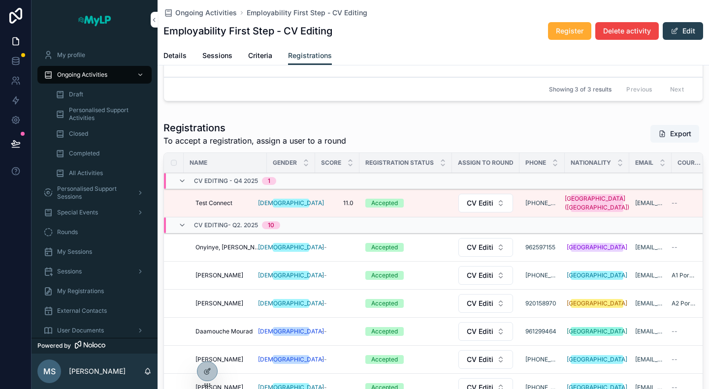
scroll to position [173, 0]
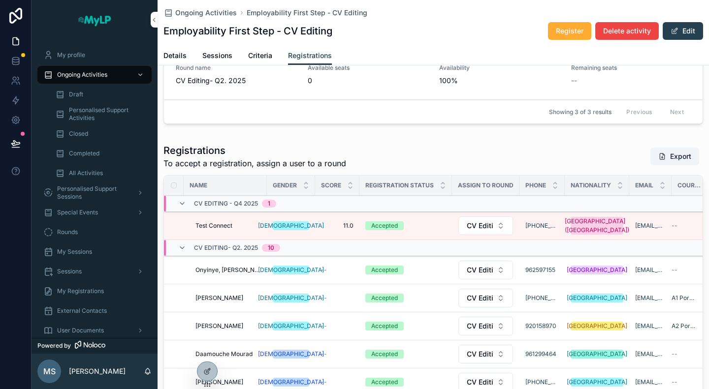
click at [409, 136] on div "1 Registration Invite Only Round name CV Editing - Q4 2025 Available seats 0 Av…" at bounding box center [432, 190] width 551 height 572
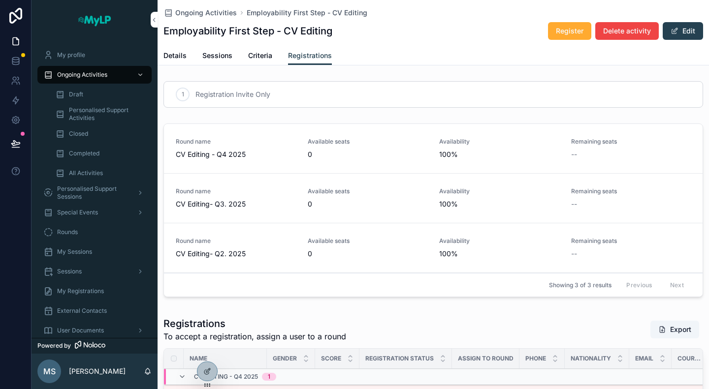
scroll to position [173, 0]
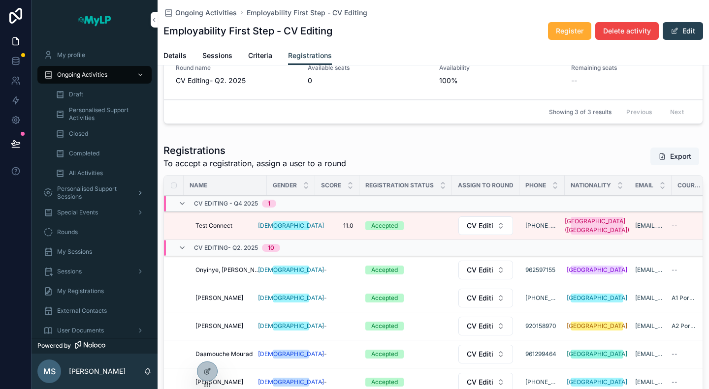
click at [92, 197] on span "Personalised Support Sessions" at bounding box center [93, 193] width 72 height 16
